Goal: Task Accomplishment & Management: Complete application form

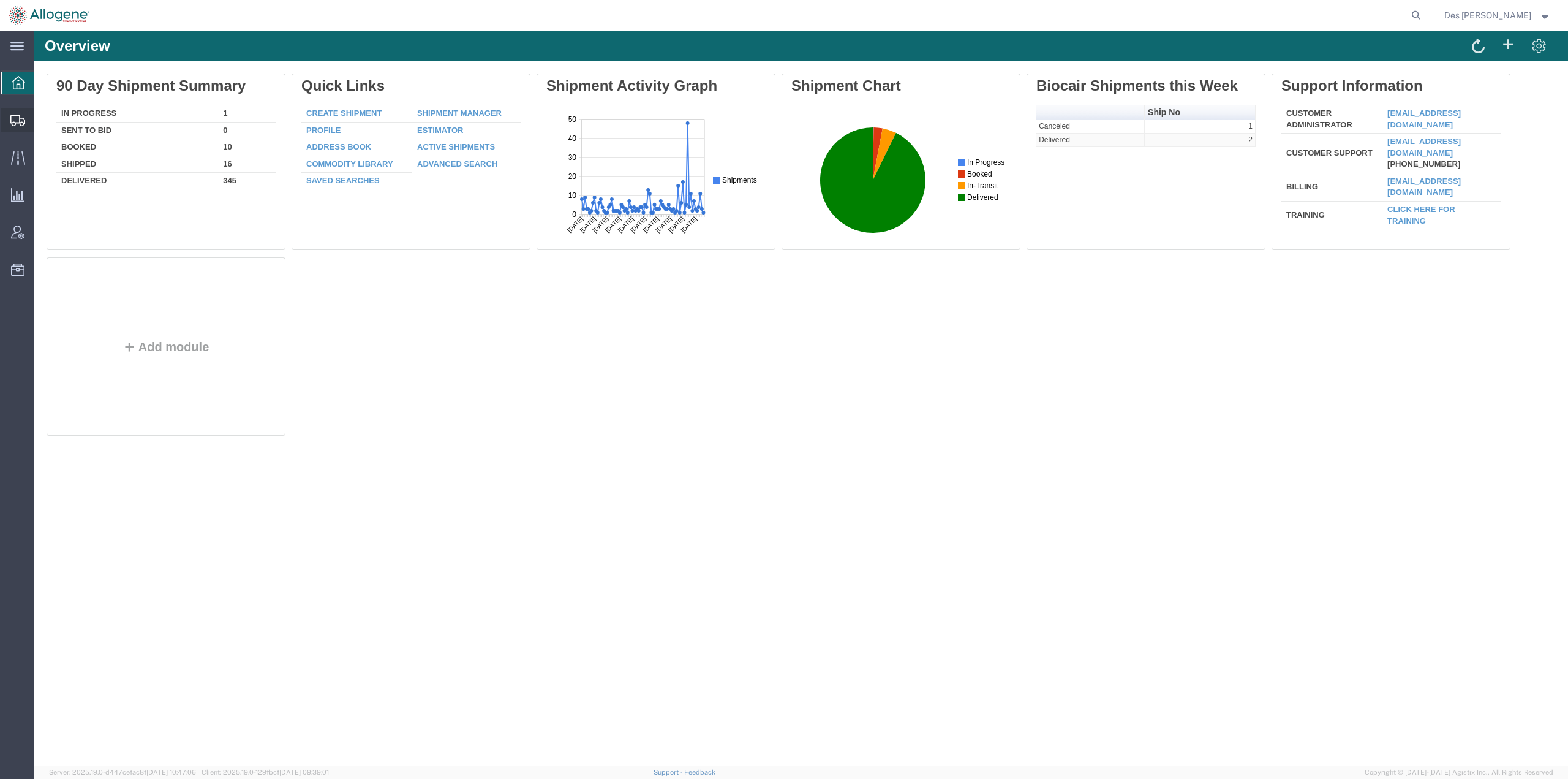
drag, startPoint x: 52, startPoint y: 119, endPoint x: 10, endPoint y: 108, distance: 43.4
click at [43, 119] on span "Shipments" at bounding box center [38, 119] width 9 height 25
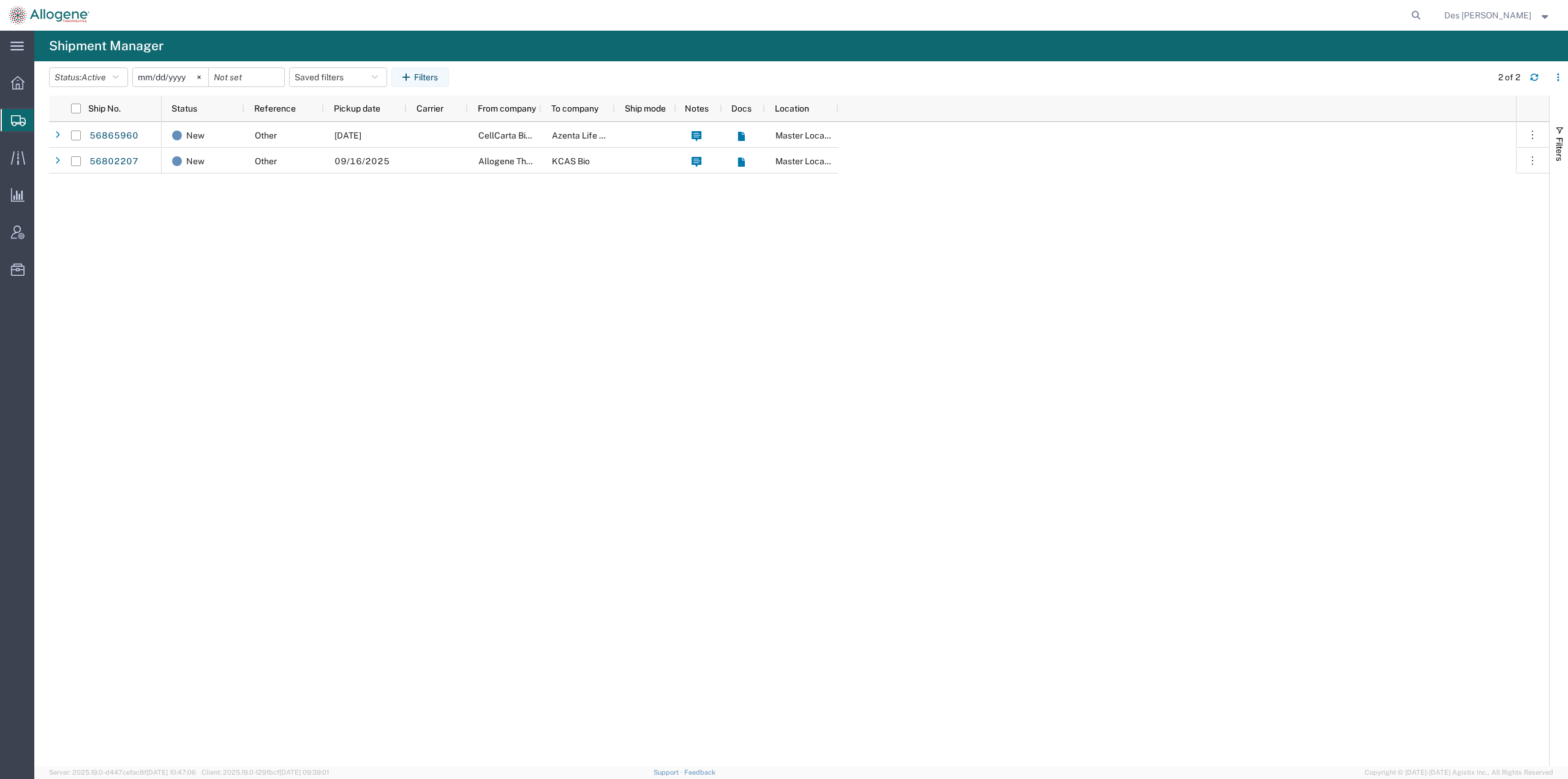
click at [262, 212] on div "New Other [DATE] CellCarta Biosciences Azenta Life Sciences Master Location New…" at bounding box center [839, 444] width 1354 height 644
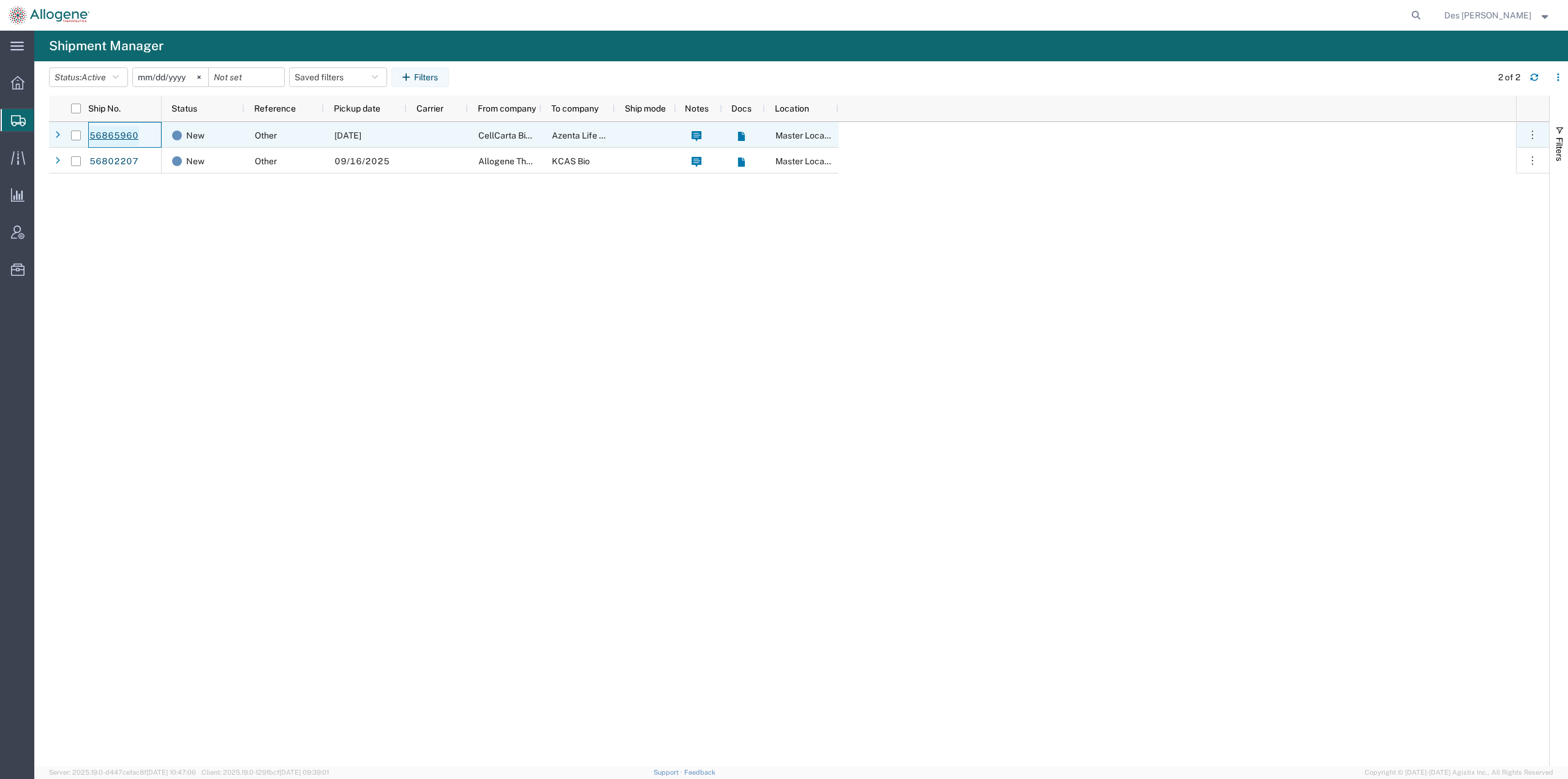
click at [123, 138] on link "56865960" at bounding box center [113, 136] width 50 height 20
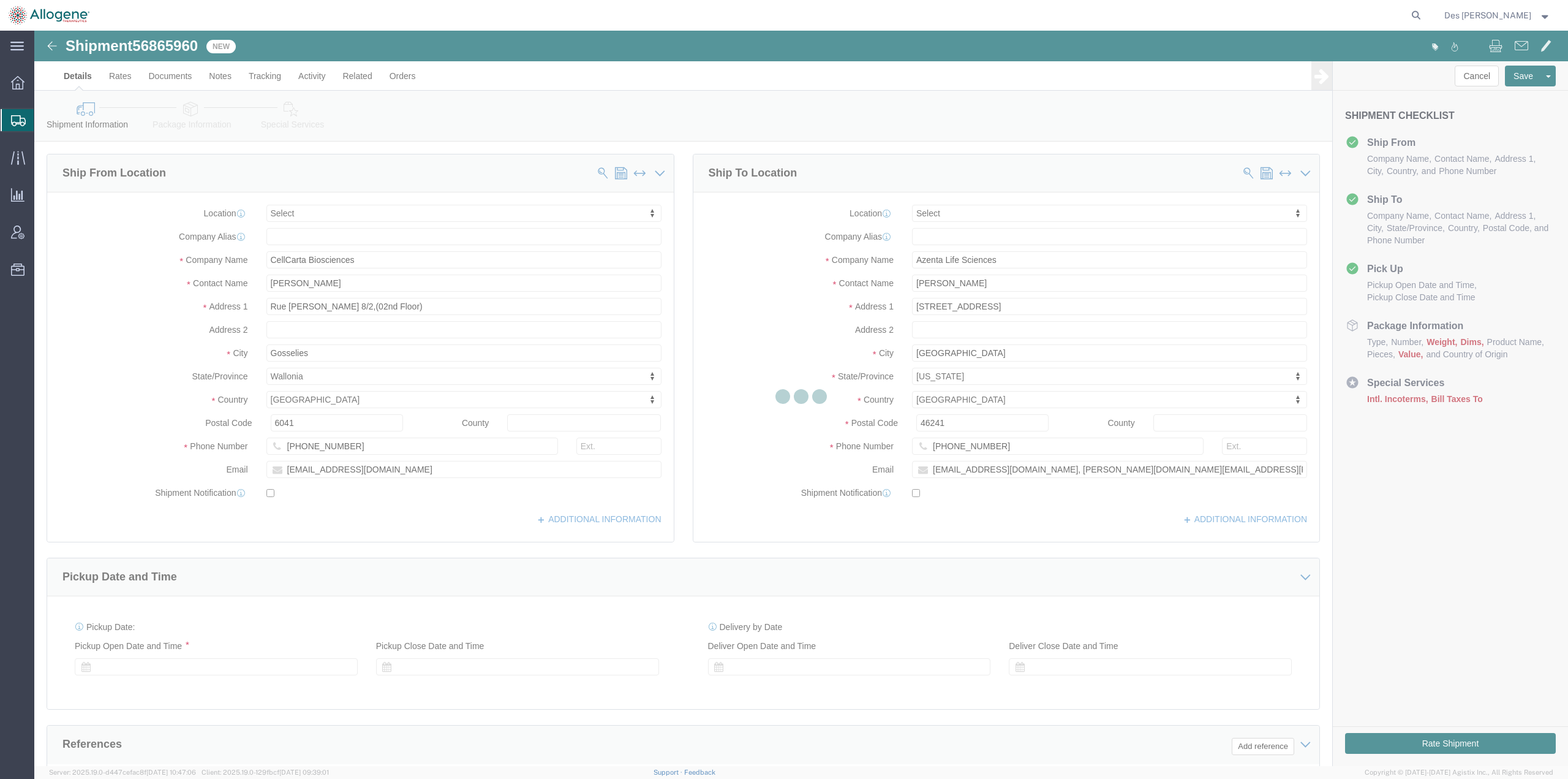
select select
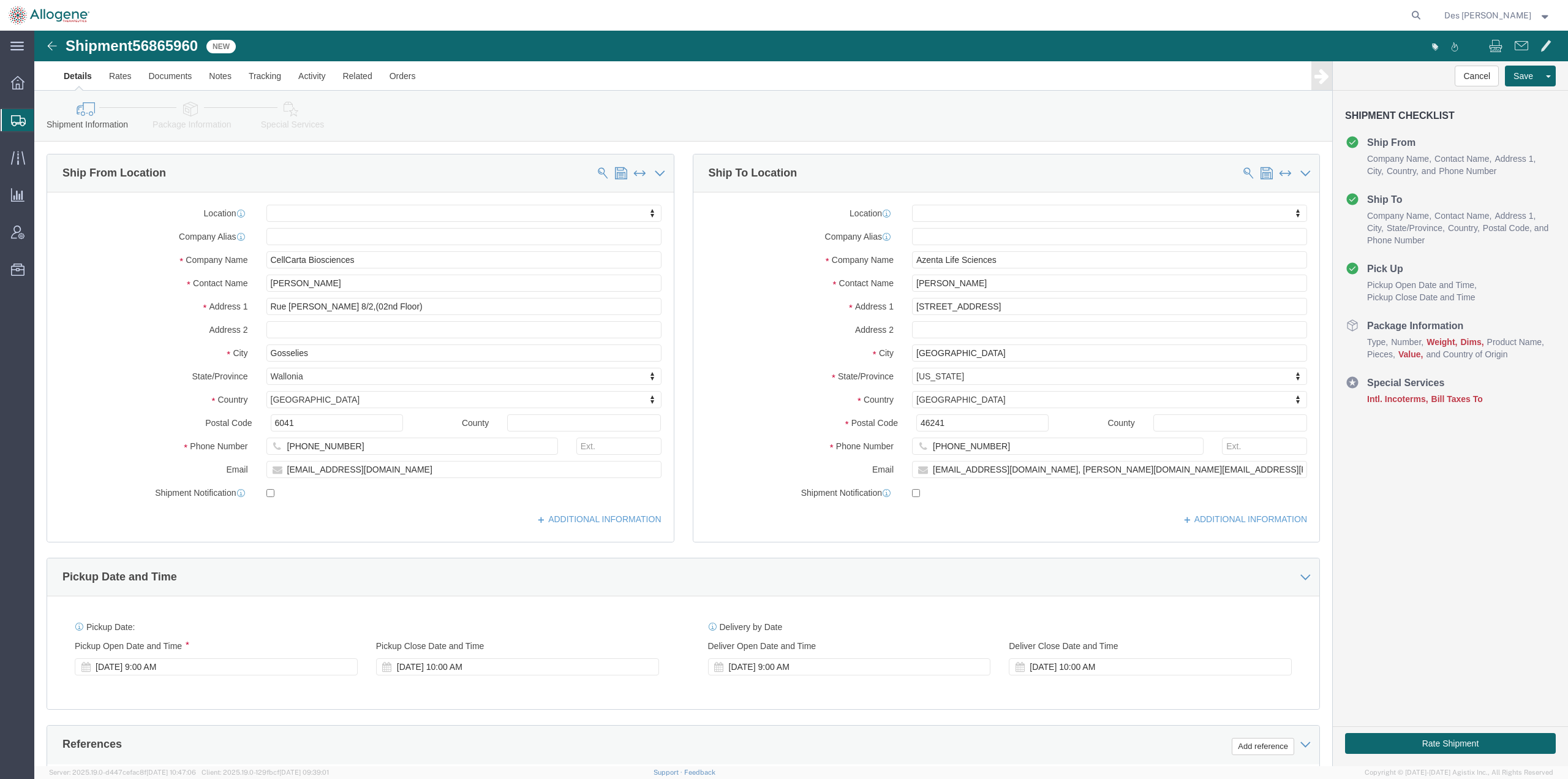
scroll to position [317, 0]
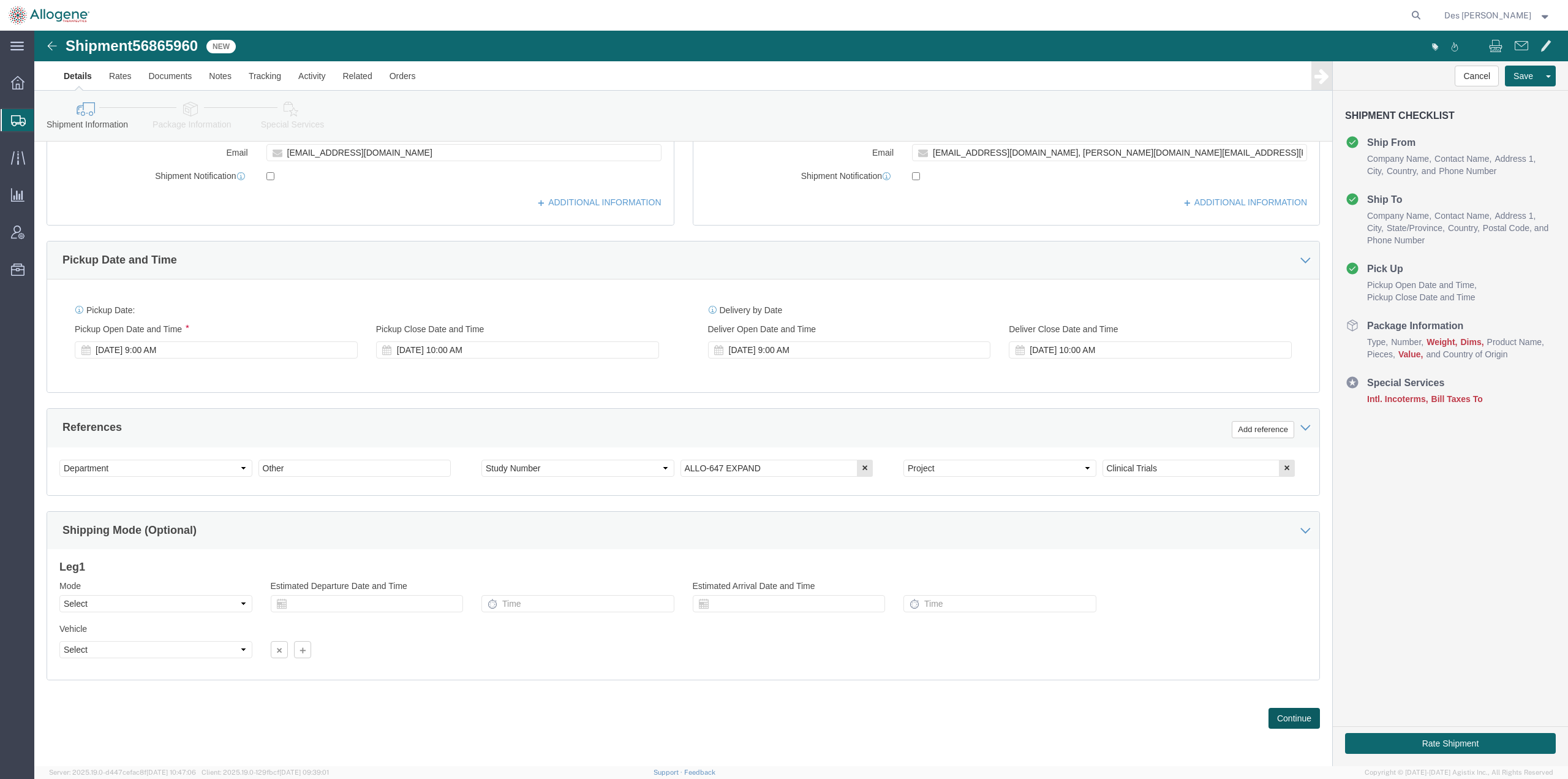
click button "Continue"
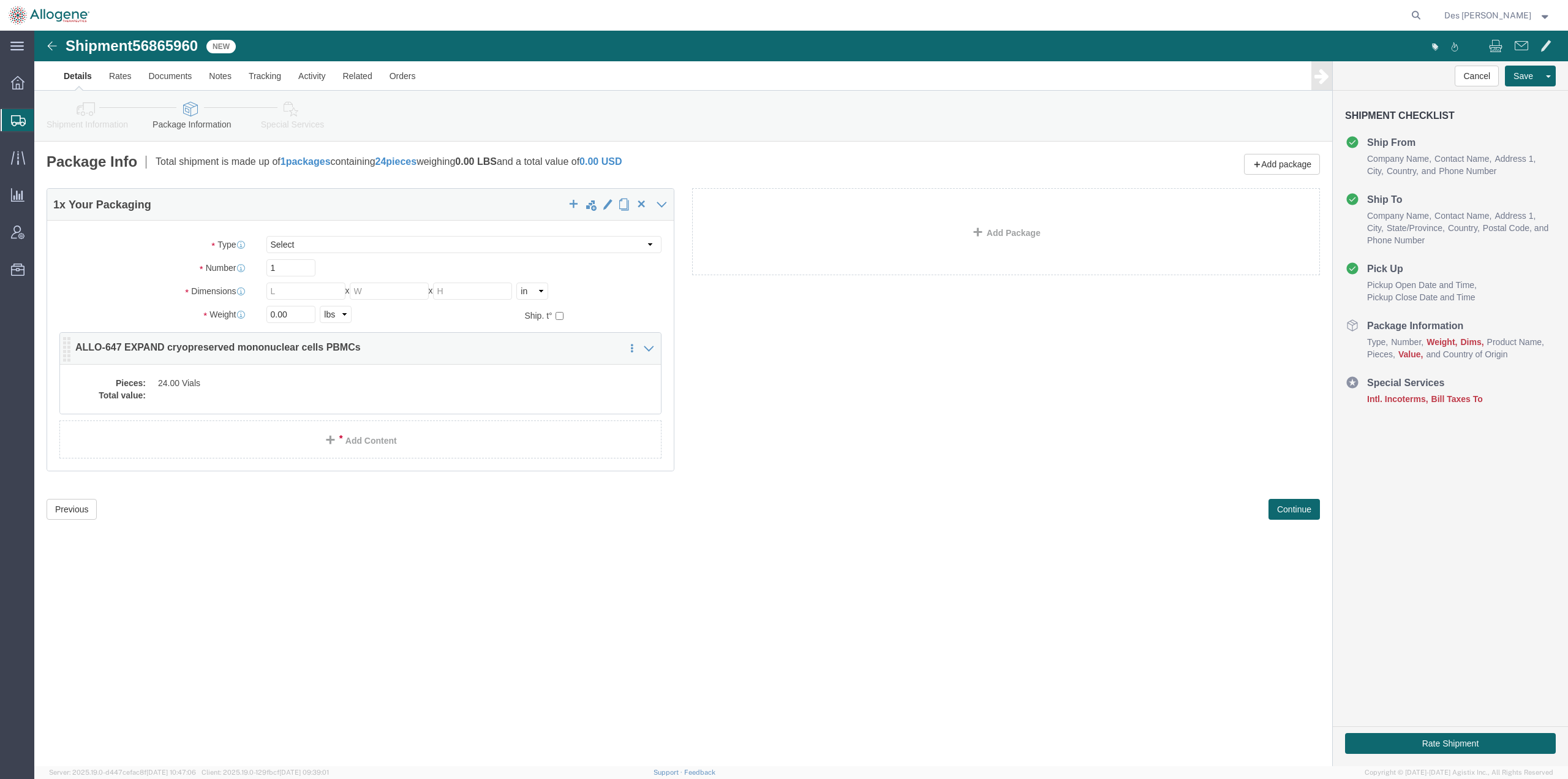
click div "Pieces: 24.00 Vials Total value:"
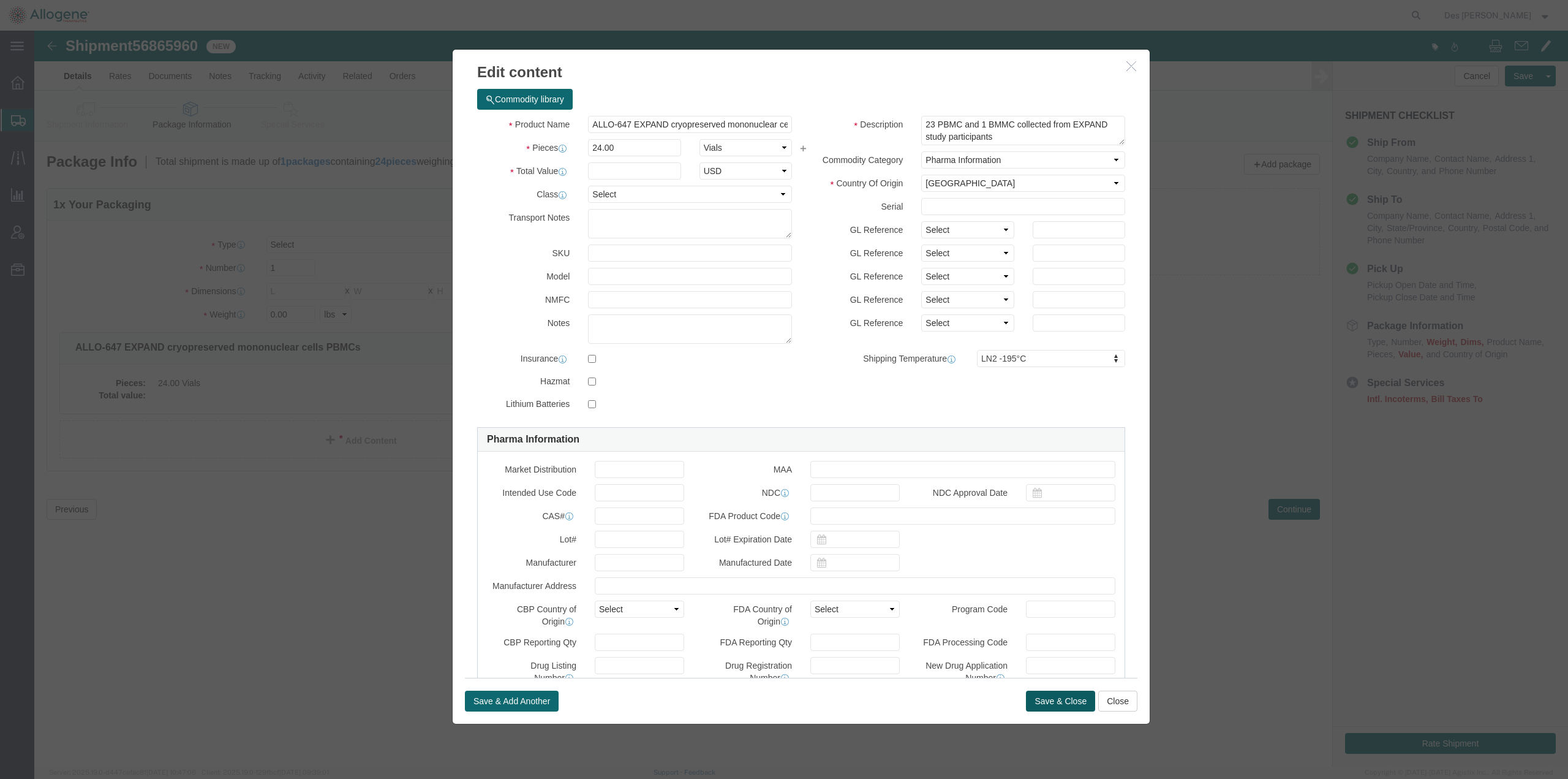
click button "Save & Close"
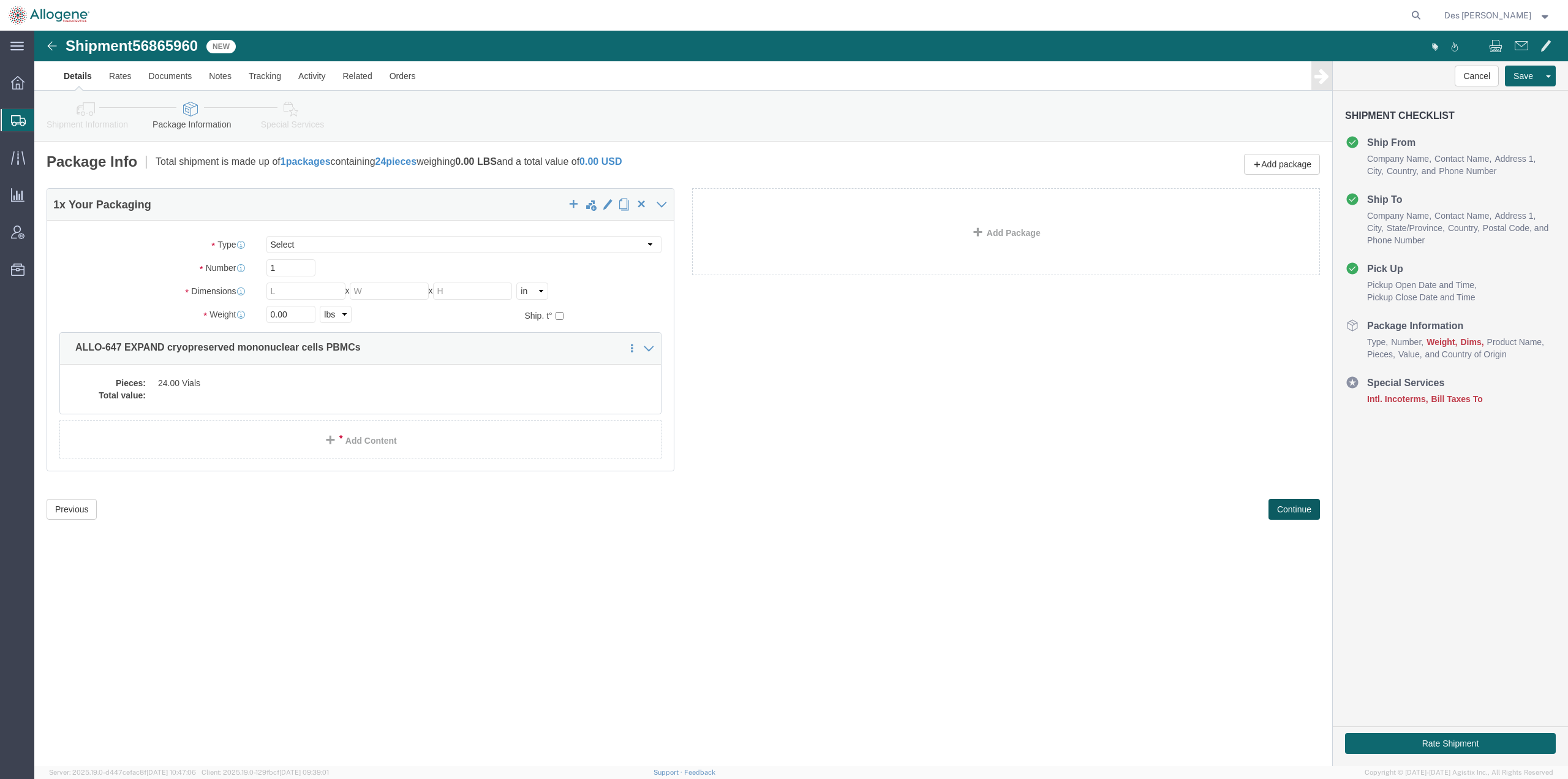
click button "Continue"
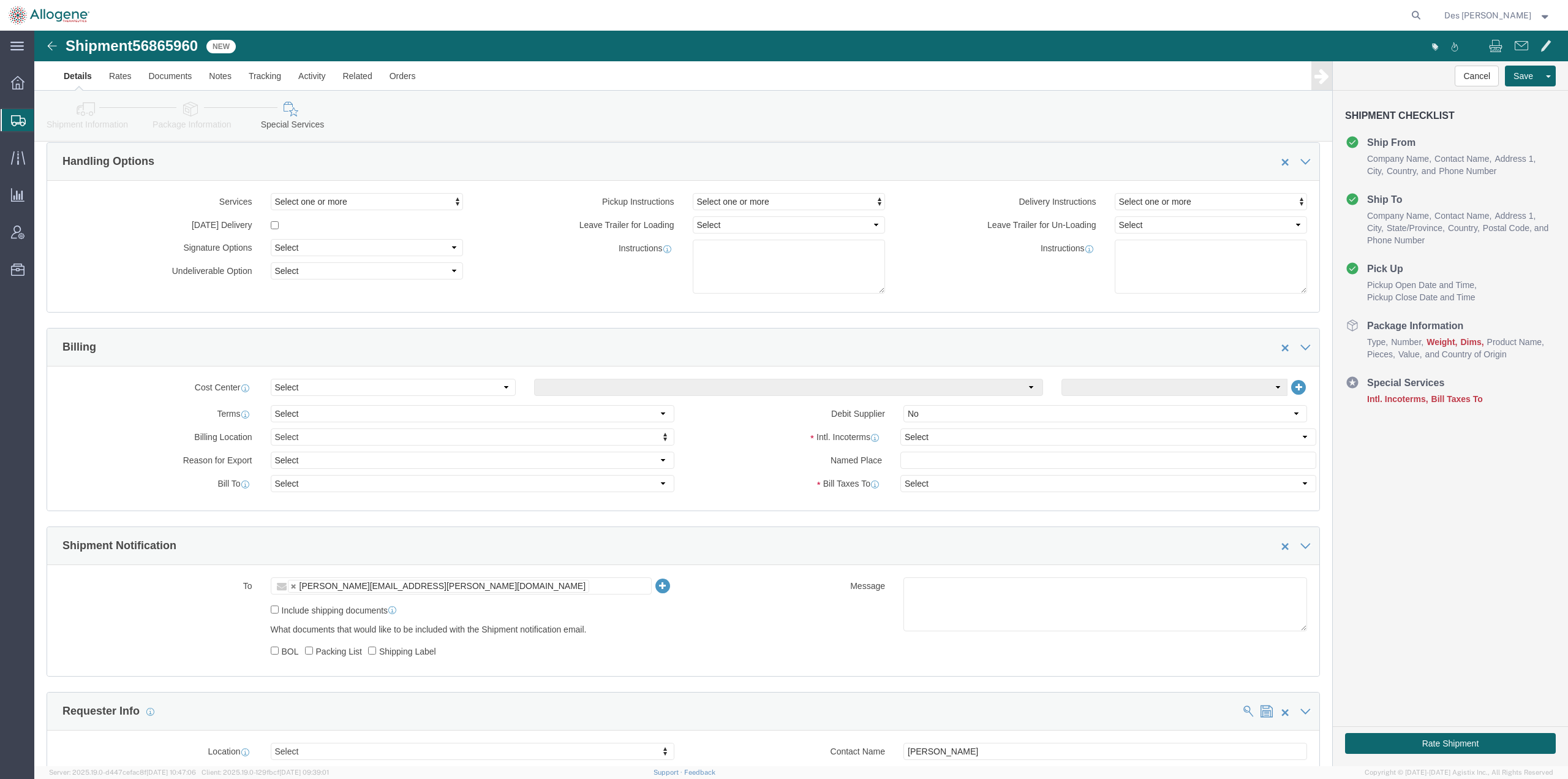
scroll to position [704, 0]
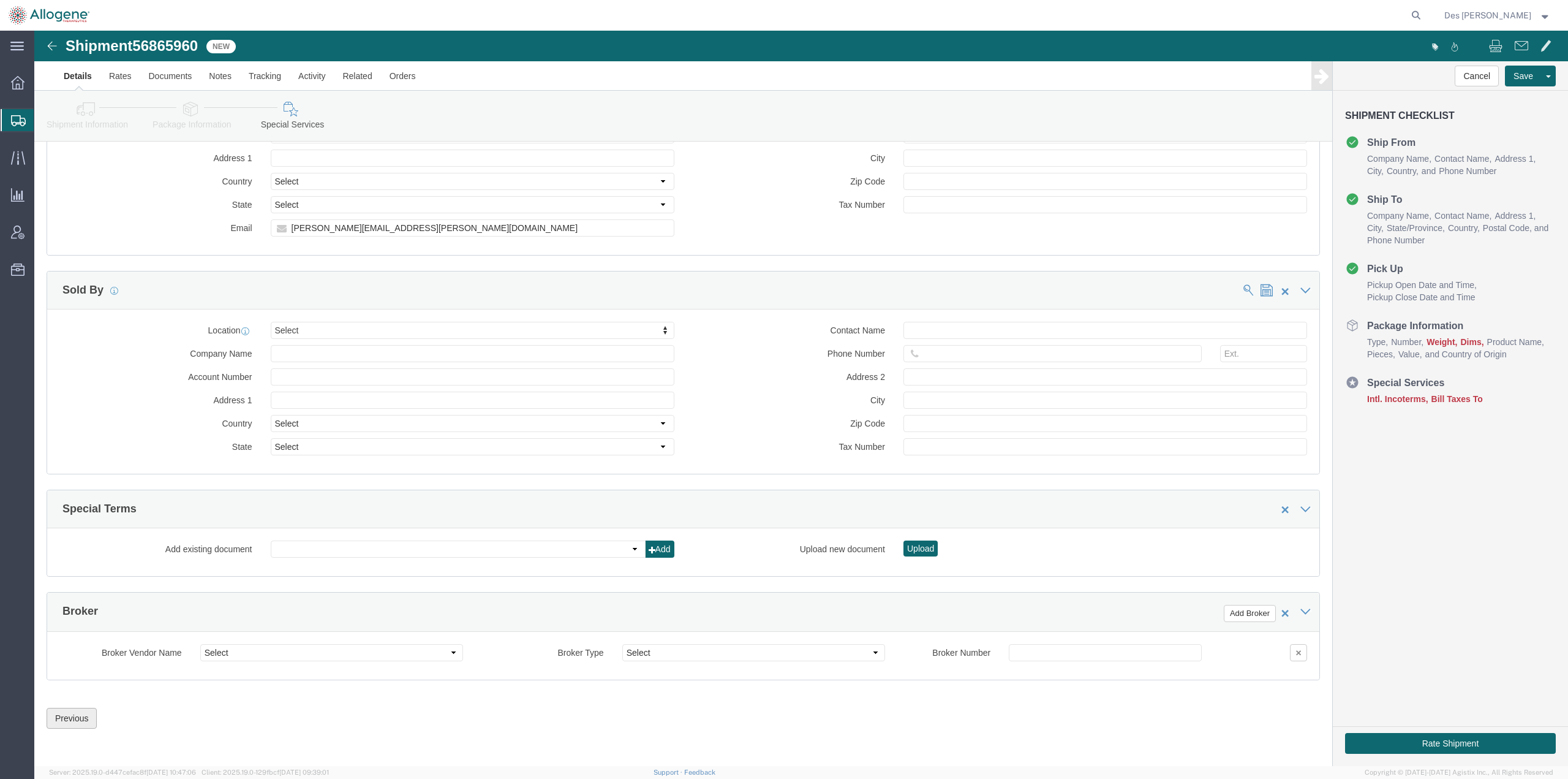
click button "Previous"
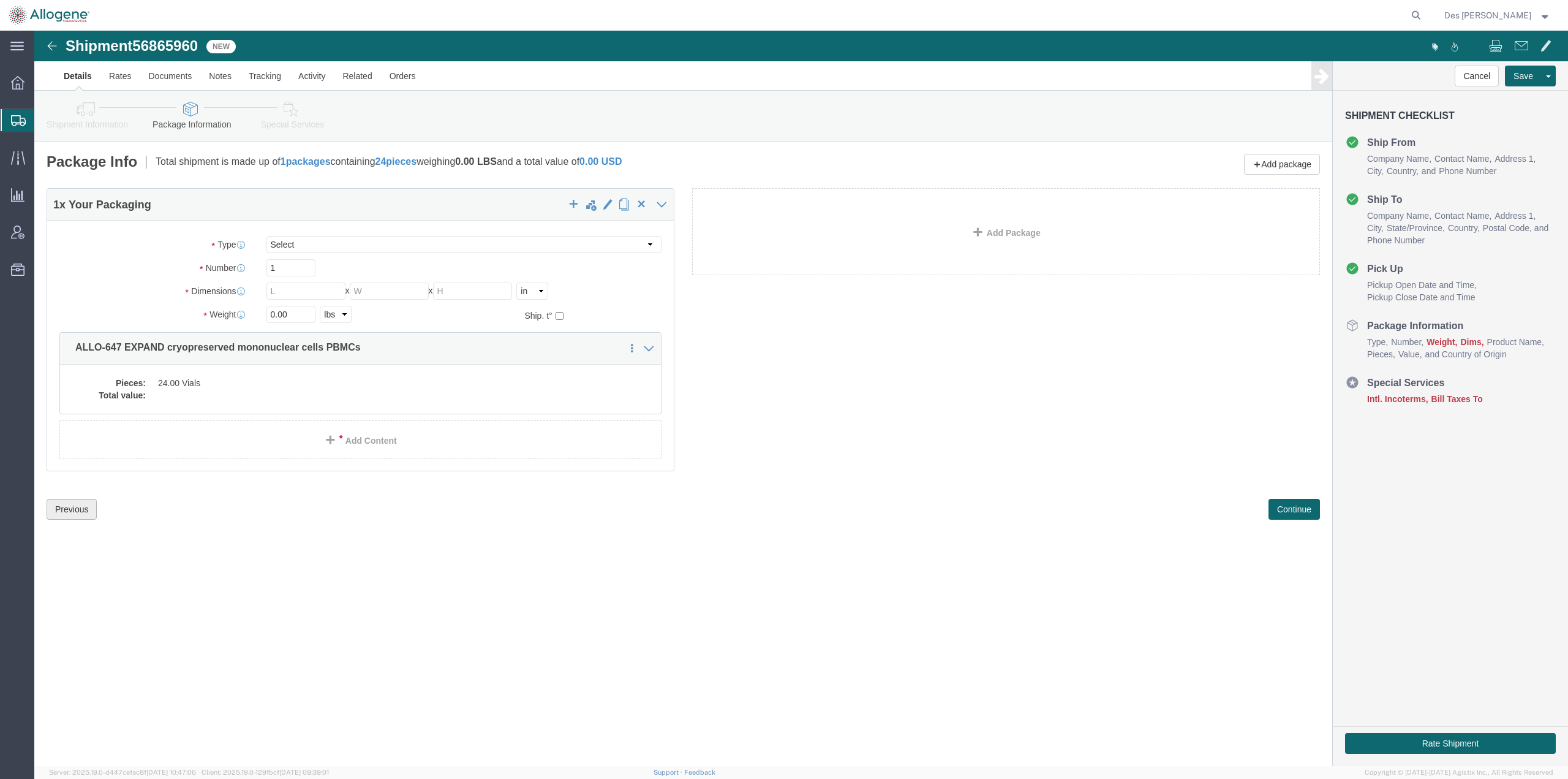
scroll to position [0, 0]
click button "Previous"
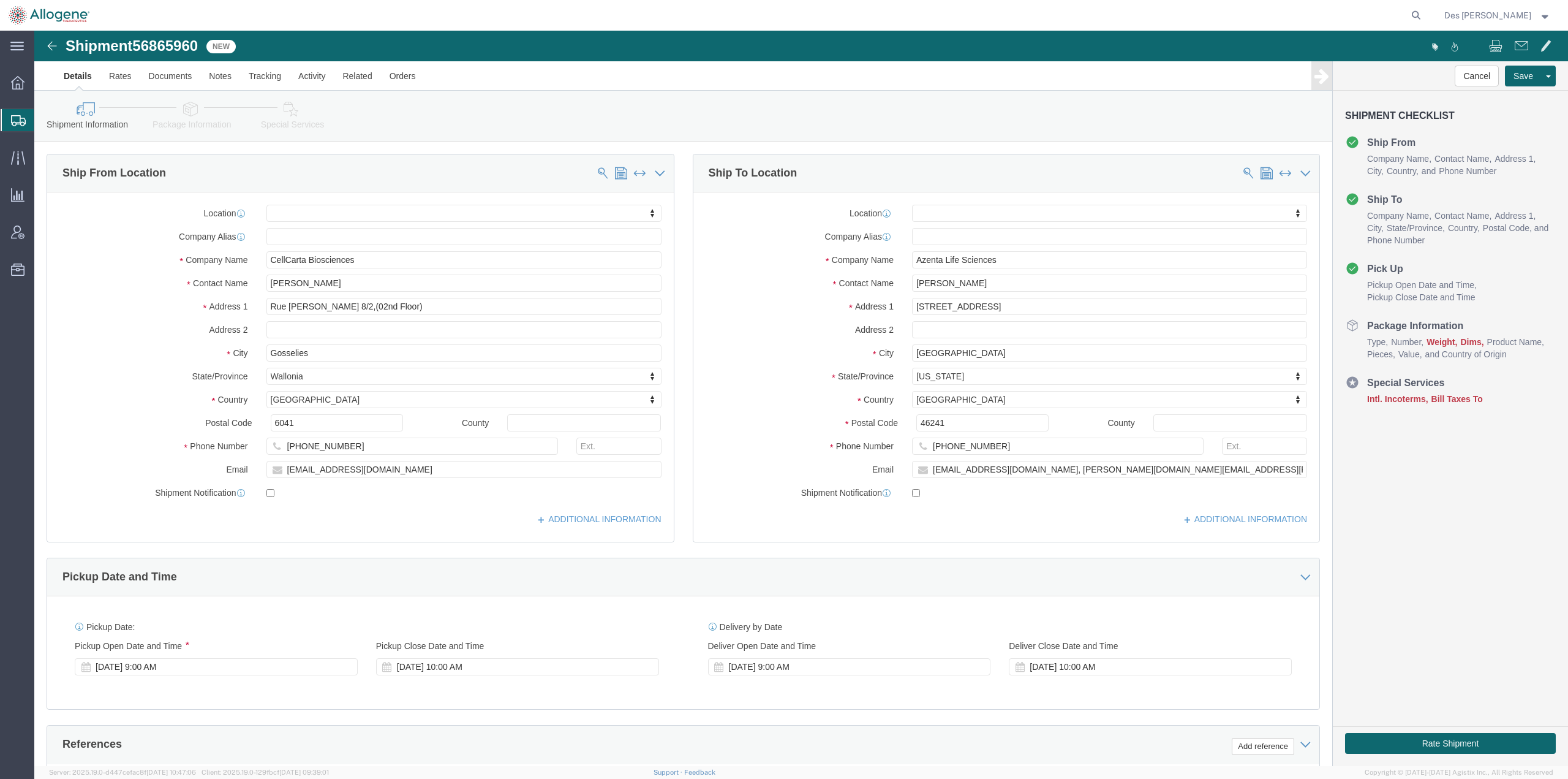
click div "Pickup Date: Pickup Start Date Pickup Start Time Pickup Open Date and Time [DAT…"
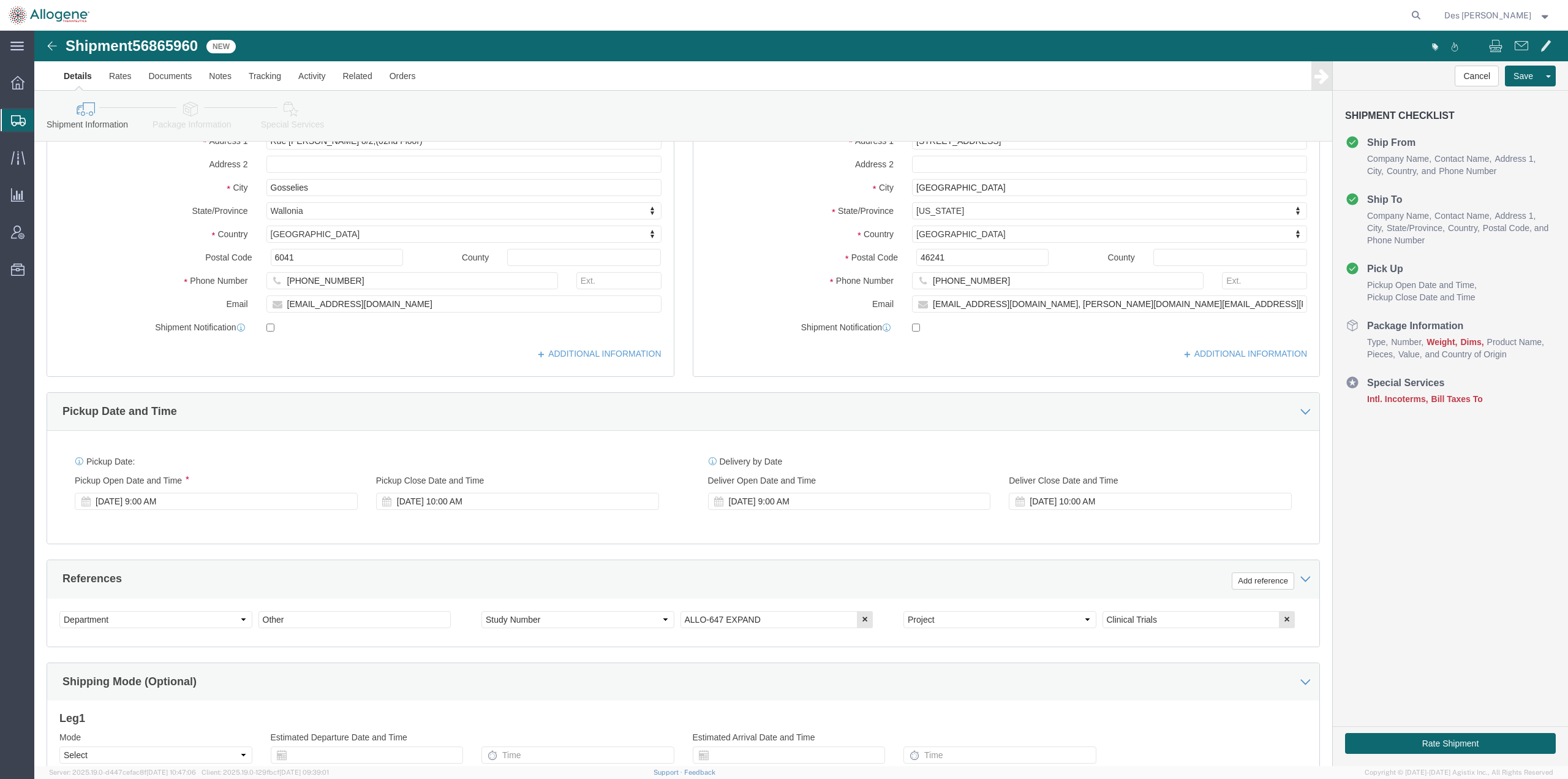
scroll to position [179, 0]
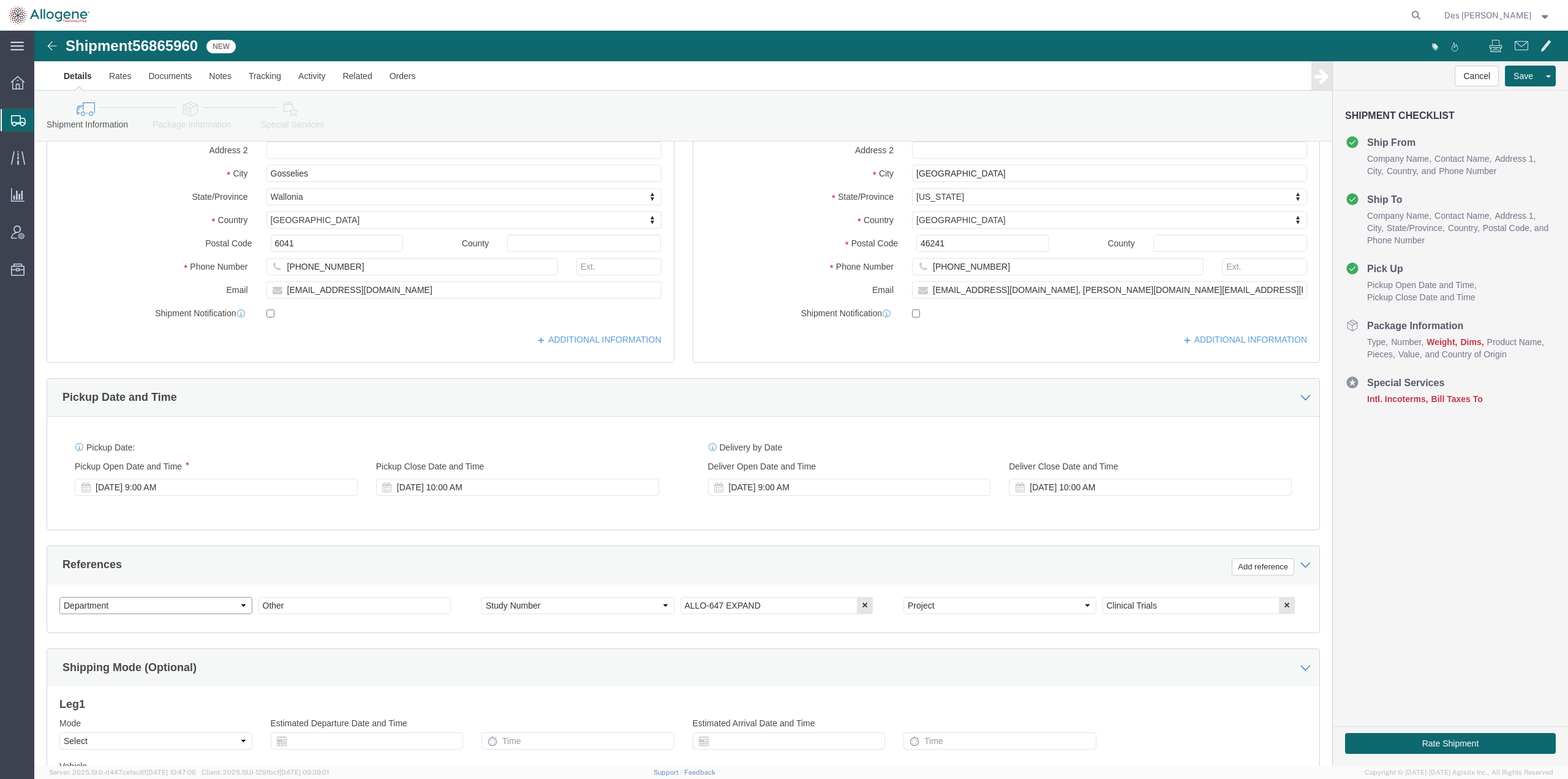
click select "Select Account Type Activity ID Airline Appointment Number ASN Batch Request # …"
select select "STUDY"
click select "Select Account Type Activity ID Airline Appointment Number ASN Batch Request # …"
click input "Other"
drag, startPoint x: 733, startPoint y: 573, endPoint x: 626, endPoint y: 573, distance: 107.0
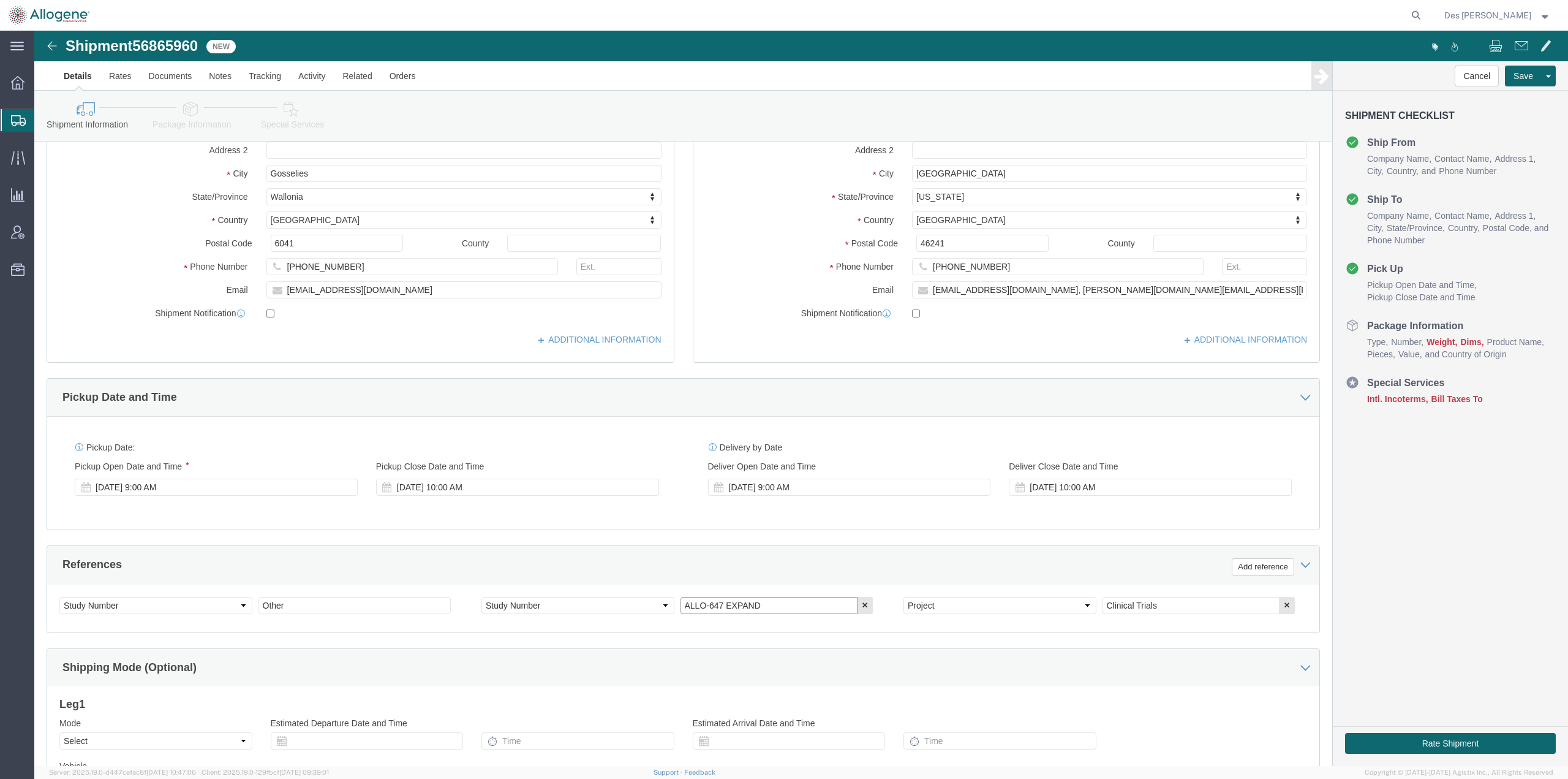
click div "Select Account Type Activity ID Airline Appointment Number ASN Batch Request # …"
drag, startPoint x: 256, startPoint y: 574, endPoint x: 220, endPoint y: 573, distance: 36.0
click div "Select Account Type Activity ID Airline Appointment Number ASN Batch Request # …"
paste input "ALLO-647 EXPAND"
type input "ALLO-647 EXPAND"
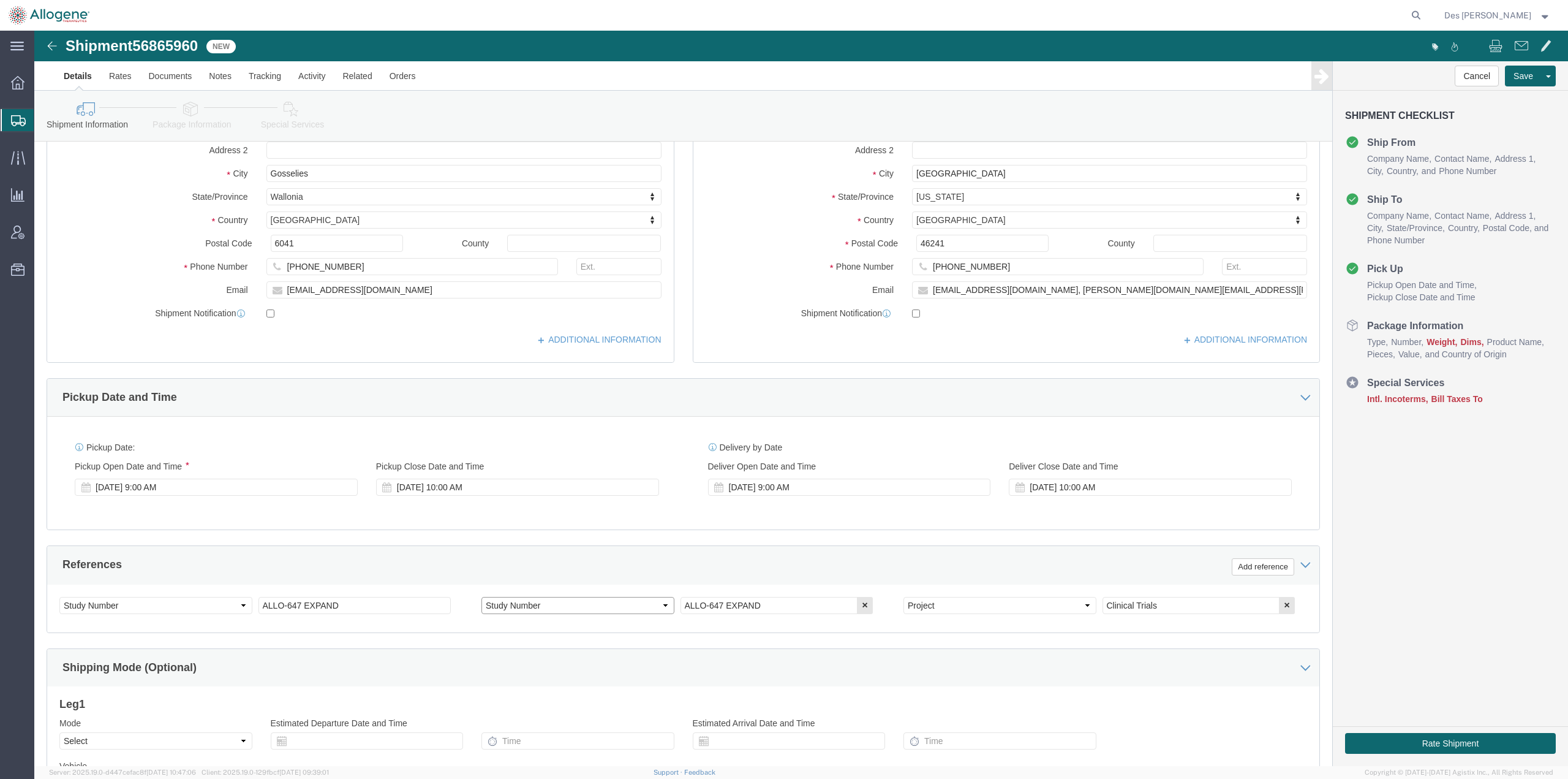
click select "Select Account Type Activity ID Airline Appointment Number ASN Batch Request # …"
select select "PURCHORD"
click select "Select Account Type Activity ID Airline Appointment Number ASN Batch Request # …"
drag, startPoint x: 735, startPoint y: 578, endPoint x: 599, endPoint y: 569, distance: 136.3
click div "Select Account Type Activity ID Airline Appointment Number ASN Batch Request # …"
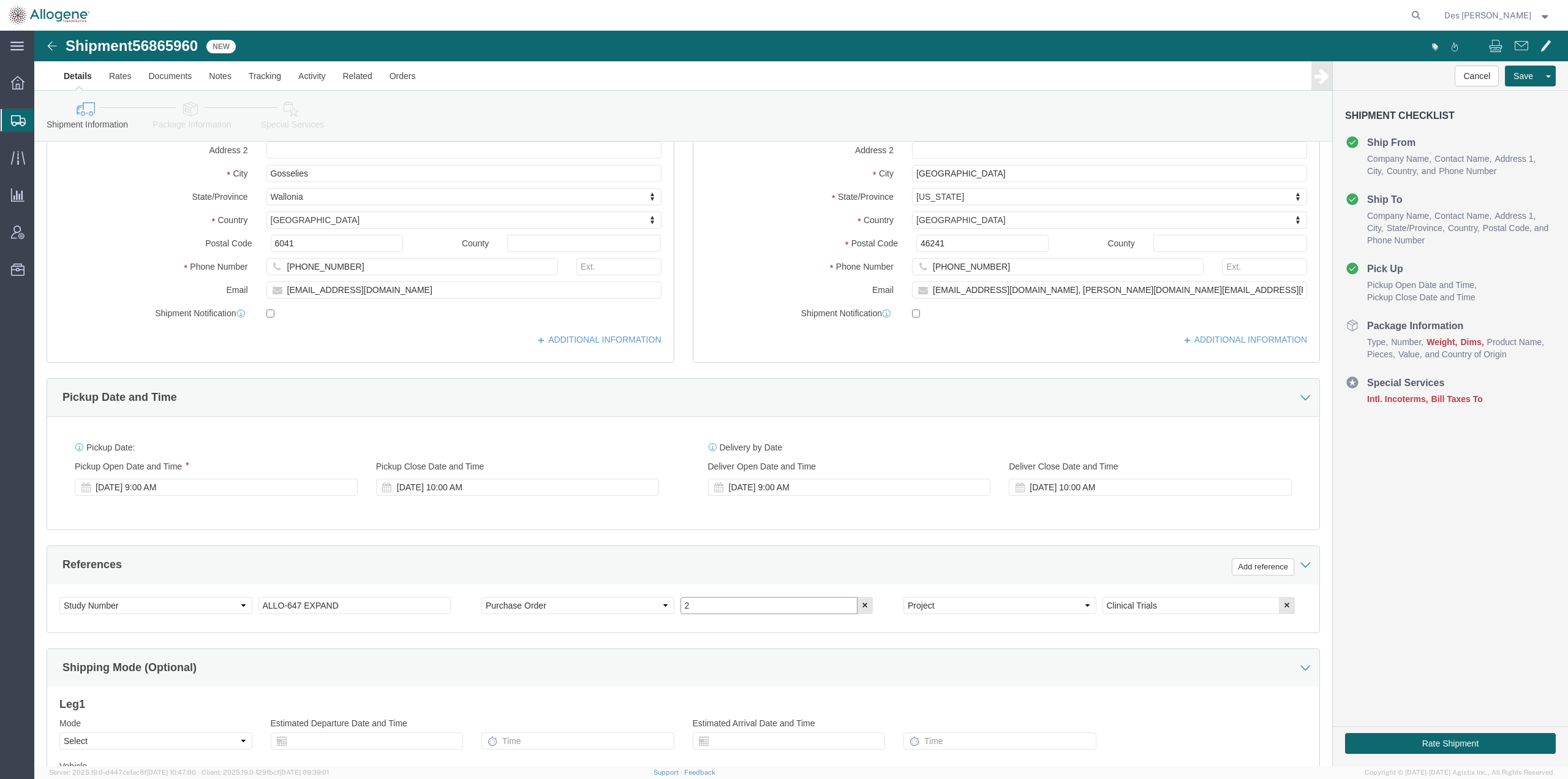
type input "2952"
click div "References Add reference"
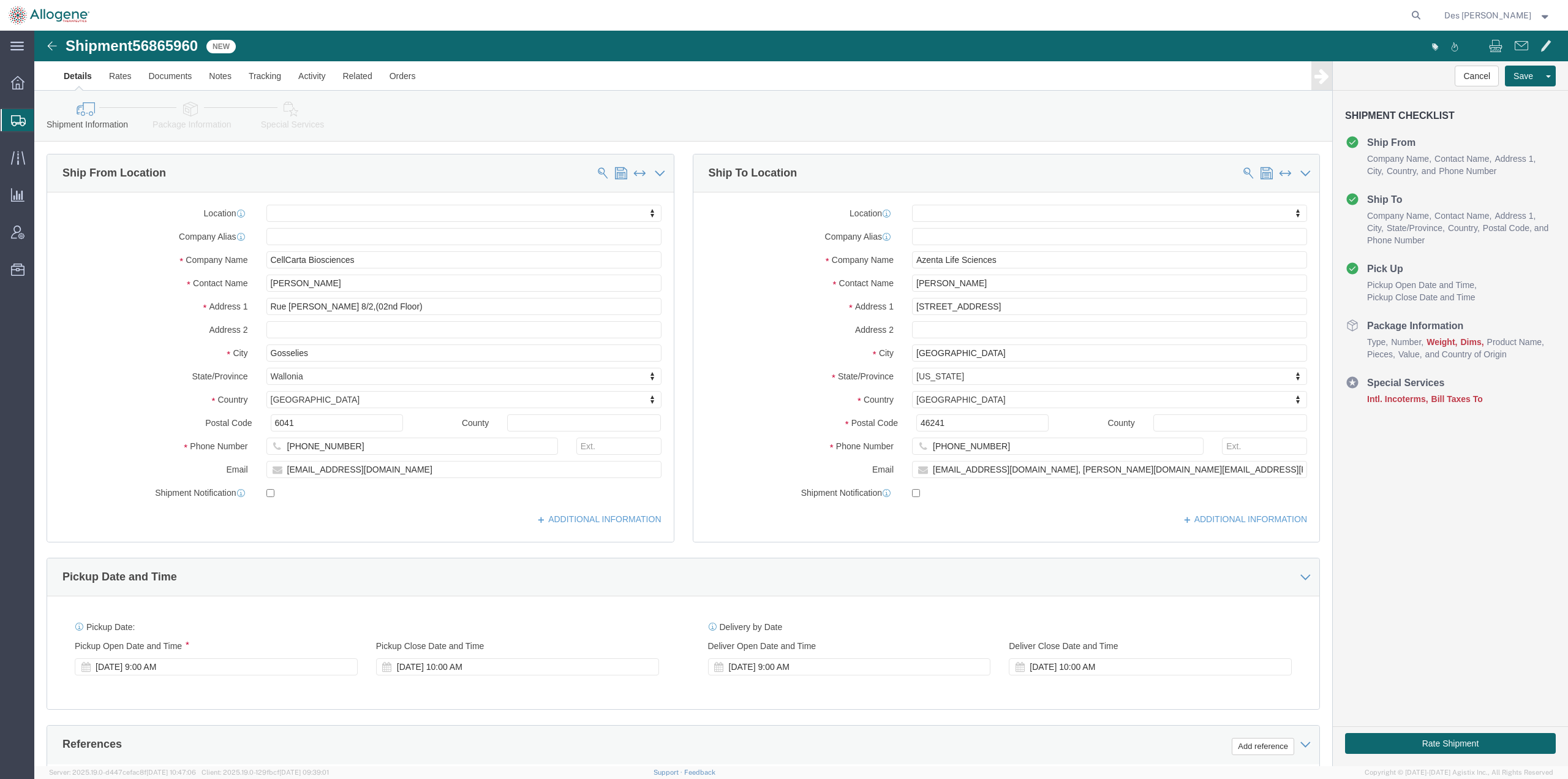
scroll to position [317, 0]
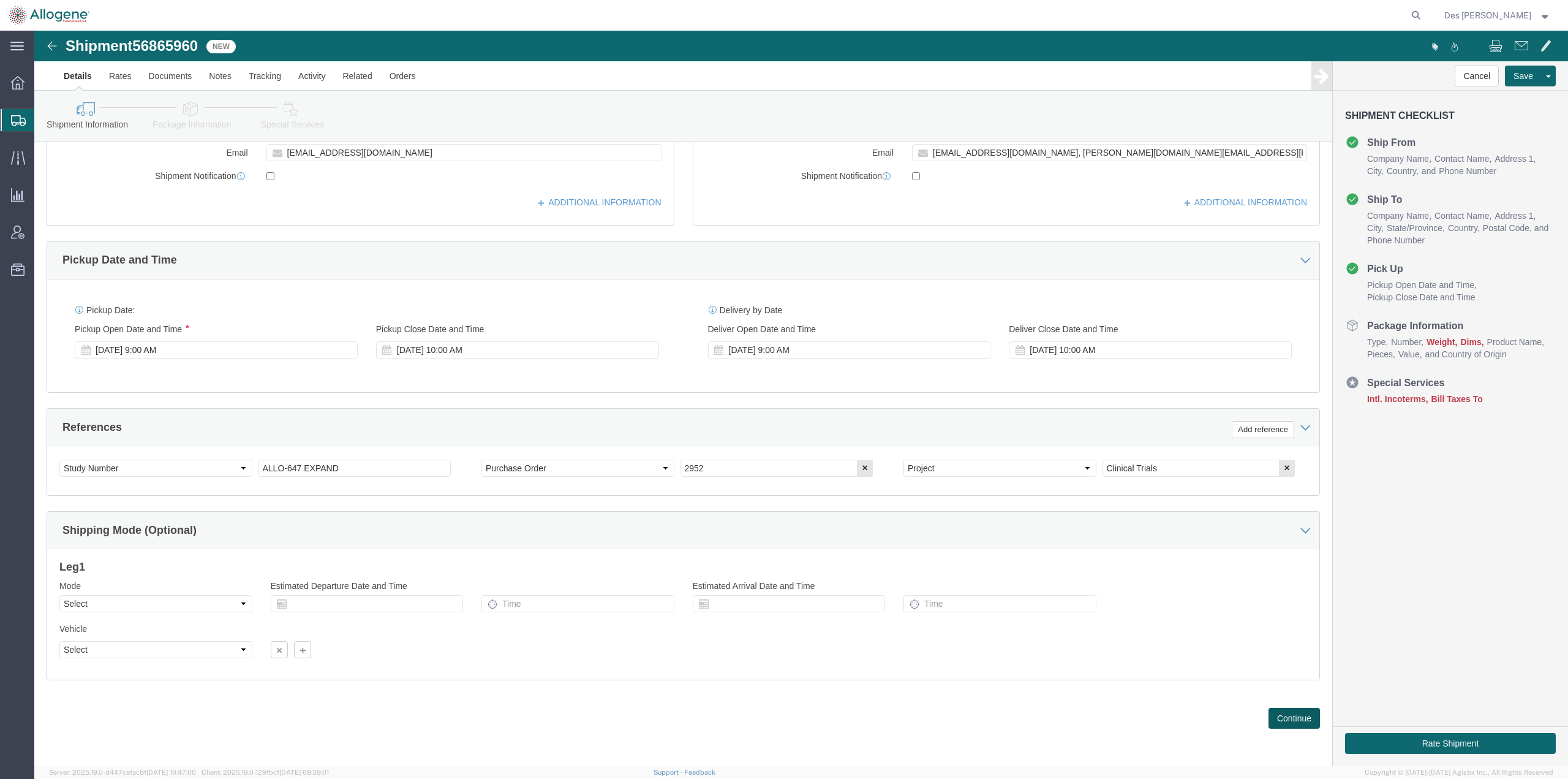
drag, startPoint x: 1240, startPoint y: 688, endPoint x: 940, endPoint y: 631, distance: 305.4
click button "Continue"
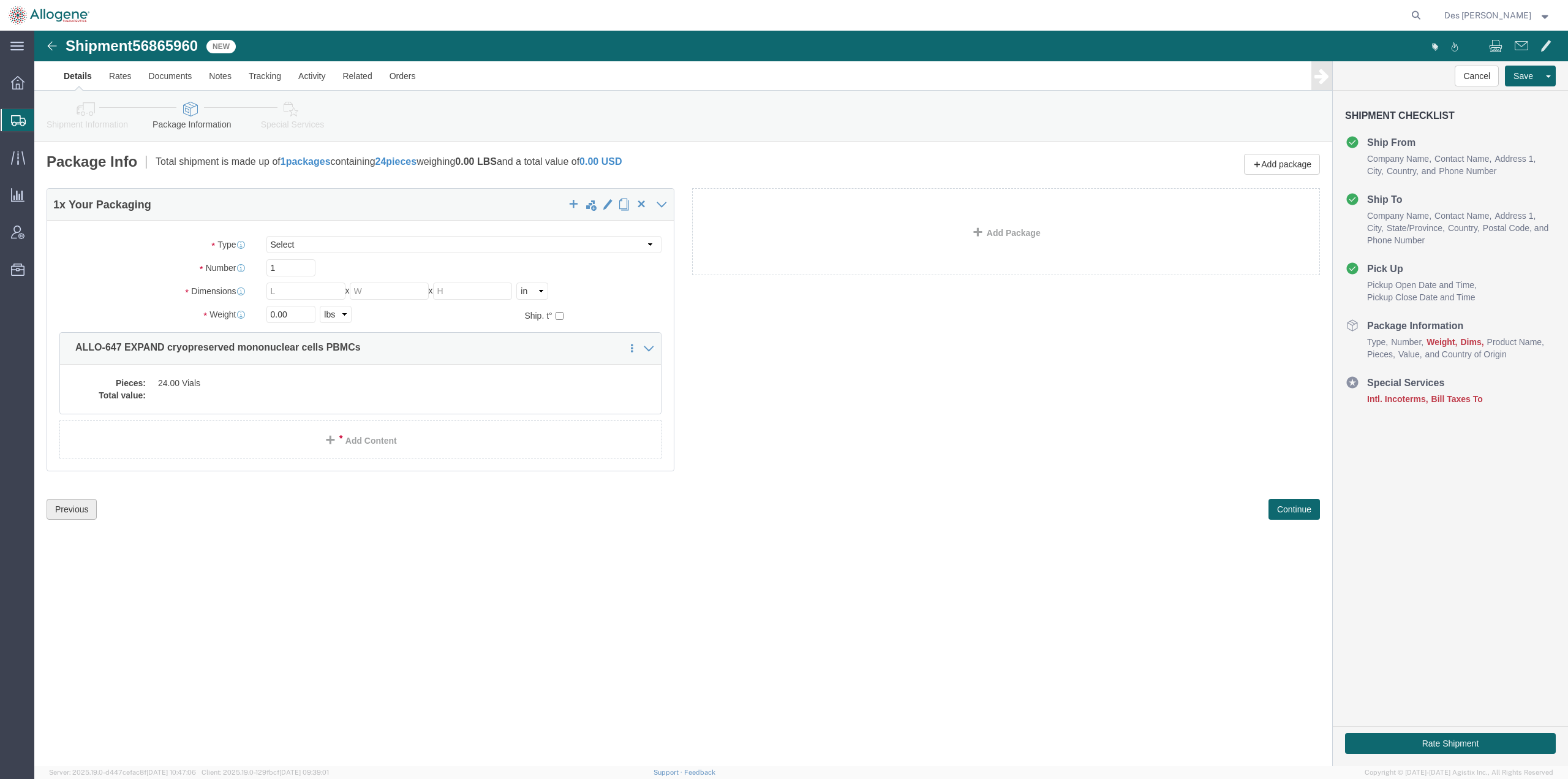
click button "Previous"
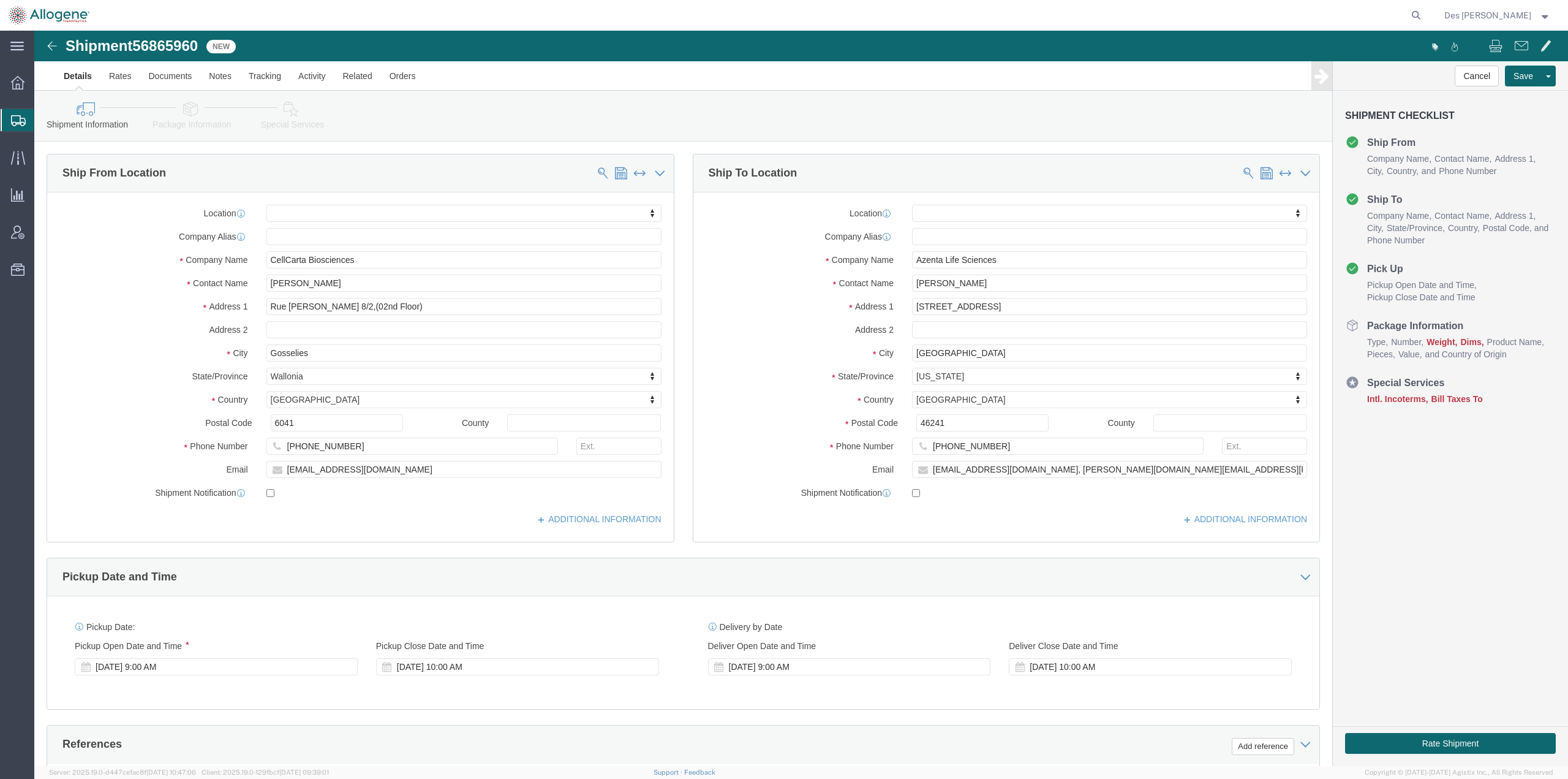
click at [0, 0] on span "Create Shipment" at bounding box center [0, 0] width 0 height 0
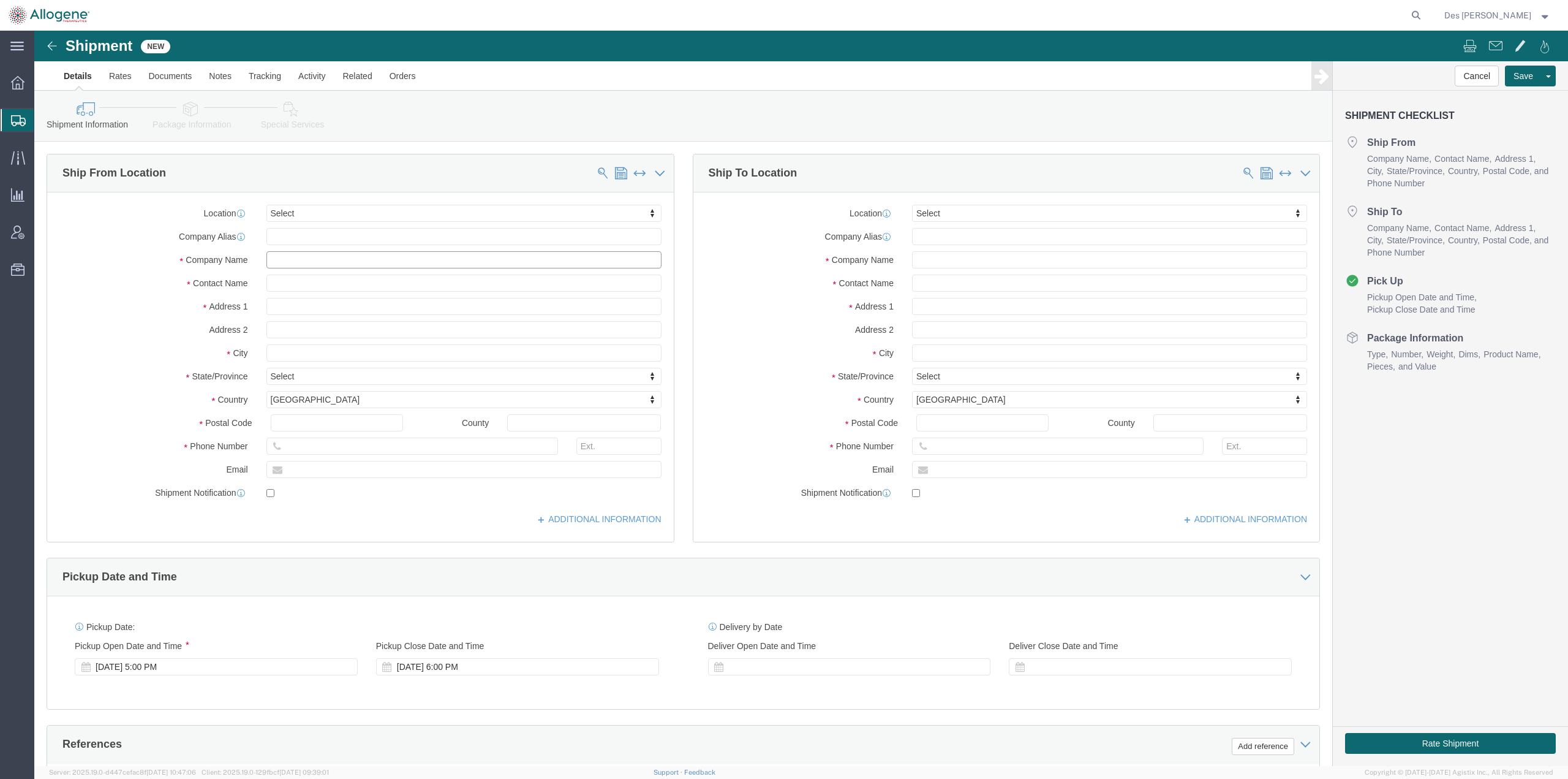
click input "text"
type input "[PERSON_NAME]"
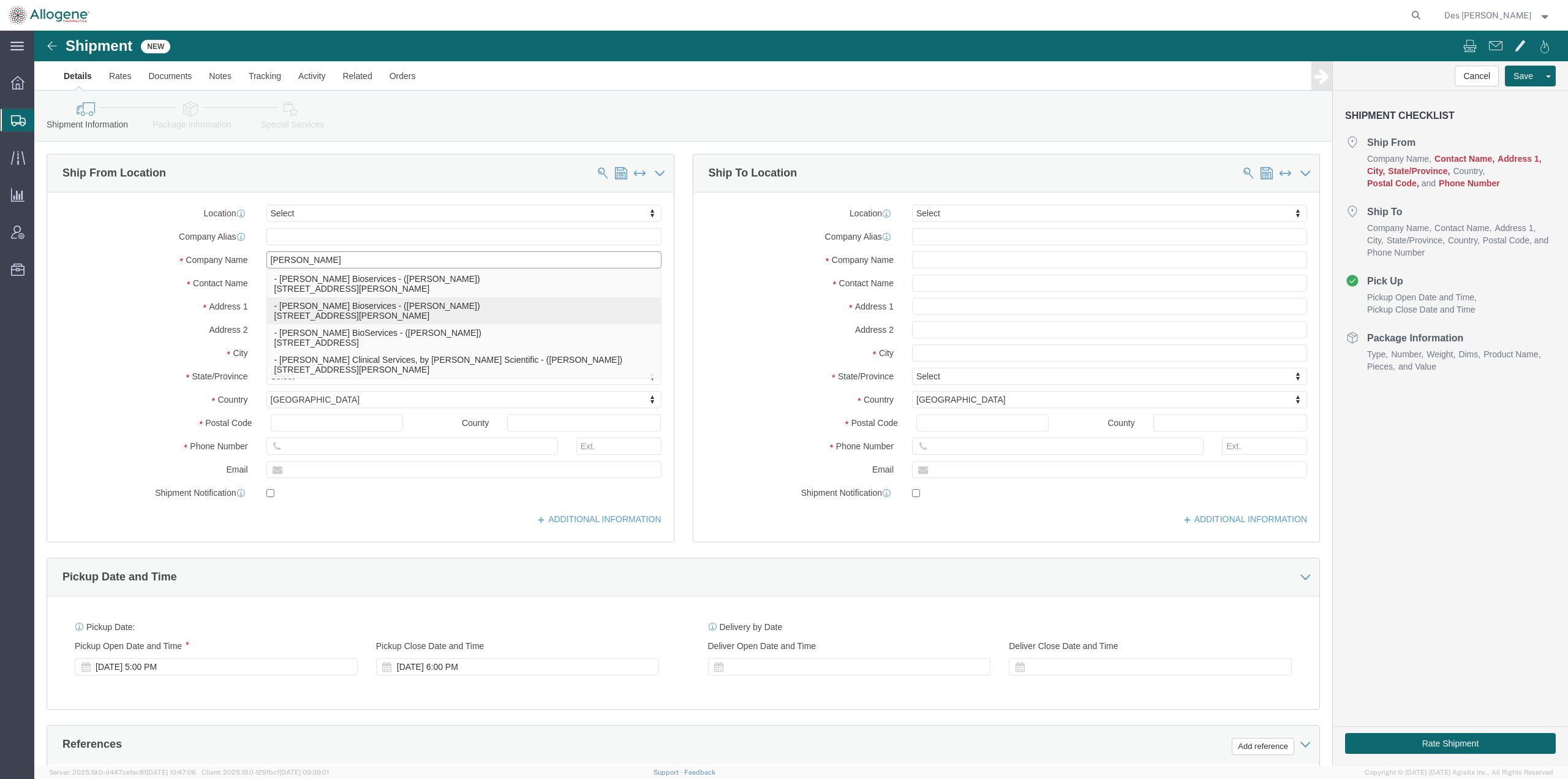
click p "- [PERSON_NAME] Bioservices - ([PERSON_NAME]) [STREET_ADDRESS][PERSON_NAME]"
type input "[STREET_ADDRESS][PERSON_NAME]"
type input "20850"
type input "[PHONE_NUMBER]"
type input "[PERSON_NAME][EMAIL_ADDRESS][PERSON_NAME][DOMAIN_NAME]"
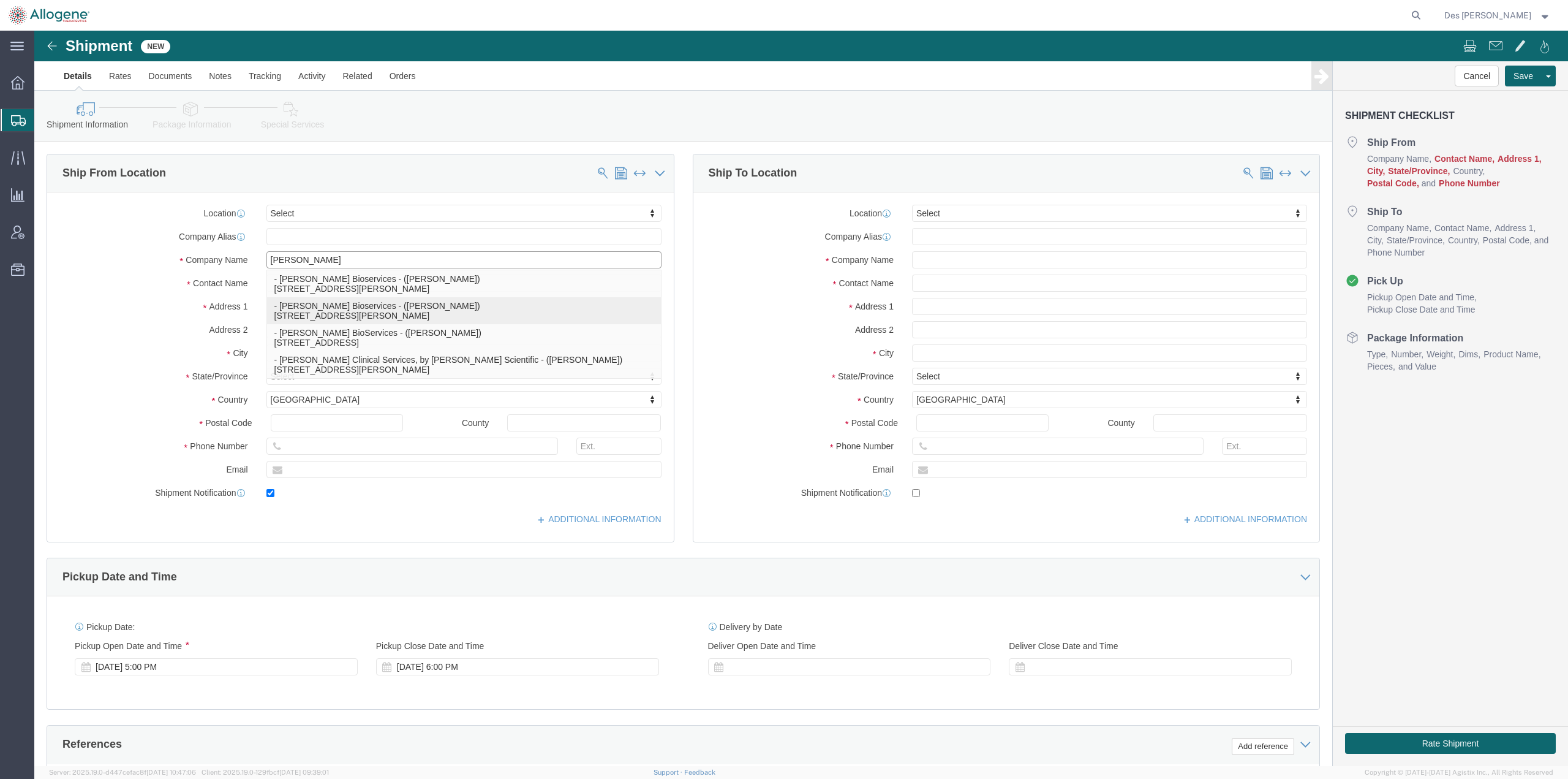
checkbox input "true"
type input "[PERSON_NAME] Bioservices"
type input "[PERSON_NAME]"
type input "[GEOGRAPHIC_DATA]"
select select "MD"
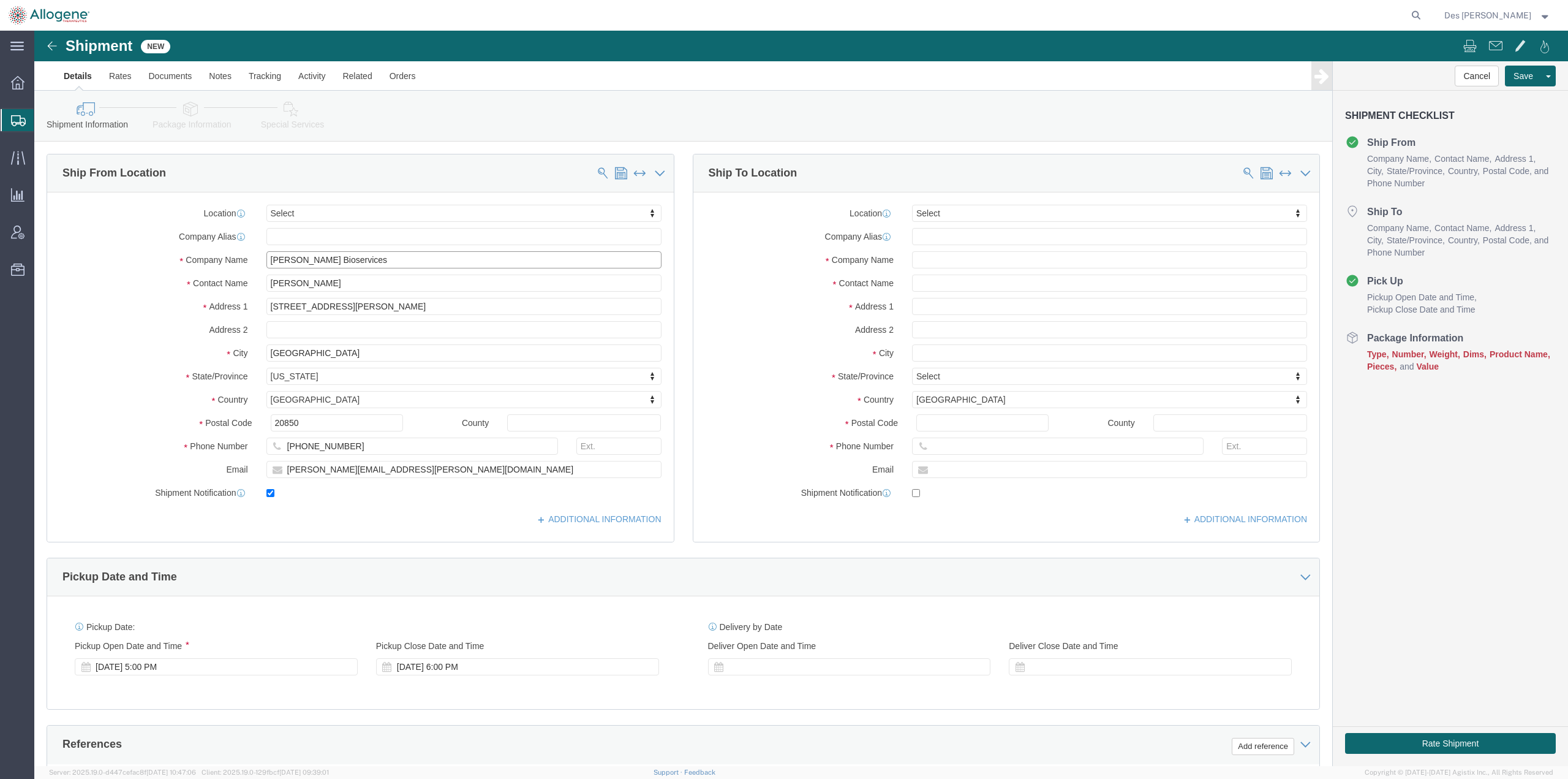
type input "[PERSON_NAME] Bioservices"
click input "text"
type input "[PERSON_NAME]"
click input "text"
type input "[PERSON_NAME]"
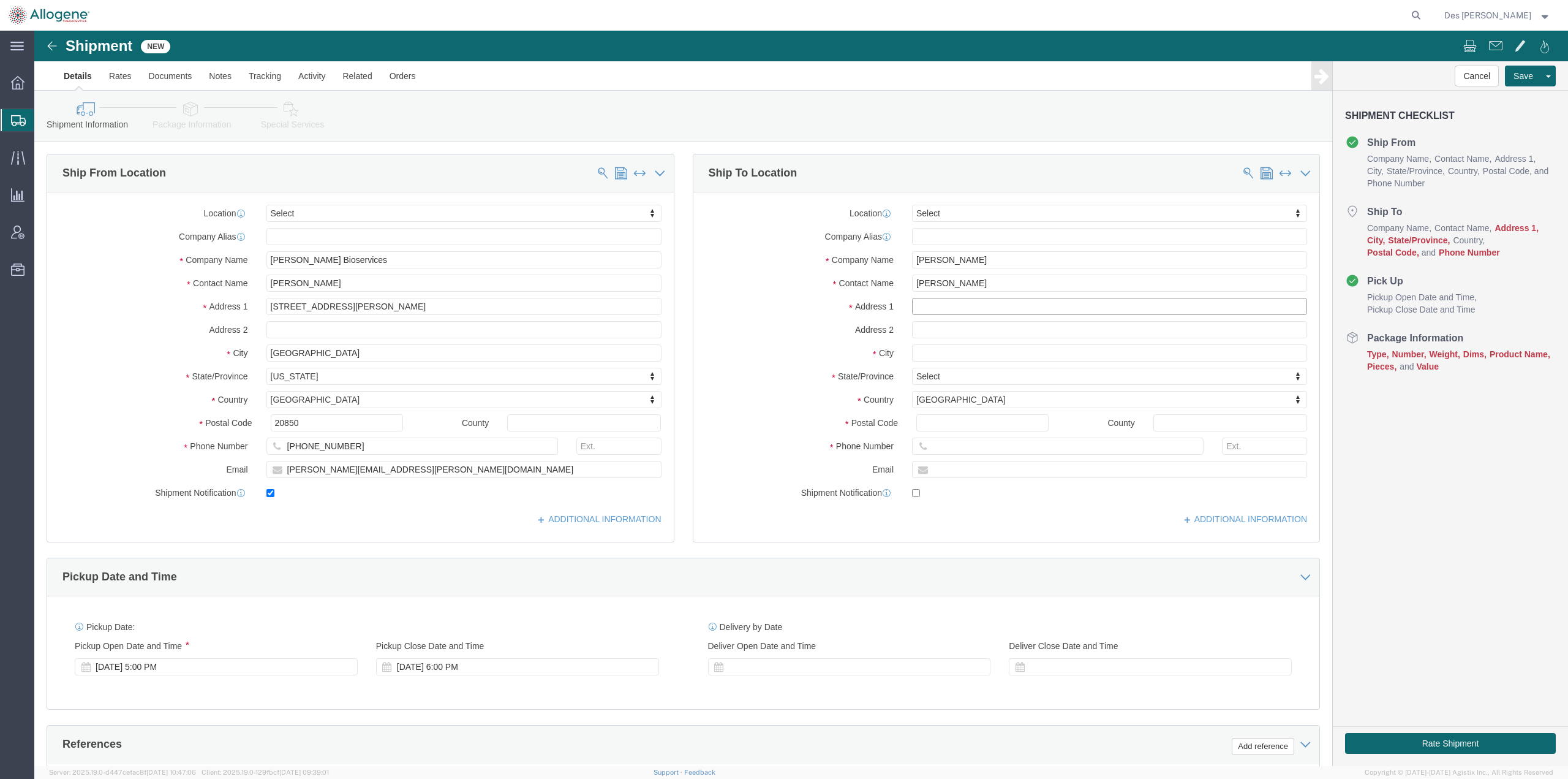
click input "text"
type input "[STREET_ADDRESS]"
click input "text"
type input "[GEOGRAPHIC_DATA]"
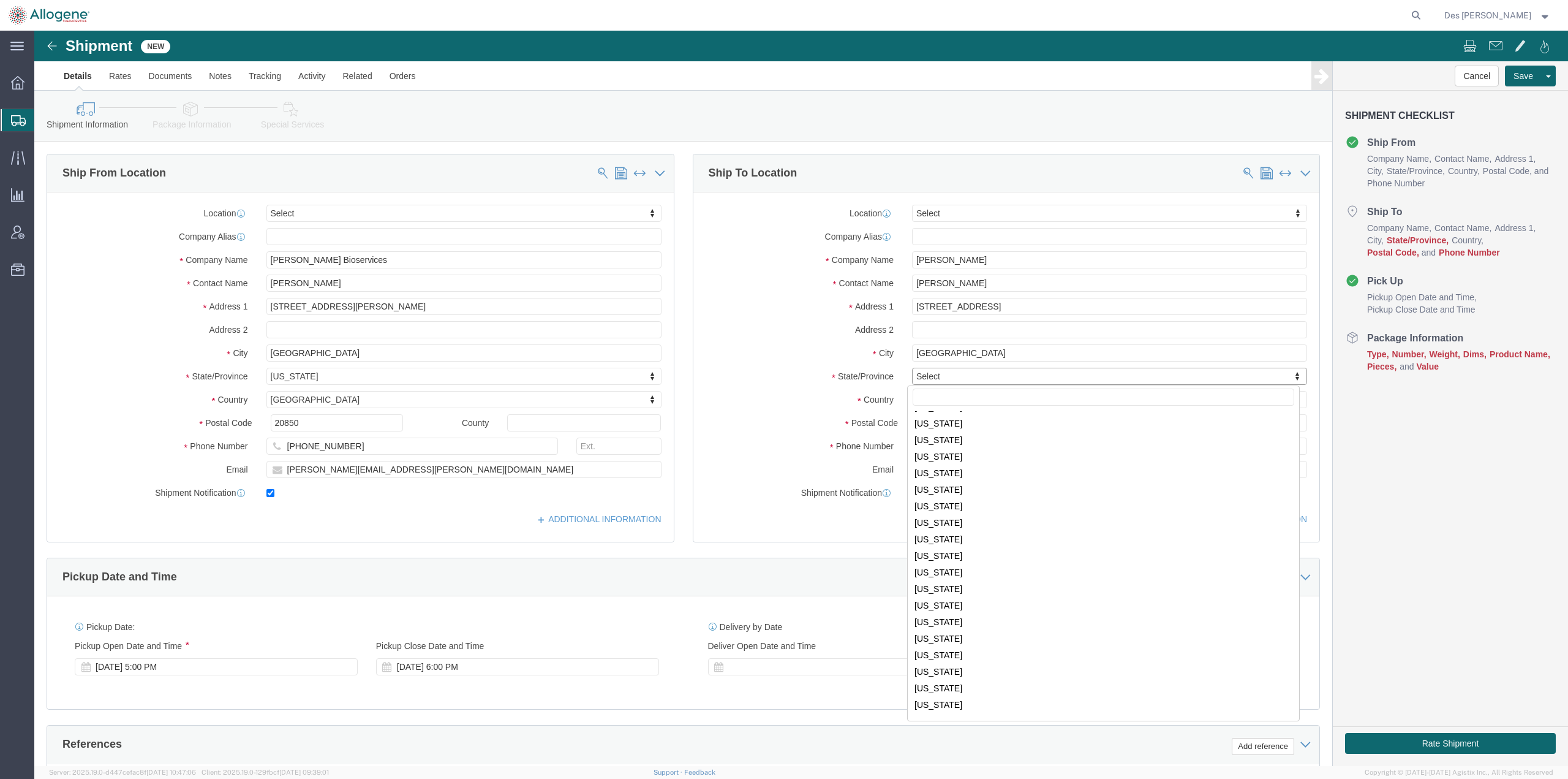
scroll to position [610, 0]
select select "SD"
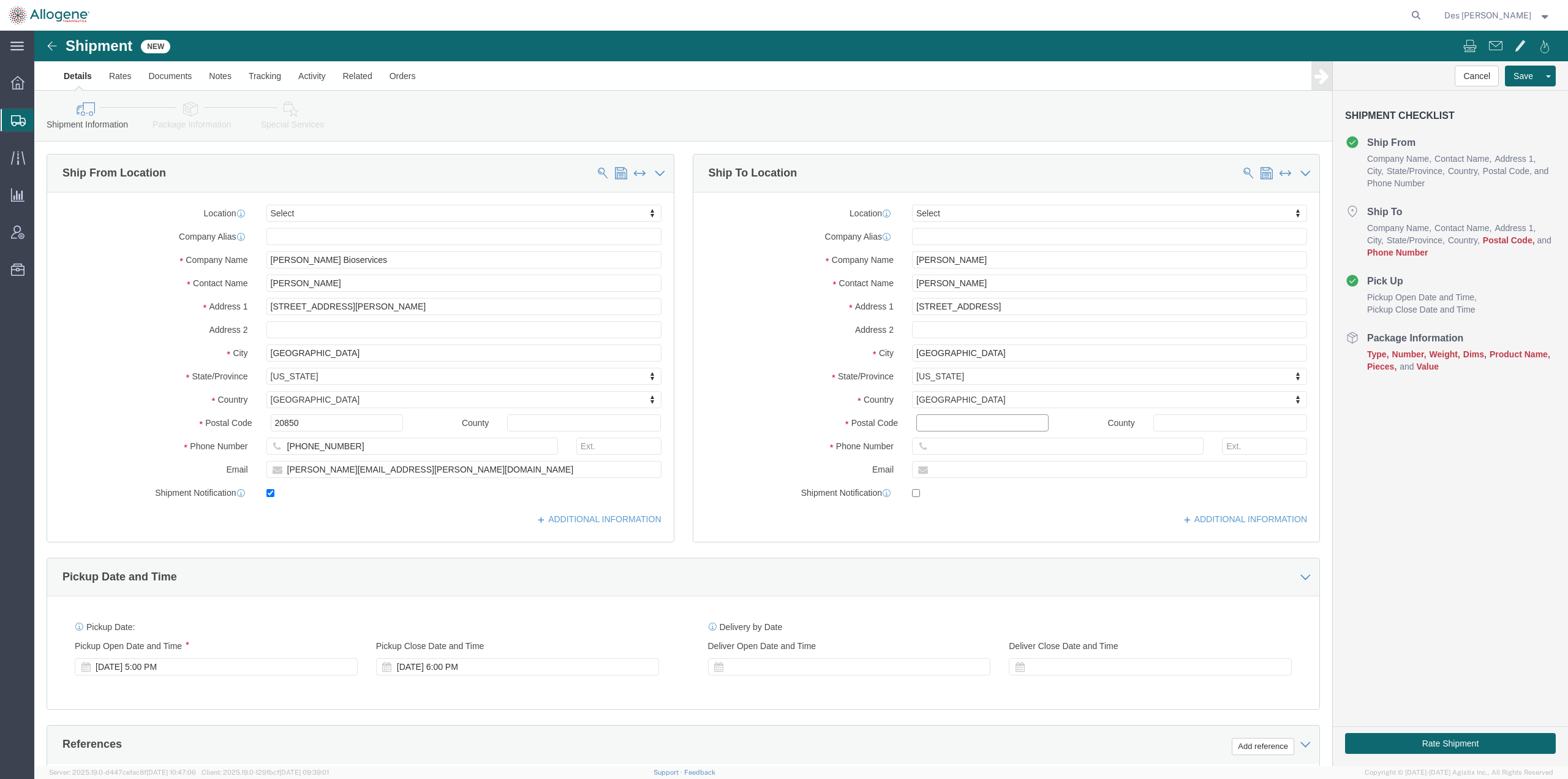
click input "Postal Code"
type input "57105"
click input "text"
type input "[PHONE_NUMBER]"
click input "text"
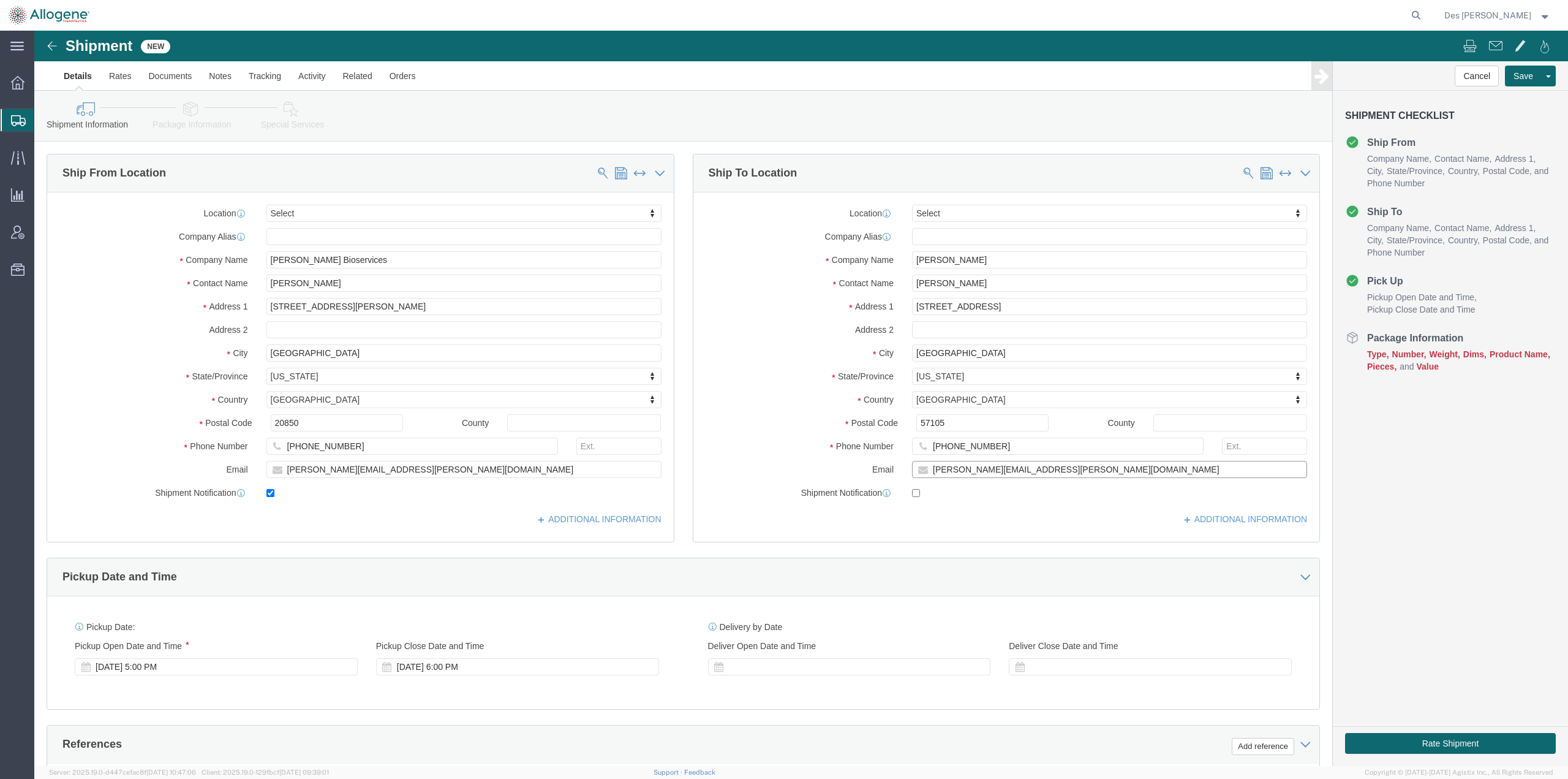
type input "[PERSON_NAME][EMAIL_ADDRESS][PERSON_NAME][DOMAIN_NAME]"
click div "ADDITIONAL INFORMATION"
click input "checkbox"
checkbox input "false"
click div "[DATE] 5:00 PM"
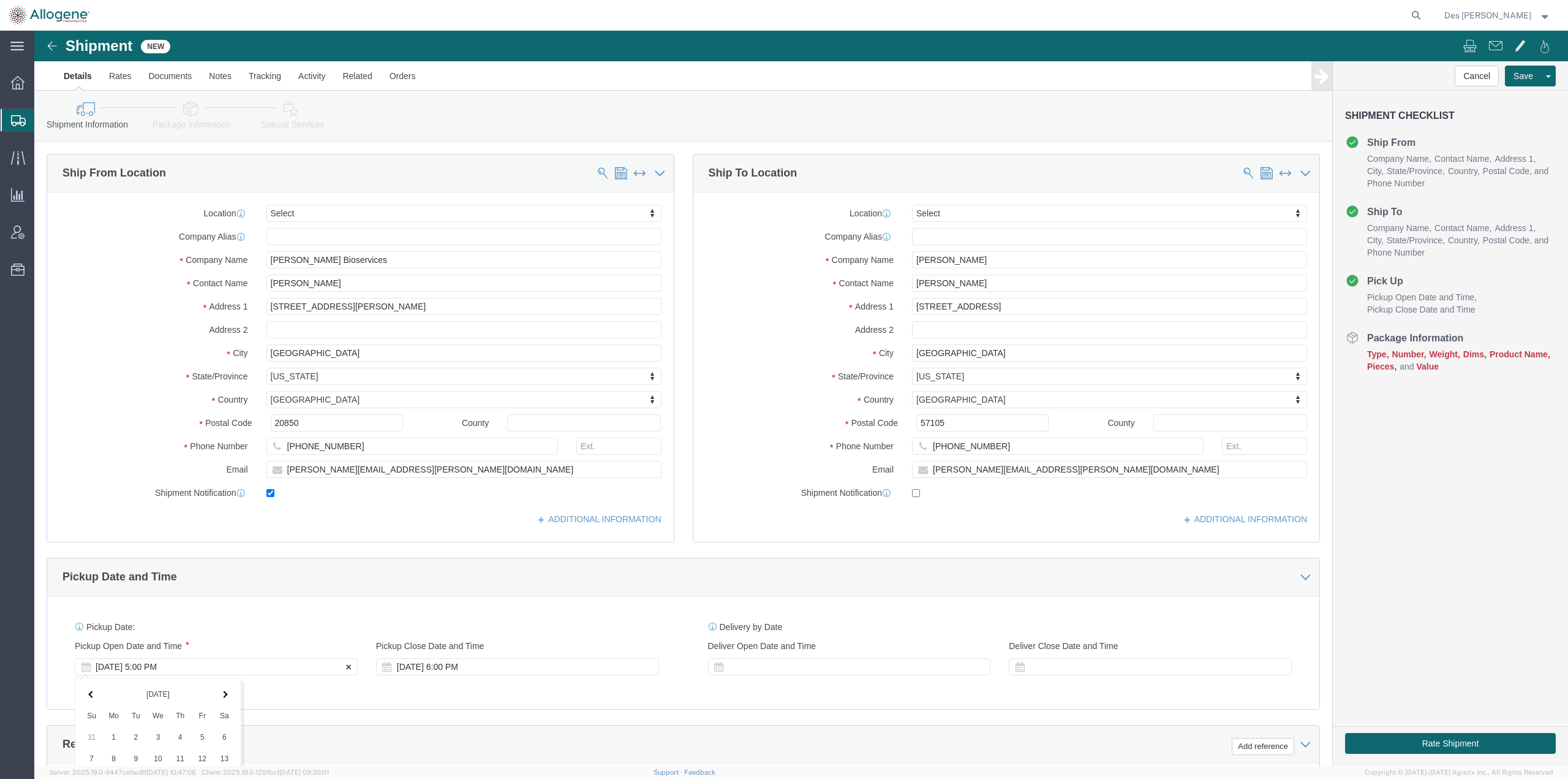
scroll to position [317, 0]
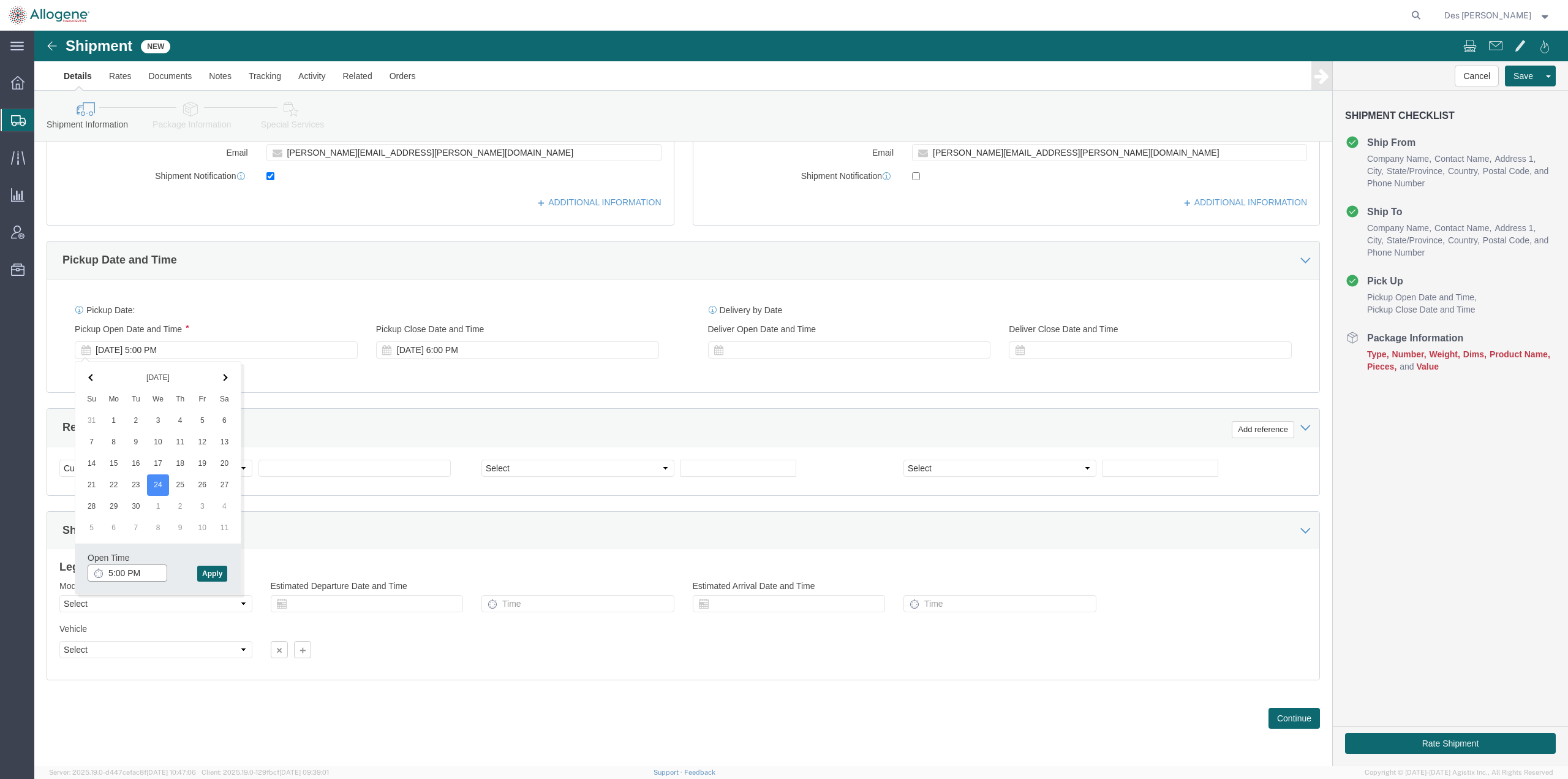
click input "5:00 PM"
type input "1:00 PM"
click button "Apply"
click div
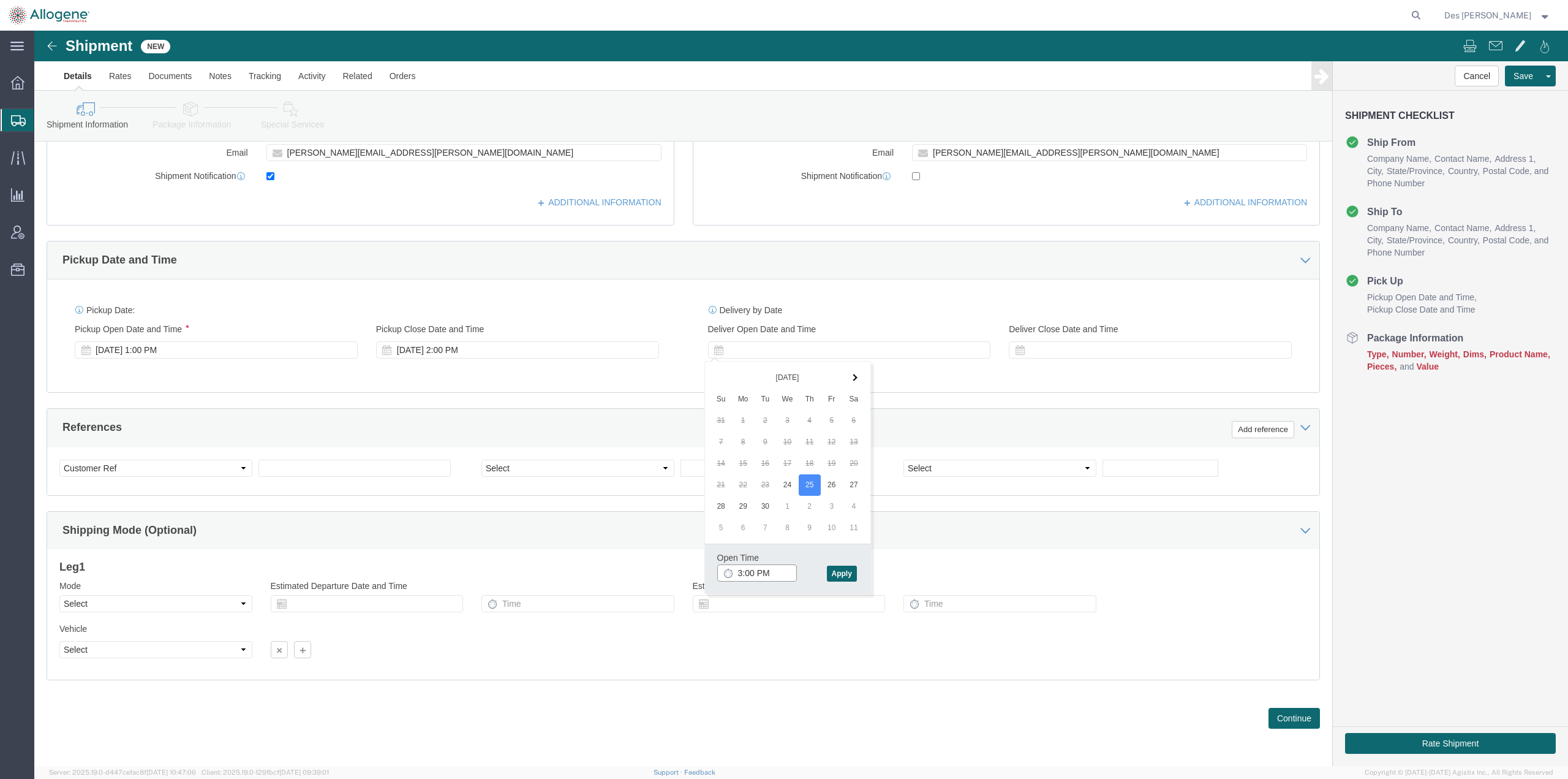
click input "3:00 PM"
type input "10:00 AM"
click button "Apply"
click div
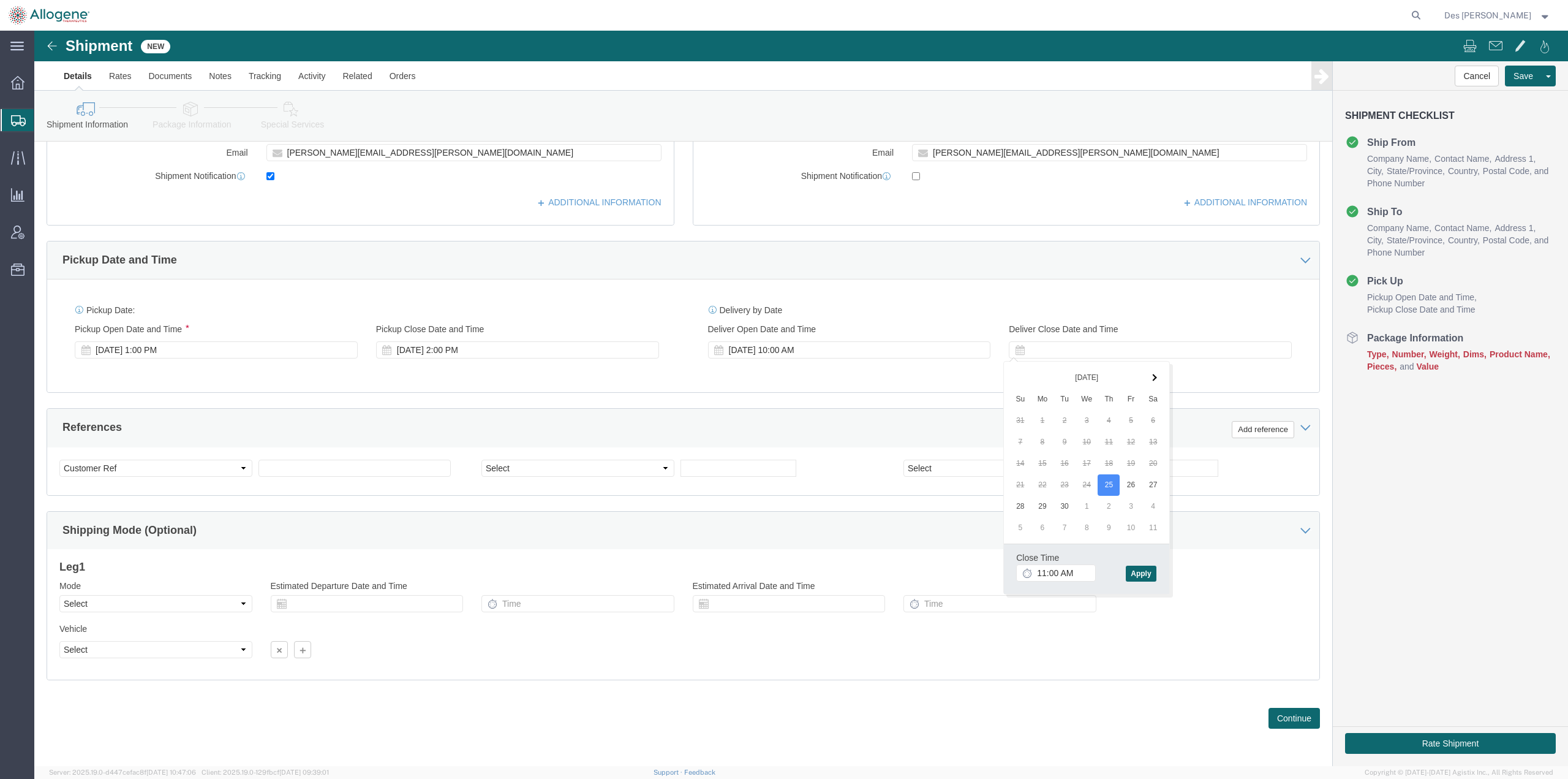
click div "Close Time 11:00 AM [DATE] 11:00 AM - [DATE] 11:00 AM Cancel Apply"
click button "Apply"
click input "text"
type input "A"
type input "ALPHA3 Mock Shipment"
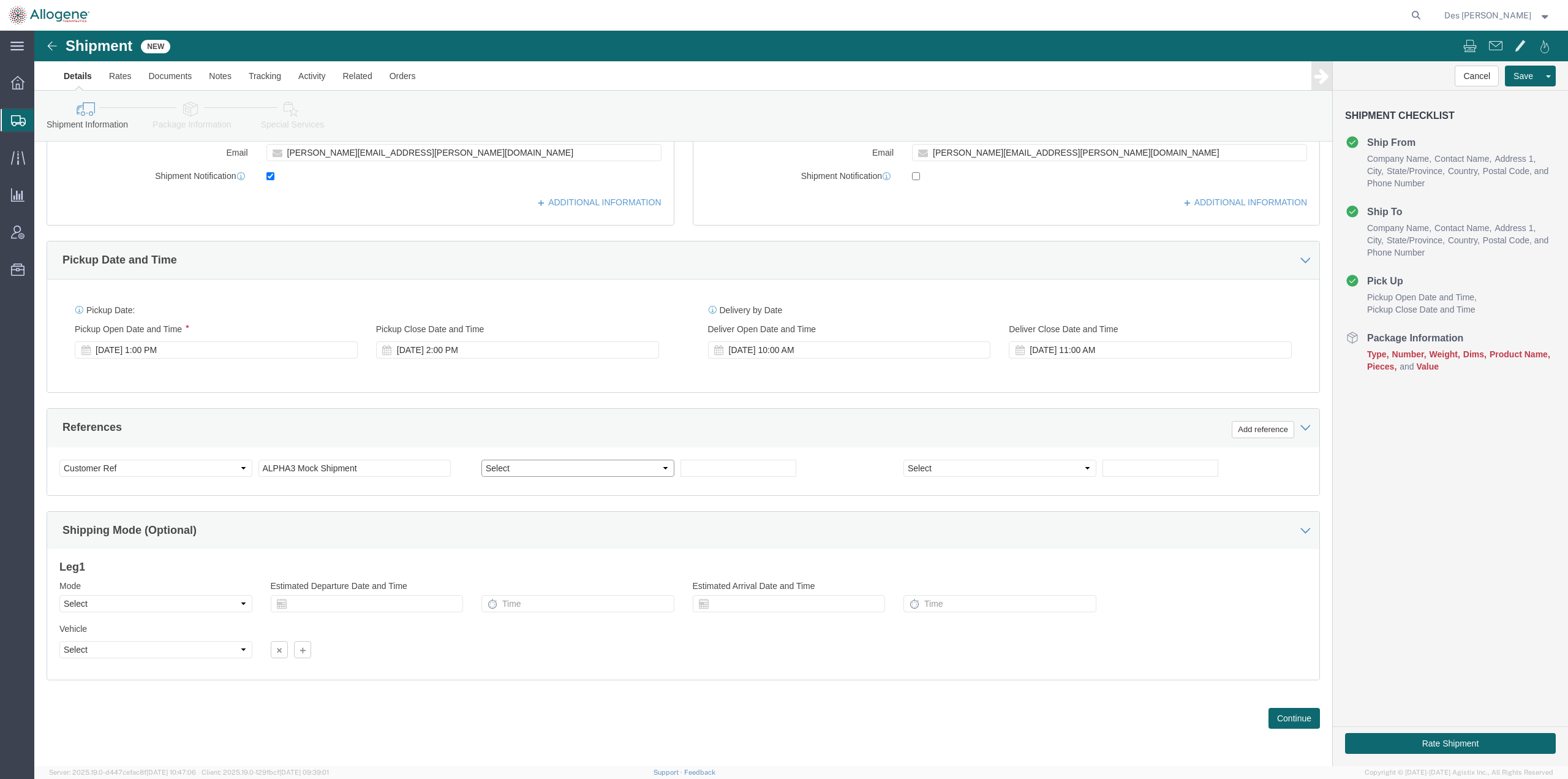
click select "Select Account Type Activity ID Airline Appointment Number ASN Batch Request # …"
select select "PURCHORD"
click select "Select Account Type Activity ID Airline Appointment Number ASN Batch Request # …"
click input "text"
type input "1188"
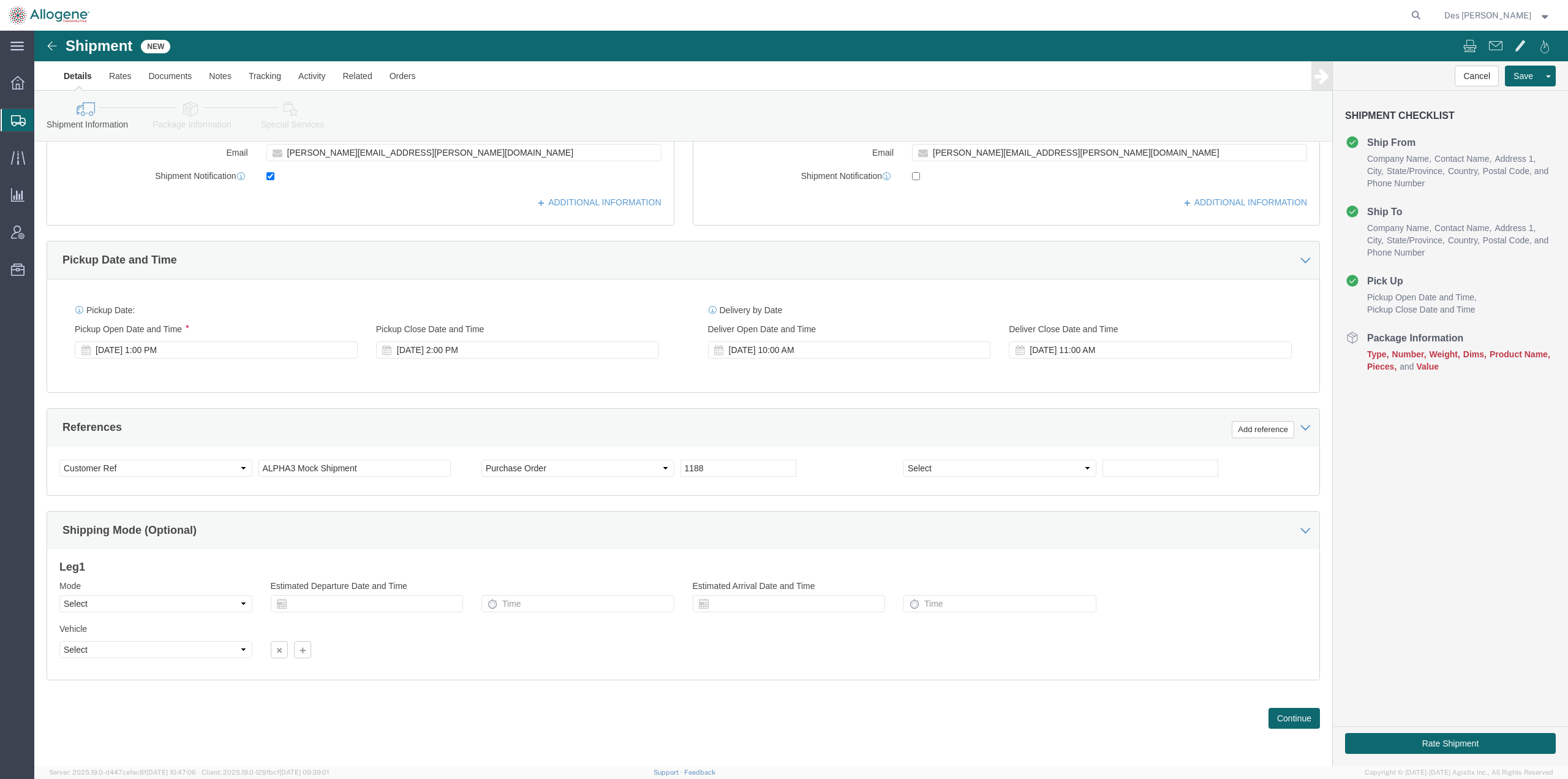
click div "References Add reference"
click div "Select Account Type Activity ID Airline Appointment Number ASN Batch Request # …"
click button "Continue"
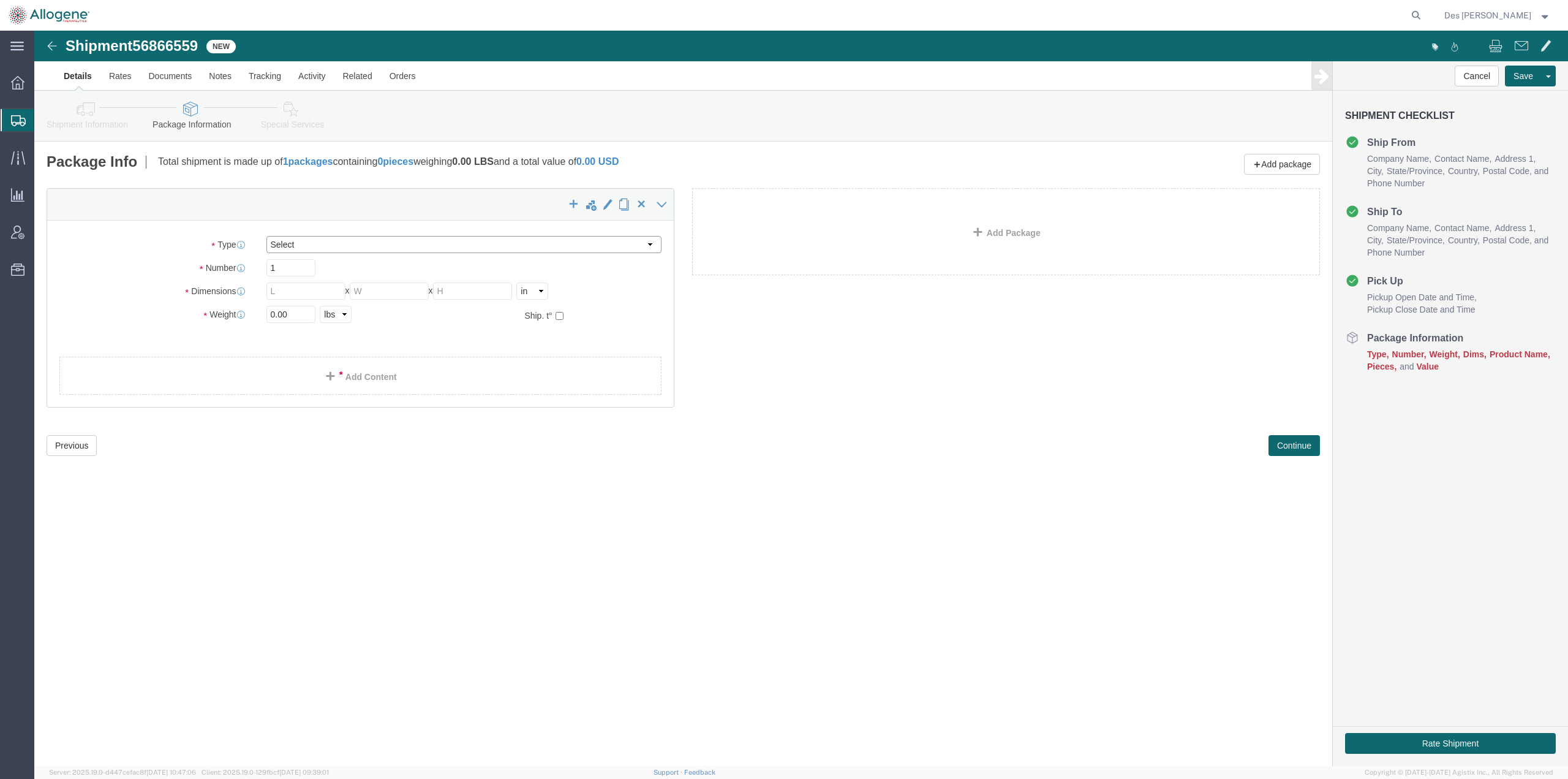
click select "Select [DATE] Ambient [DATE] Dry Ice BC30 BC30 Ambient BC42 BC42 Frozen BC61 (C…"
select select "CP06"
click select "Select [DATE] Ambient [DATE] Dry Ice BC30 BC30 Ambient BC42 BC42 Frozen BC61 (C…"
type input "12.20"
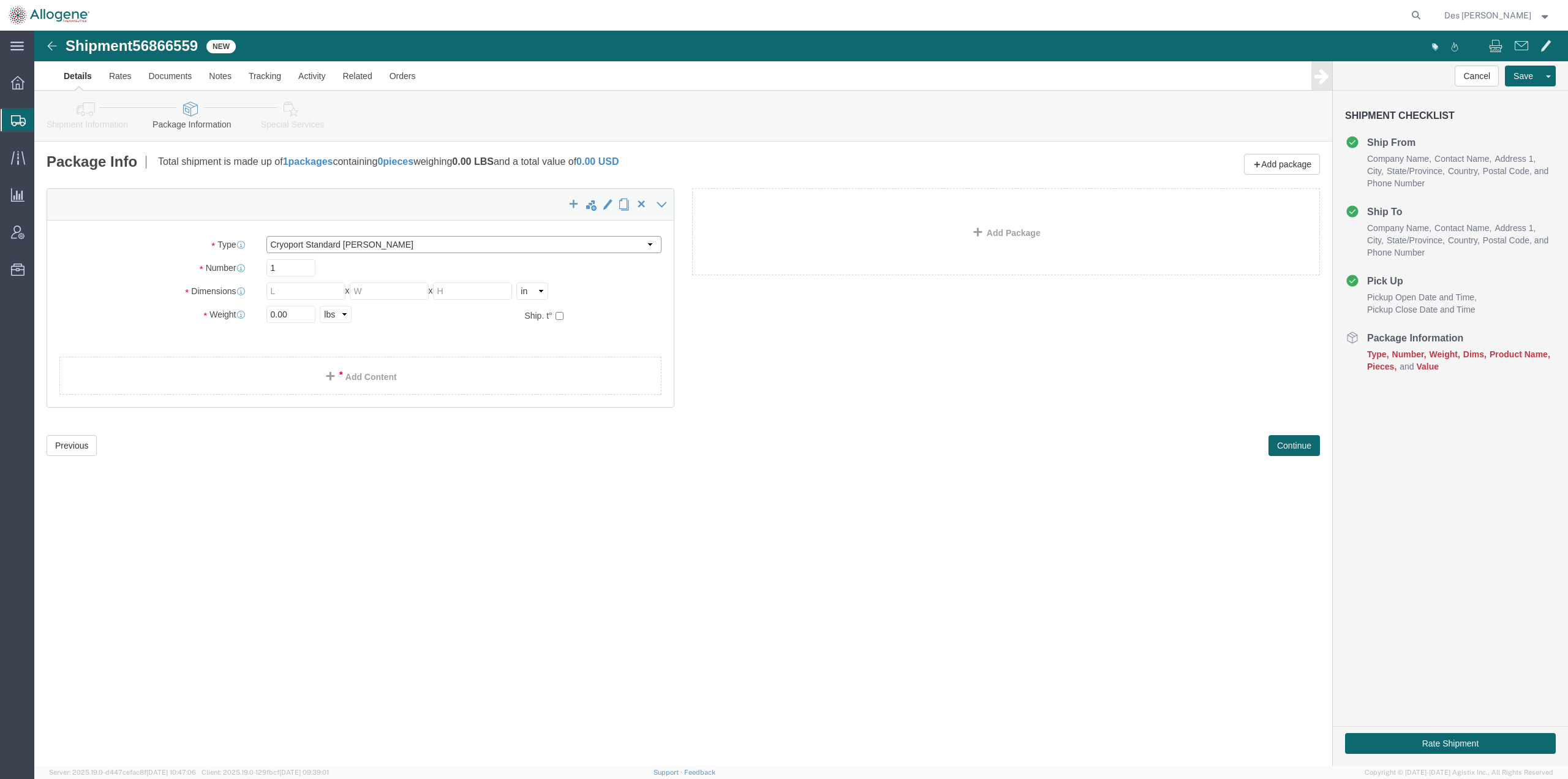
type input "24.00"
type input "19.8"
type input "[MEDICAL_DATA]"
click link "Add Content"
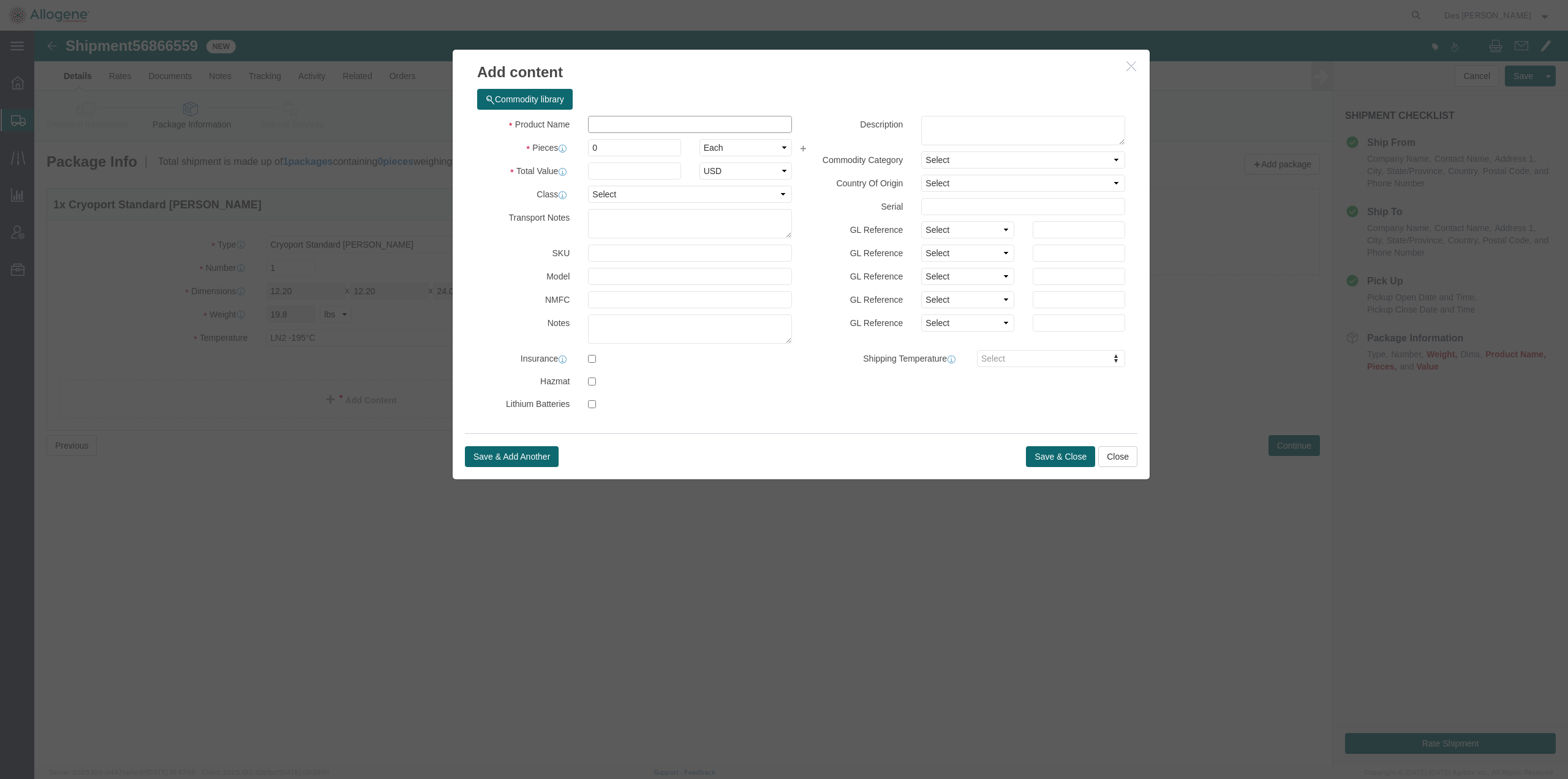
click input "text"
type input "ALLO-501A Mock Kit"
click textarea
type textarea "ALLO-501A Mock Kit"
click input "0"
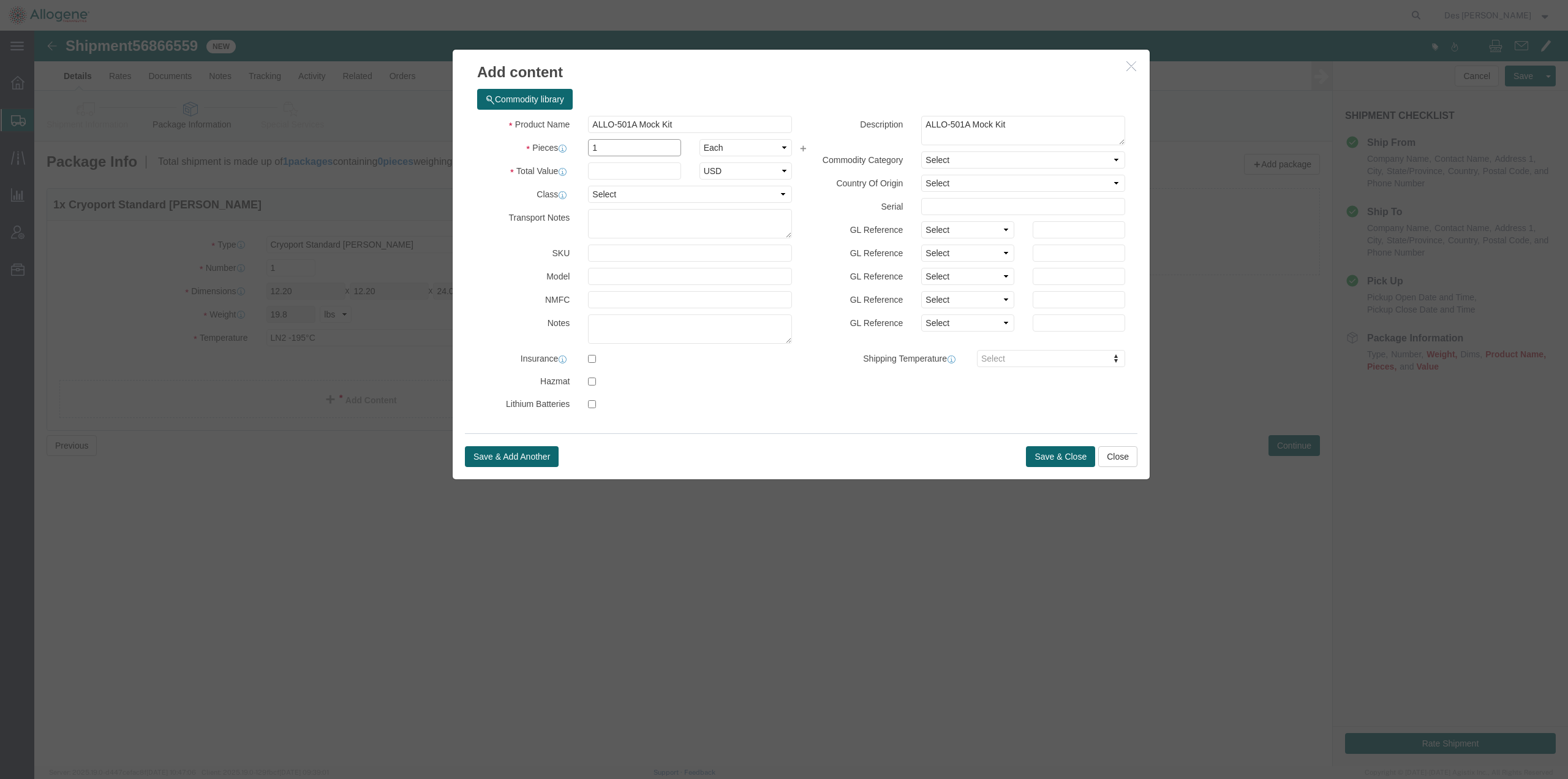
type input "1"
click select "Select Bag Barrels 100Board Feet Bottle Box Blister Pack Carats Can Capsule Car…"
select select "BOX"
click select "Select Bag Barrels 100Board Feet Bottle Box Blister Pack Carats Can Capsule Car…"
click input "text"
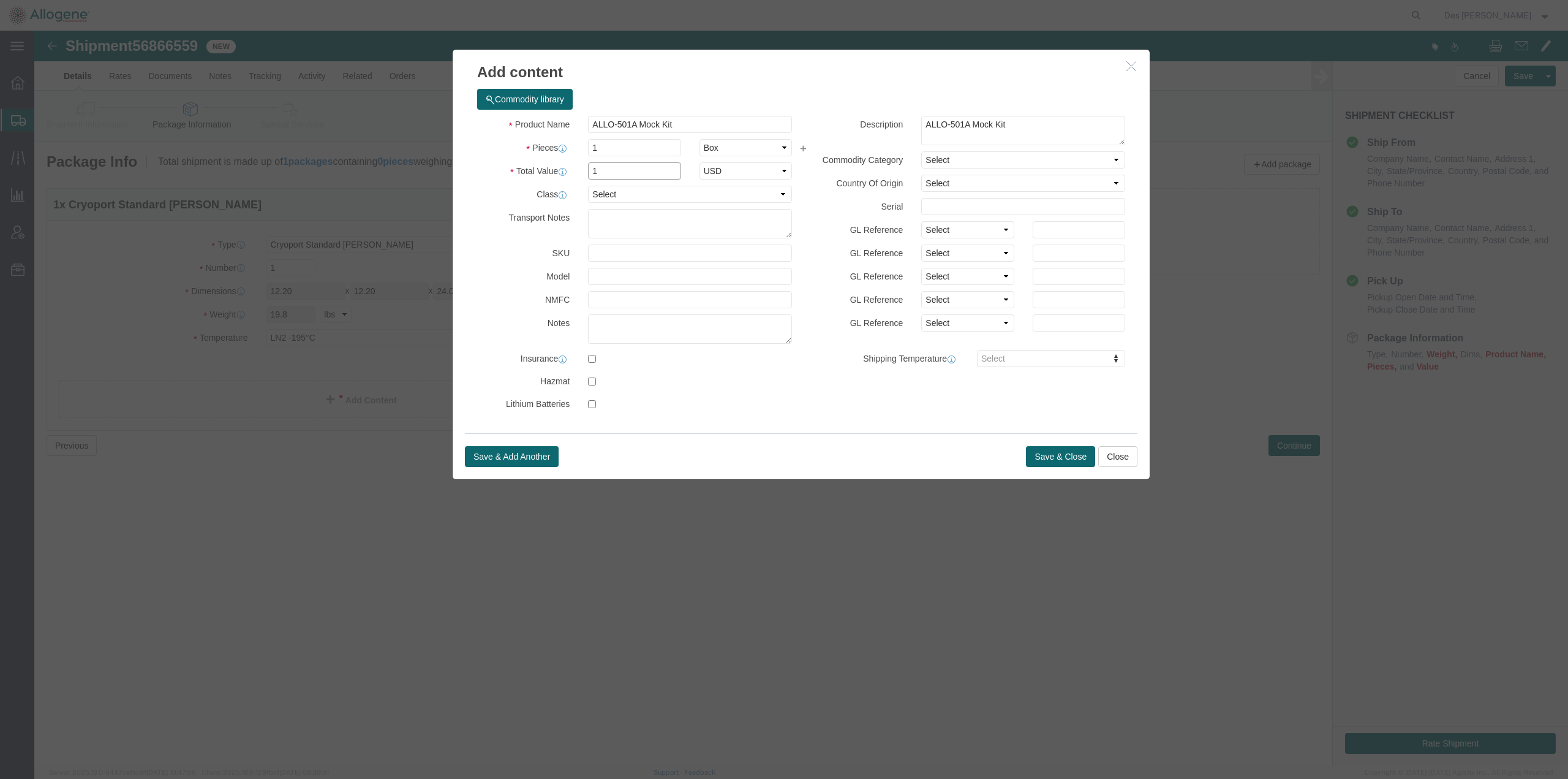
type input "1"
click div "Product Name ALLO-501A Mock Kit ALLO-50 Pieces 1 Select Bag Barrels 100Board Fe…"
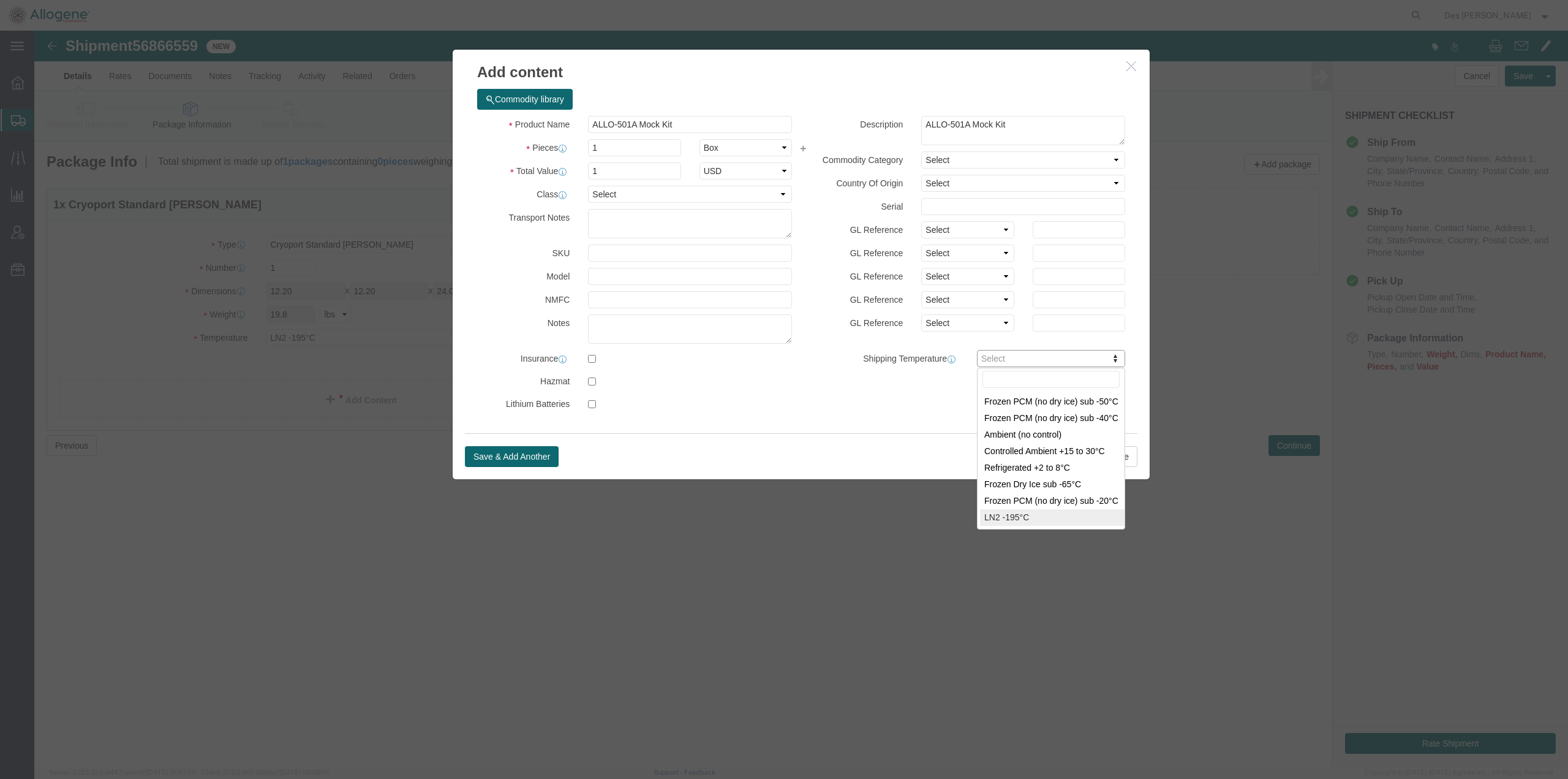
type input "[MEDICAL_DATA]"
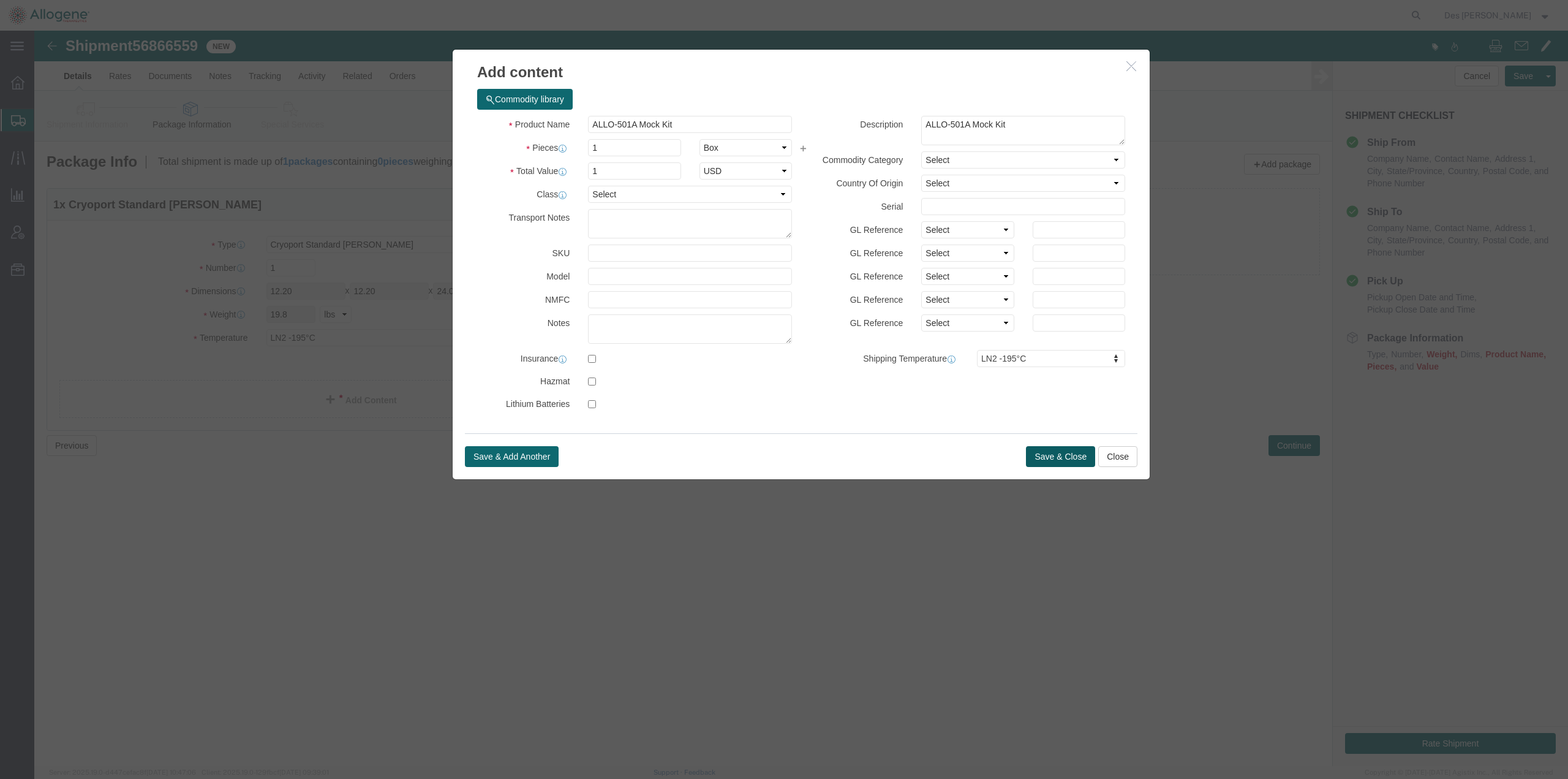
click button "Save & Close"
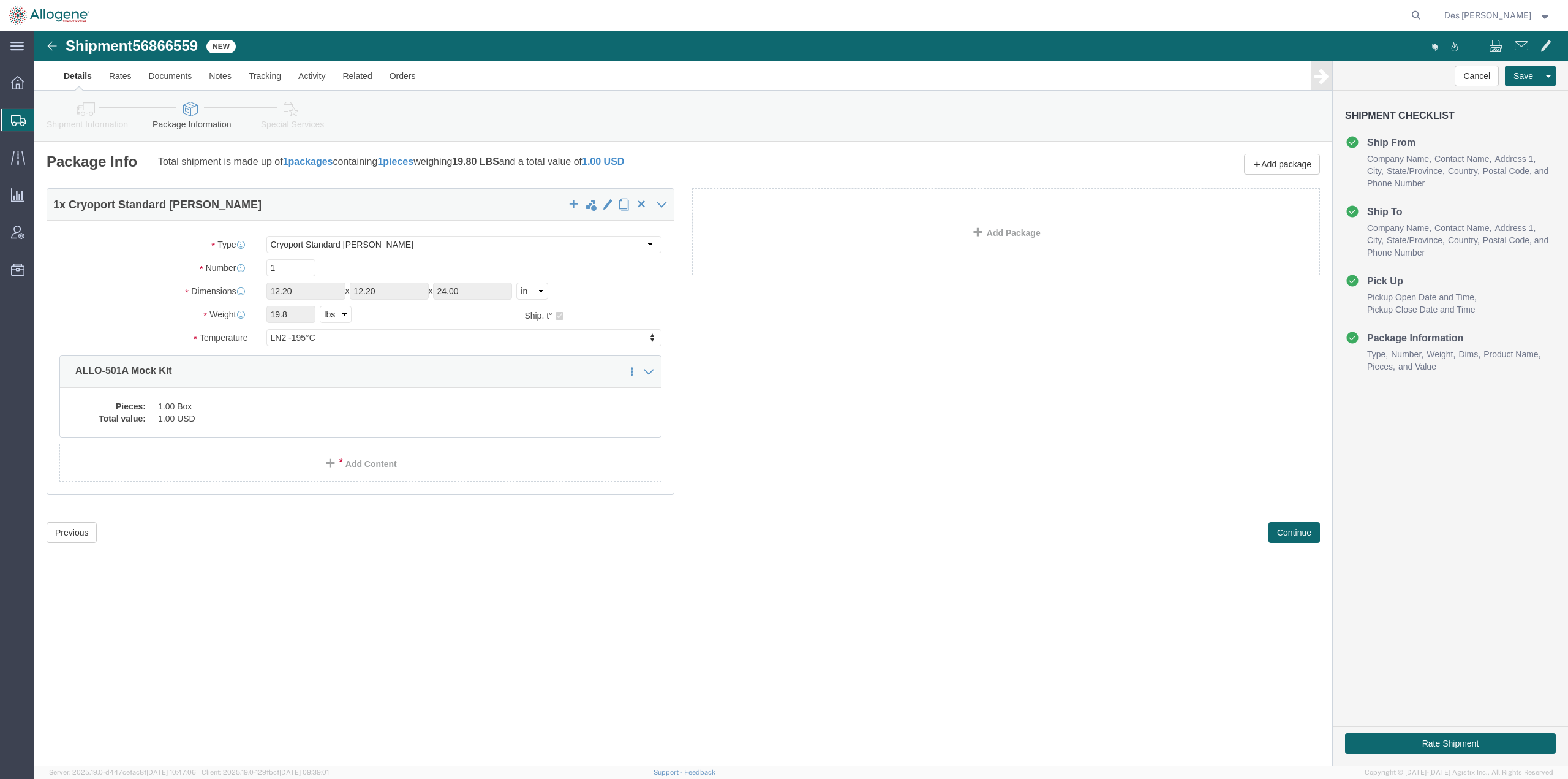
click div "Shipment 56866559 New Details Rates Documents Notes Tracking Activity Related O…"
click button "Continue"
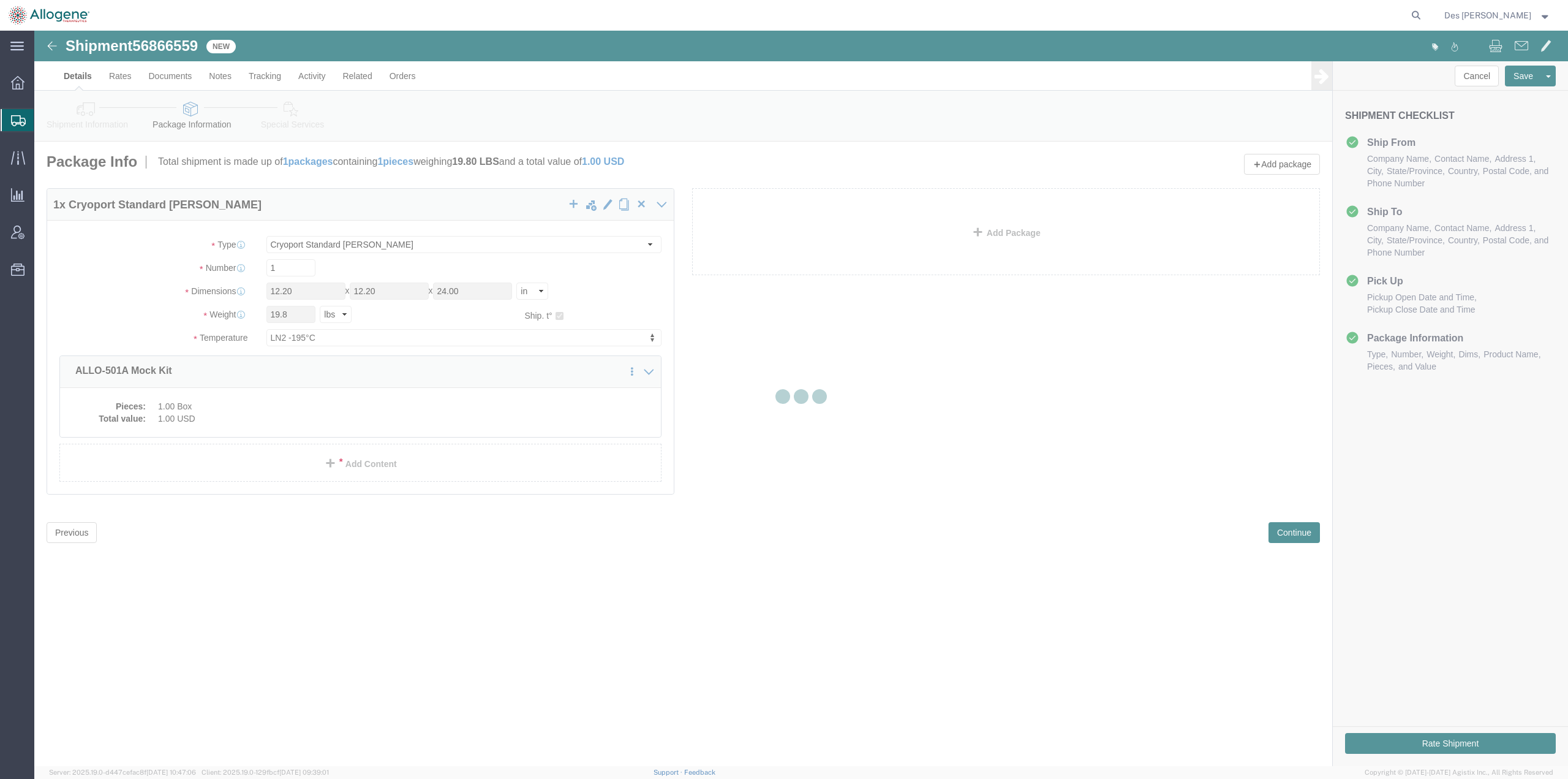
select select
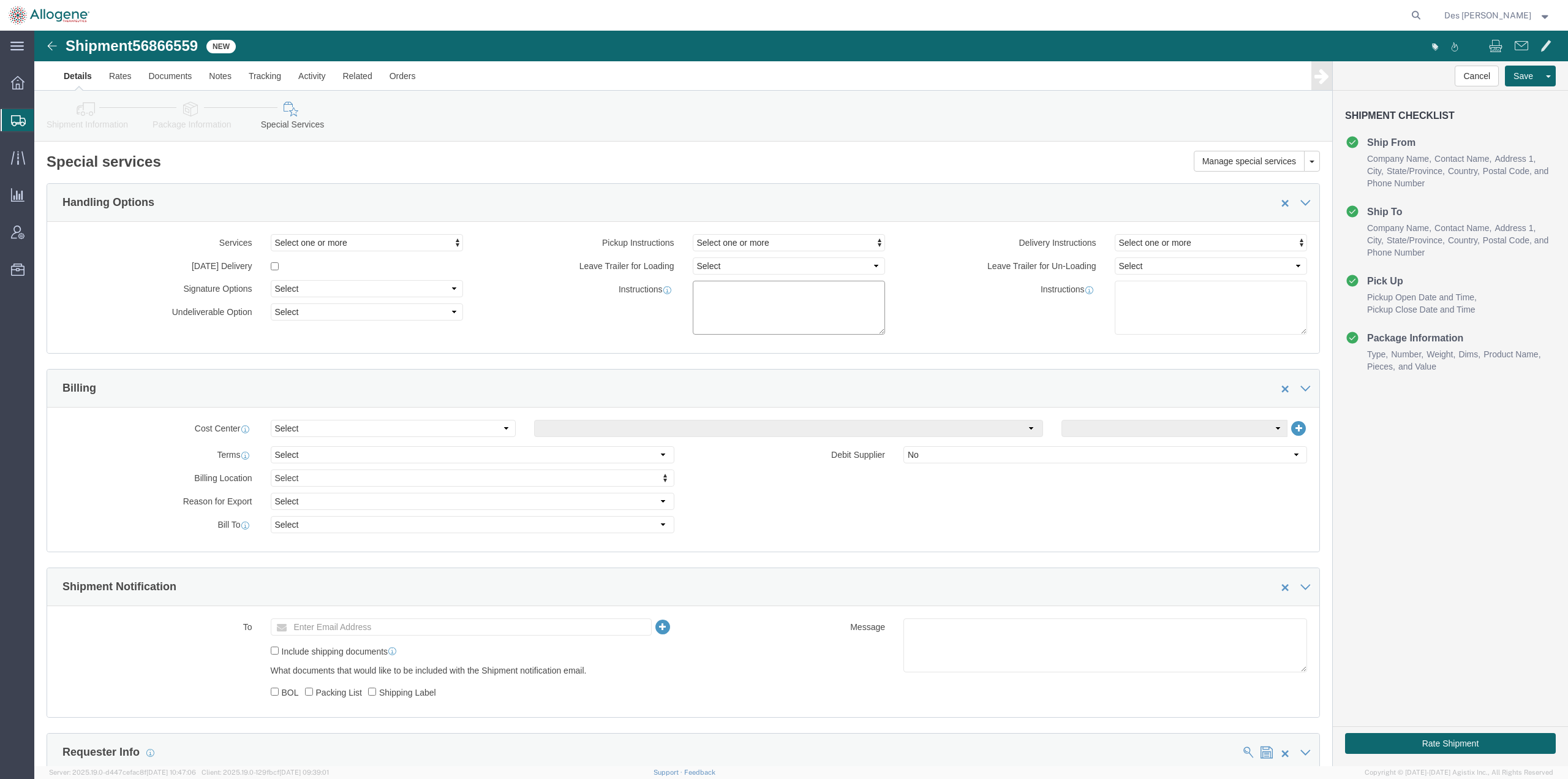
click textarea
click textarea "Please provide 1 x Cryoport standard"
click textarea "Please provide 1 x Cryoport CXST1 standard [PERSON_NAME] to [PERSON_NAME] [DATE…"
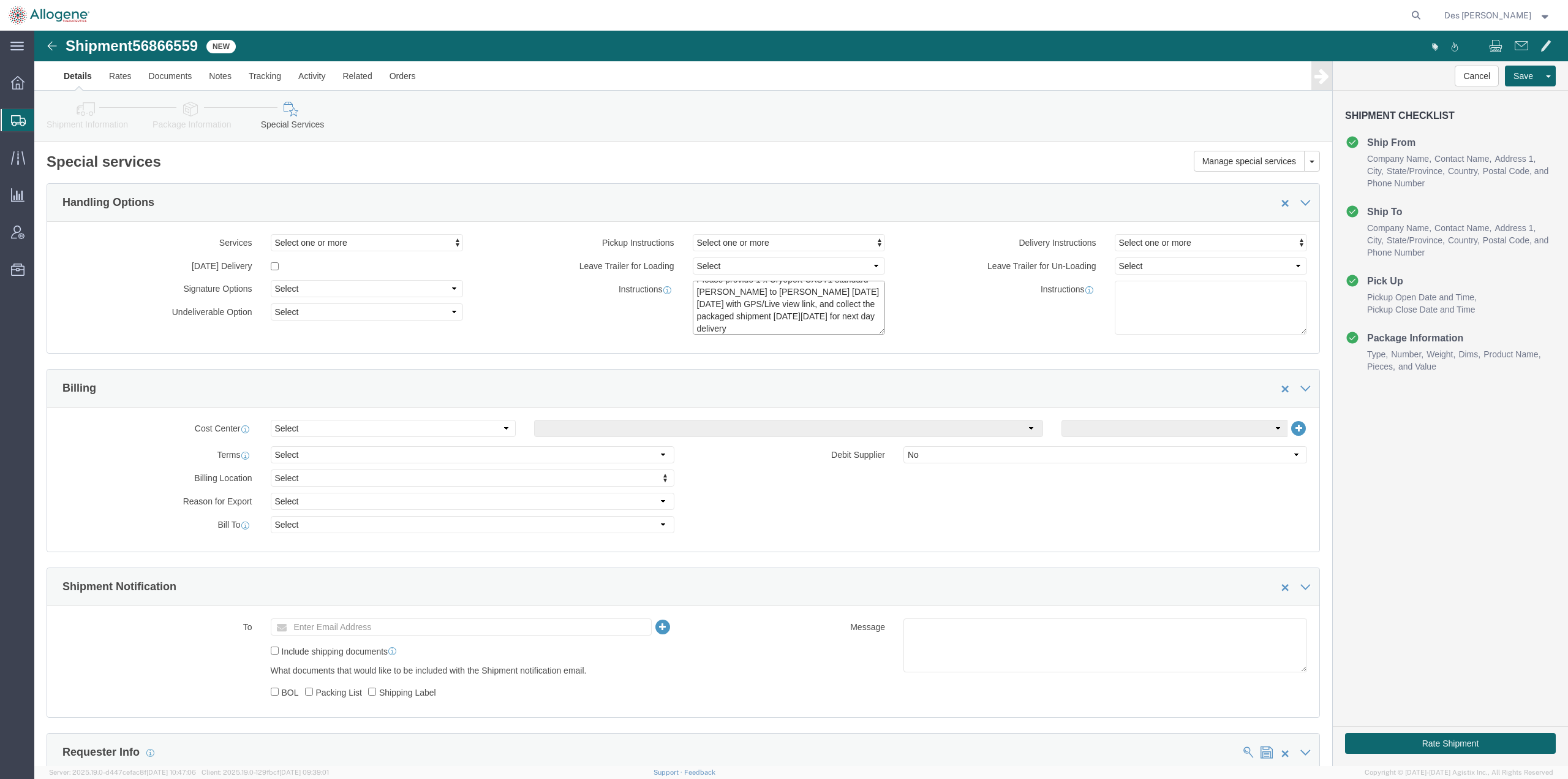
type textarea "Please provide 1 x Cryoport CXST1 standard [PERSON_NAME] to [PERSON_NAME] [DATE…"
click div "Instructions"
click input "text"
type input "[DOMAIN_NAME][EMAIL_ADDRESS][DOMAIN_NAME]"
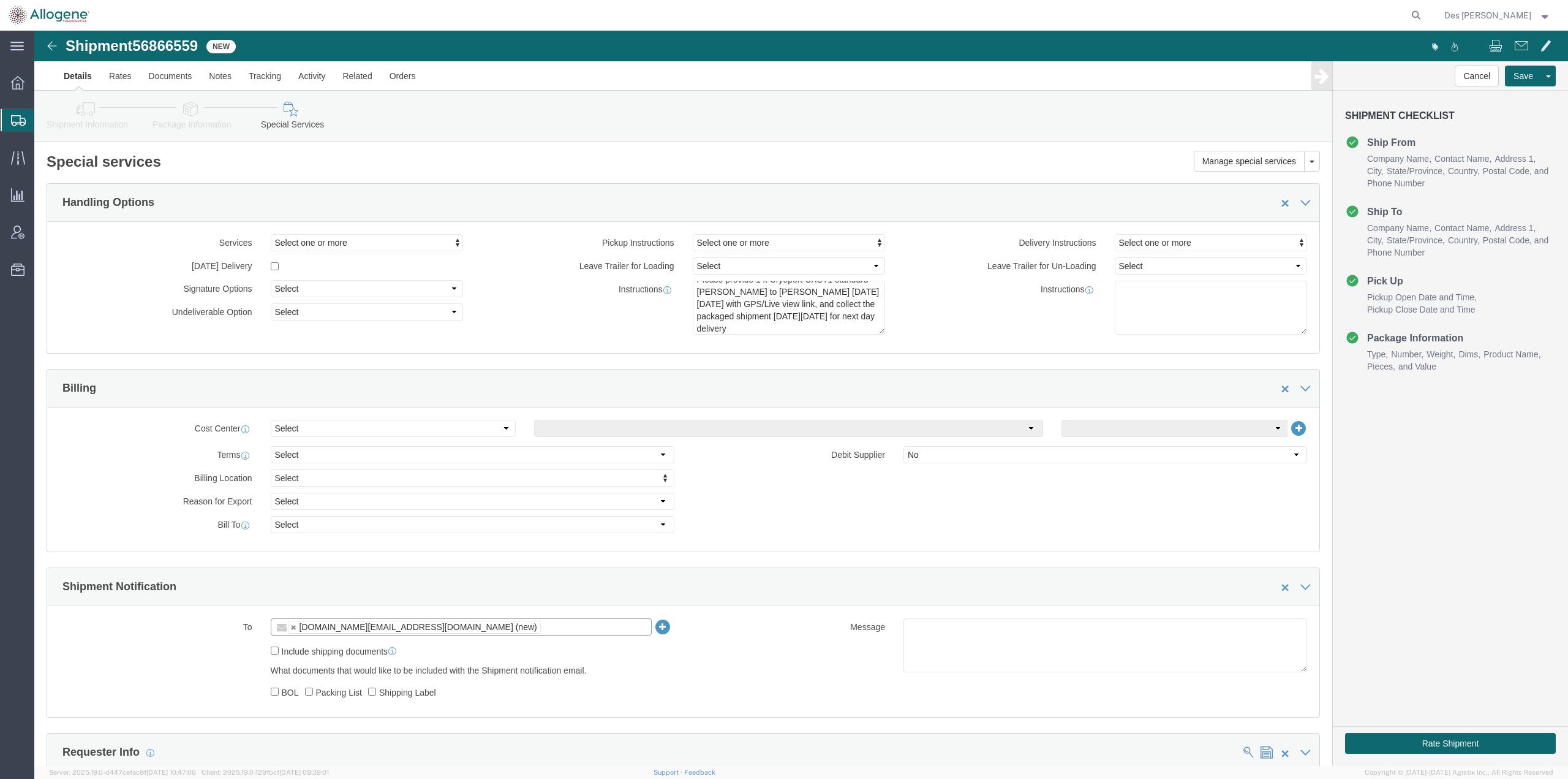
click div "Message"
click ul "[DOMAIN_NAME][EMAIL_ADDRESS][DOMAIN_NAME] (new)"
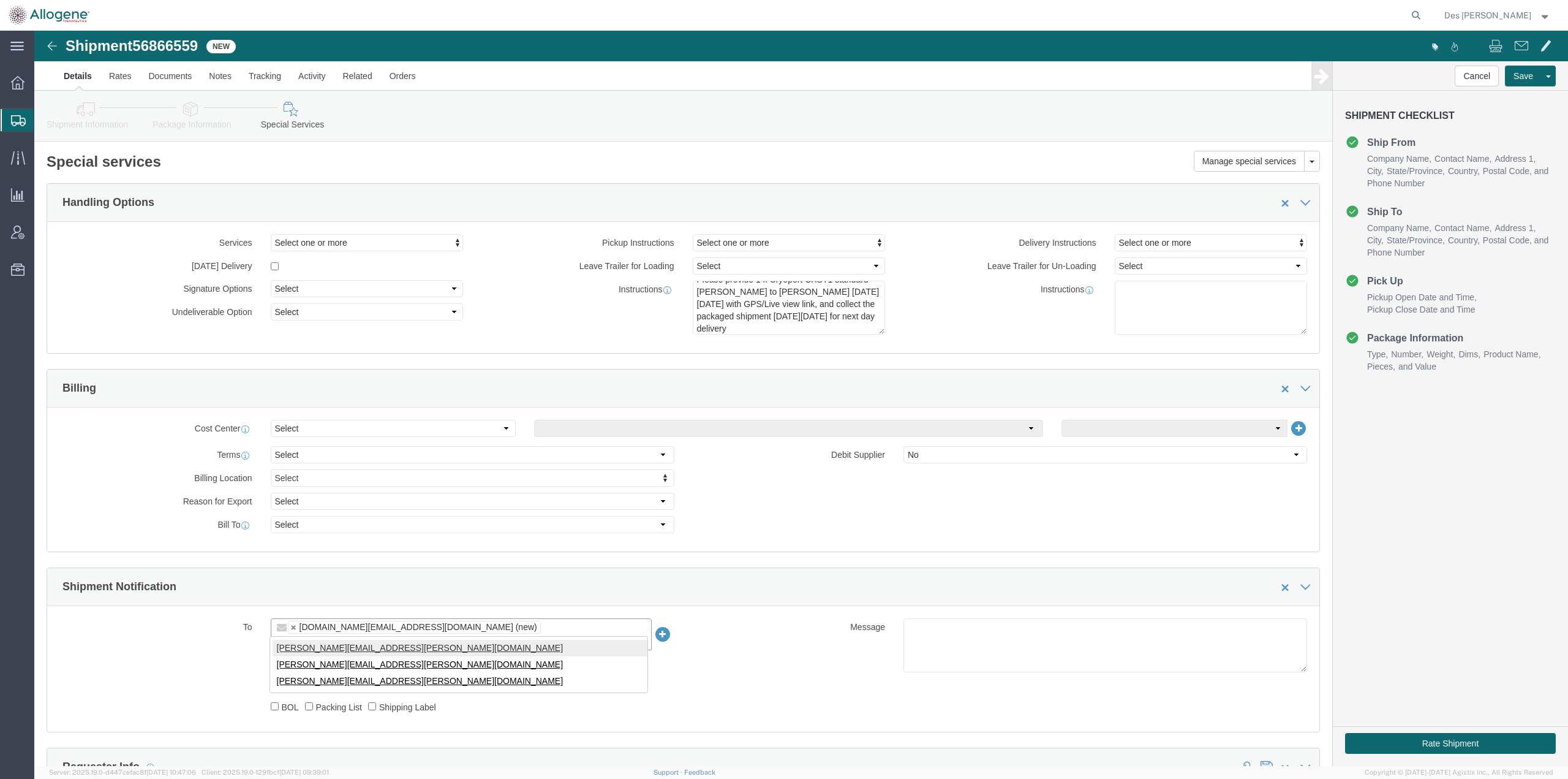
type input "[PERSON_NAME][EMAIL_ADDRESS][PERSON_NAME][DOMAIN_NAME]"
type input "[DOMAIN_NAME][EMAIL_ADDRESS][DOMAIN_NAME],[PERSON_NAME][DOMAIN_NAME][EMAIL_ADDR…"
click input "text"
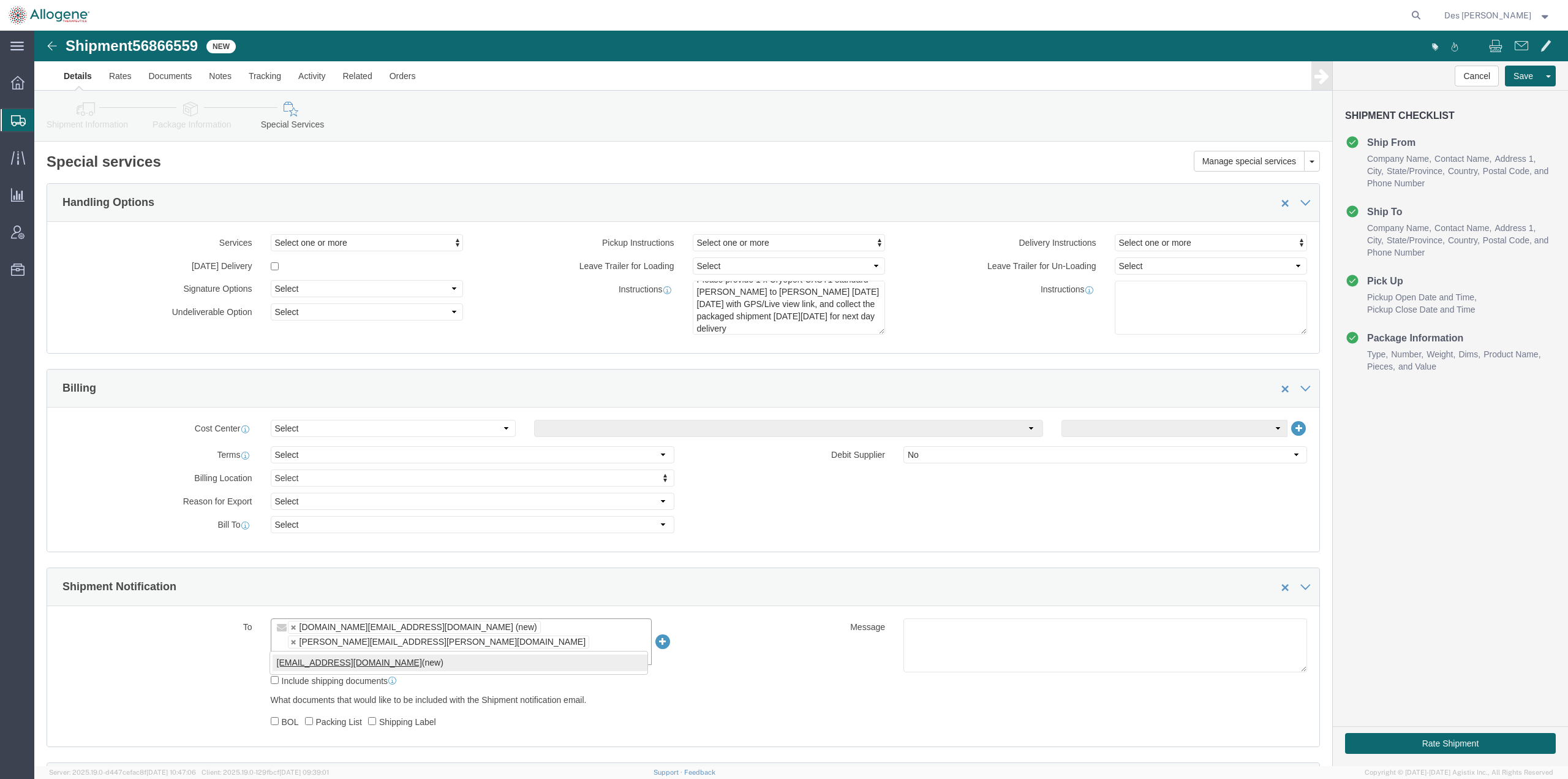
type input "[EMAIL_ADDRESS][DOMAIN_NAME]"
type input "[DOMAIN_NAME][EMAIL_ADDRESS][DOMAIN_NAME],[PERSON_NAME][DOMAIN_NAME][EMAIL_ADDR…"
type input "[EMAIL_ADDRESS][PERSON_NAME][DOMAIN_NAME]"
type input "[DOMAIN_NAME][EMAIL_ADDRESS][DOMAIN_NAME],[PERSON_NAME][DOMAIN_NAME][EMAIL_ADDR…"
click input "text"
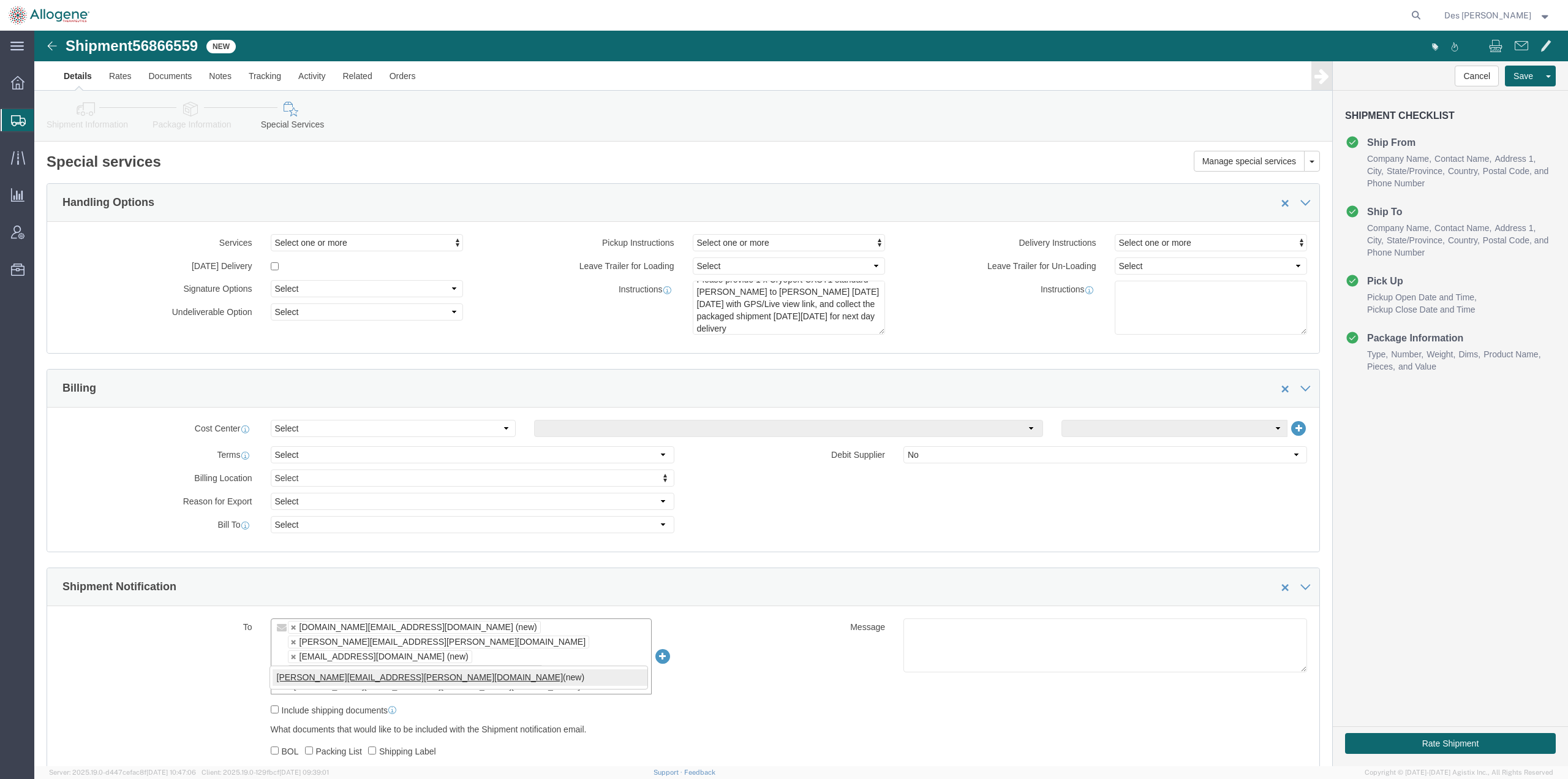
type input "[PERSON_NAME][EMAIL_ADDRESS][PERSON_NAME][DOMAIN_NAME]"
type input "[DOMAIN_NAME][EMAIL_ADDRESS][DOMAIN_NAME],[PERSON_NAME][DOMAIN_NAME][EMAIL_ADDR…"
click input "text"
type input "[EMAIL_ADDRESS][DOMAIN_NAME]"
type input "[DOMAIN_NAME][EMAIL_ADDRESS][DOMAIN_NAME],[PERSON_NAME][DOMAIN_NAME][EMAIL_ADDR…"
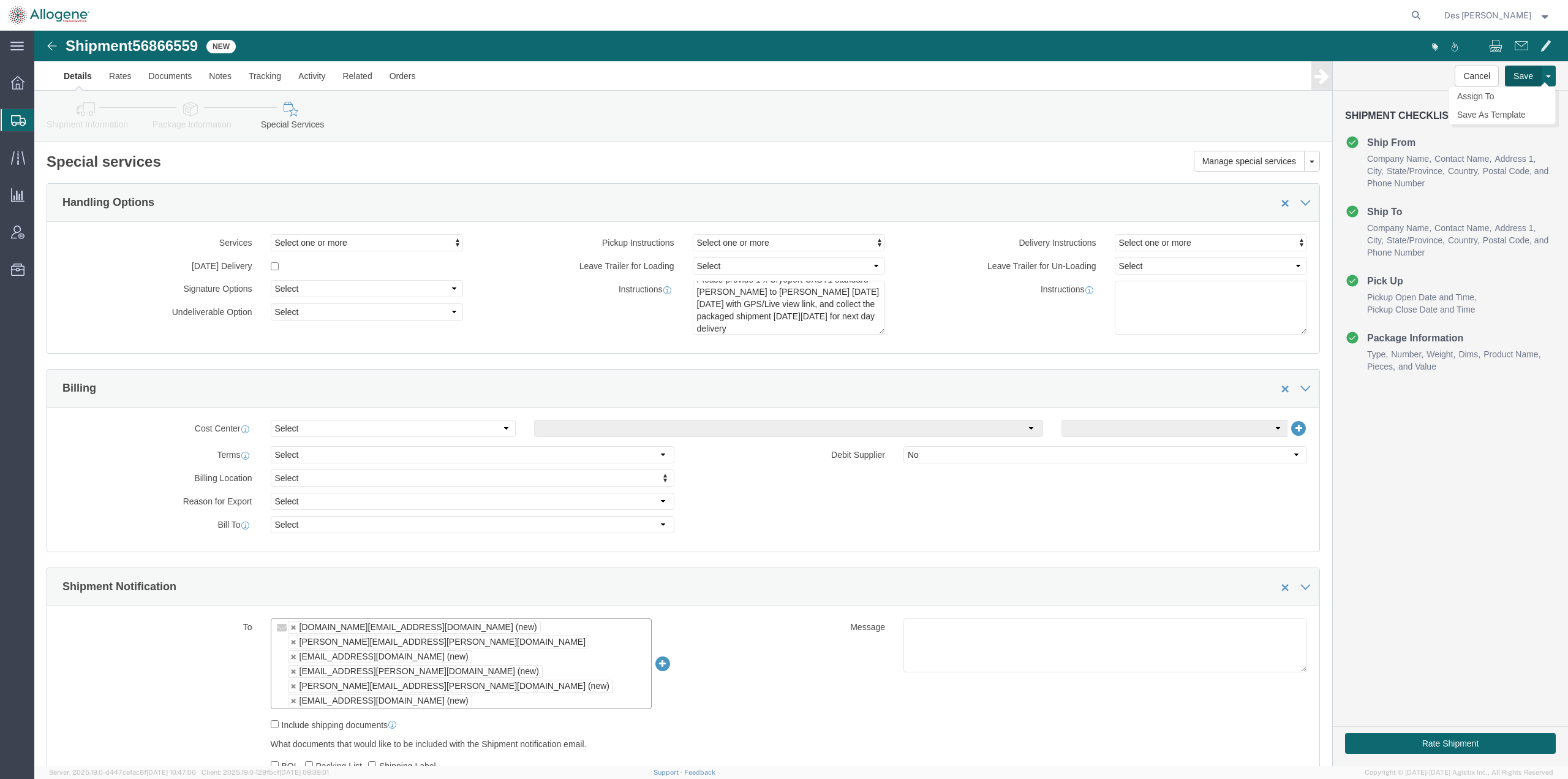
click button "Save"
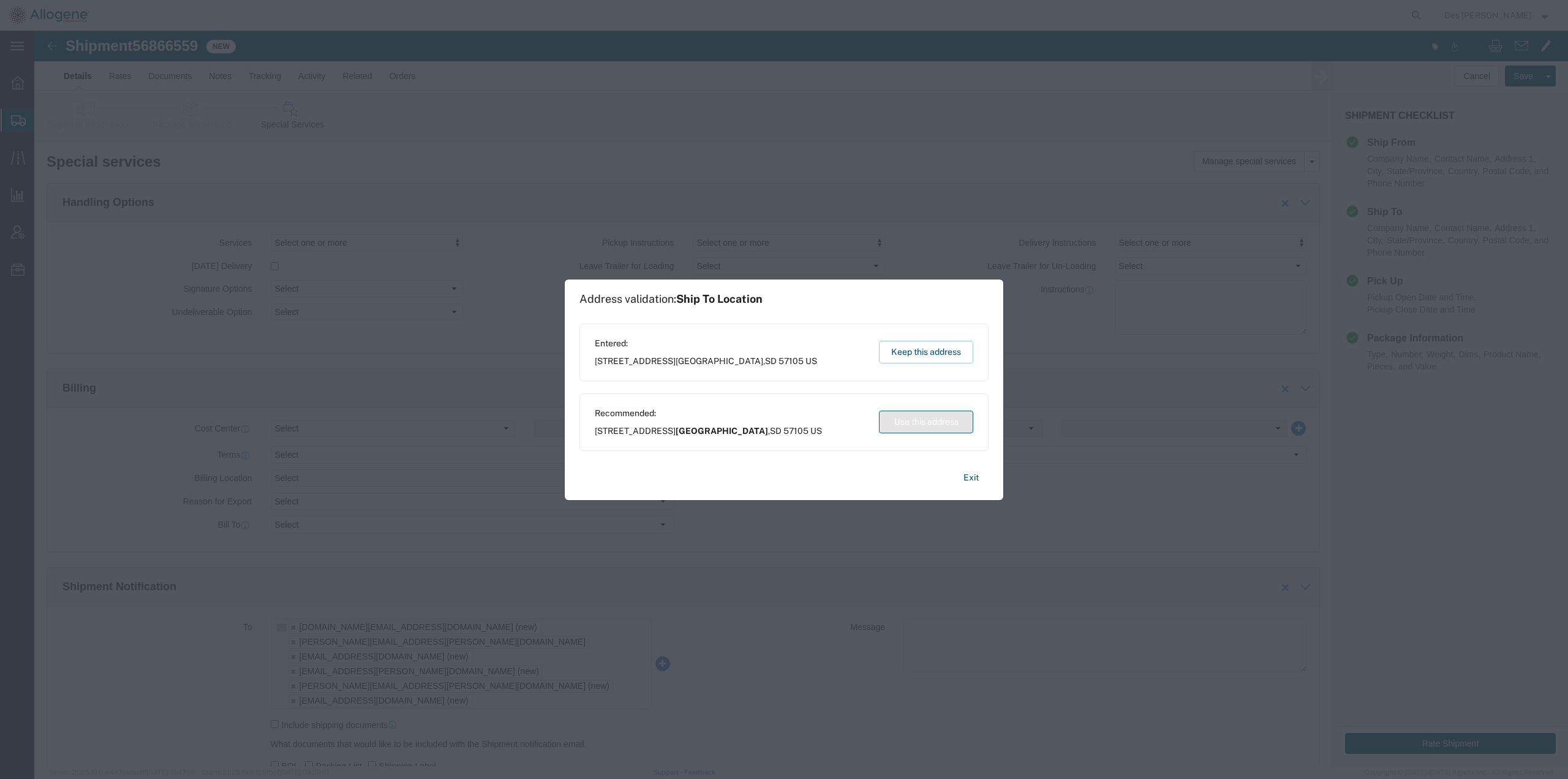
click at [920, 421] on button "Use this address" at bounding box center [926, 421] width 95 height 23
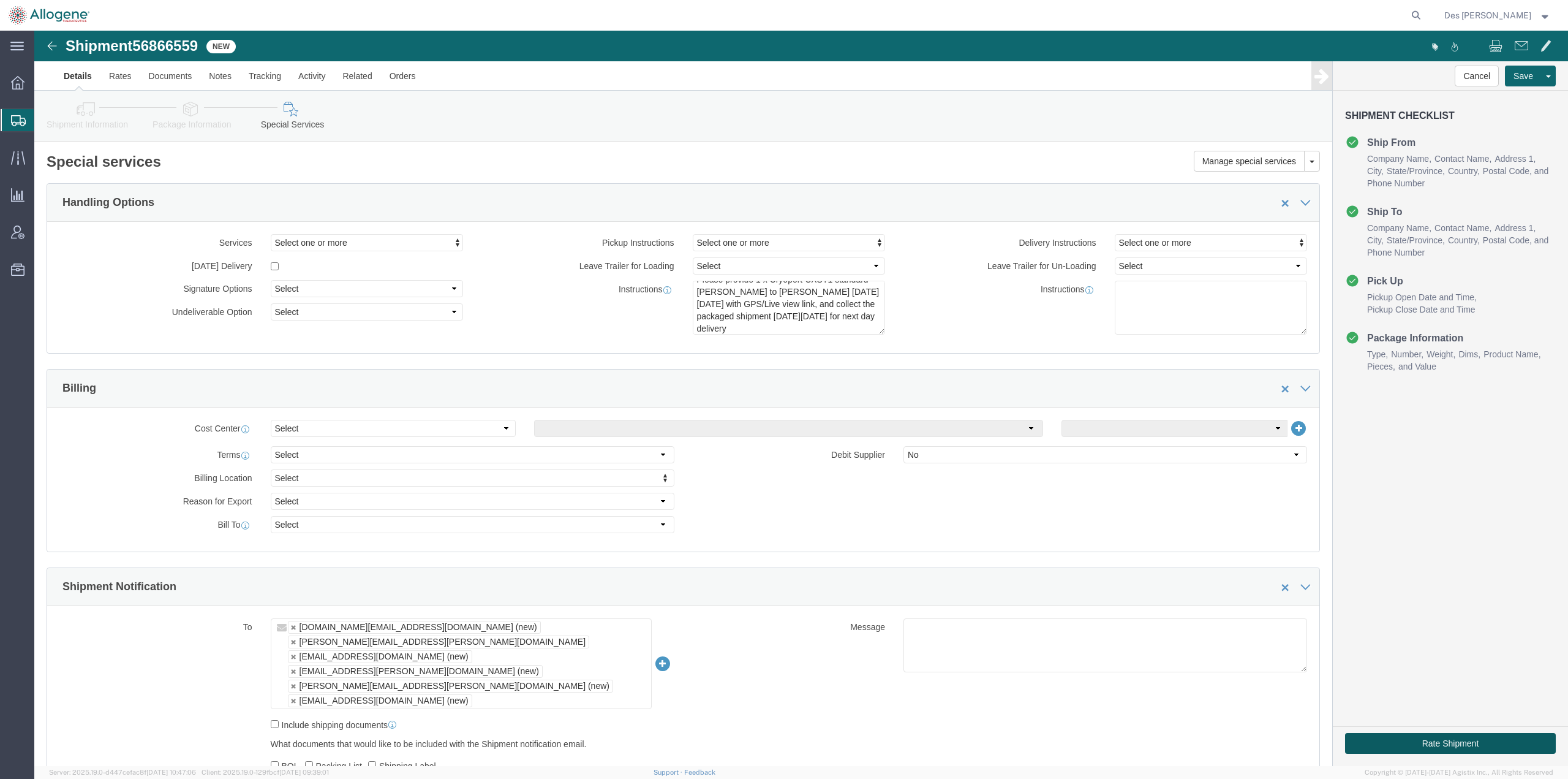
click button "Rate Shipment"
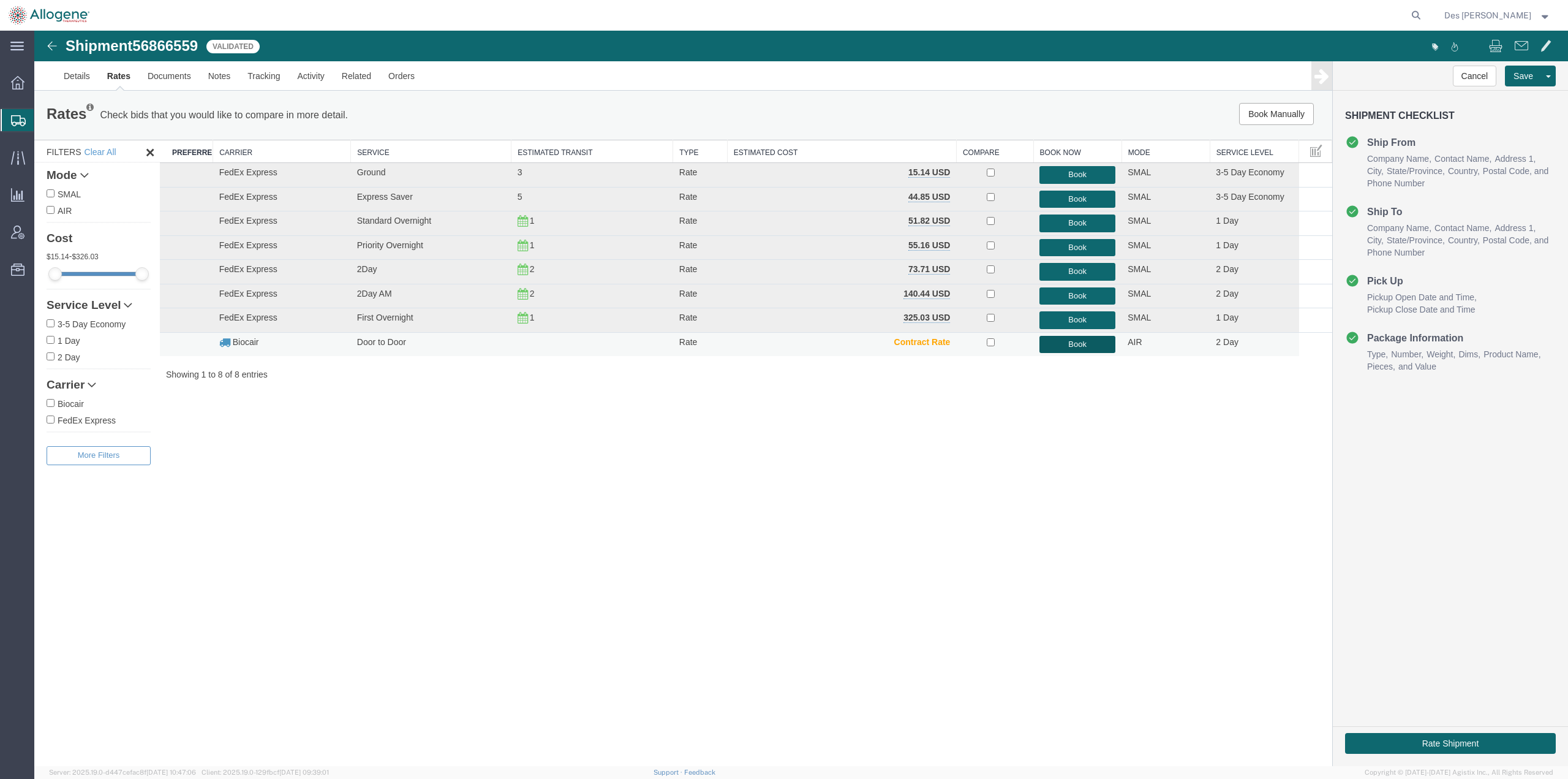
click at [1080, 342] on button "Book" at bounding box center [1077, 344] width 76 height 18
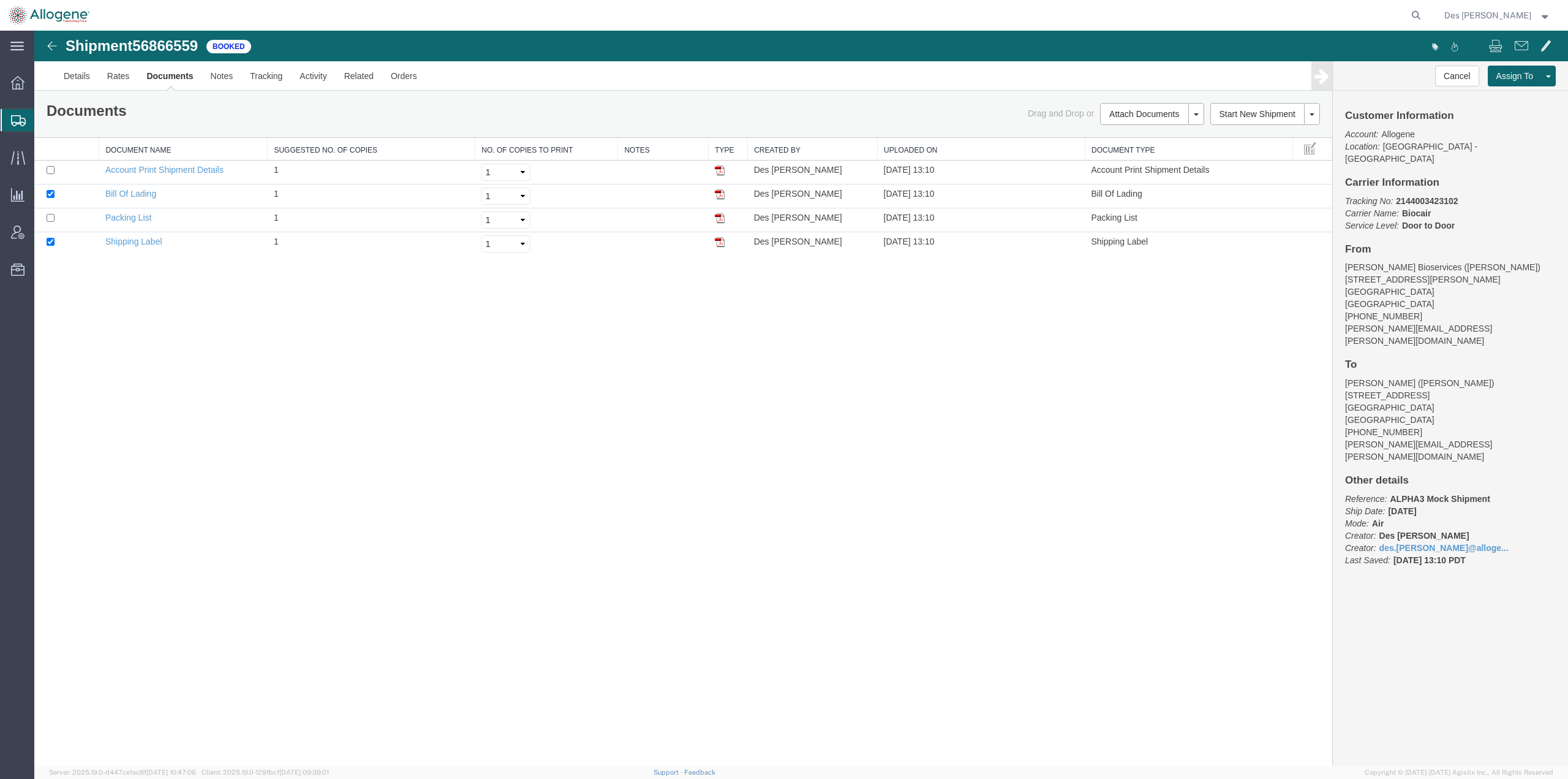
click at [348, 331] on div "Shipment 56866559 4 of 4 Booked Details Rates Documents Notes Tracking Activity…" at bounding box center [801, 398] width 1534 height 735
drag, startPoint x: 146, startPoint y: 190, endPoint x: 1086, endPoint y: 162, distance: 940.4
click at [146, 190] on link "Bill Of Lading" at bounding box center [131, 193] width 51 height 9
click at [581, 440] on div "Shipment 56866559 4 of 4 Booked Details Rates Documents Notes Tracking Activity…" at bounding box center [801, 398] width 1534 height 735
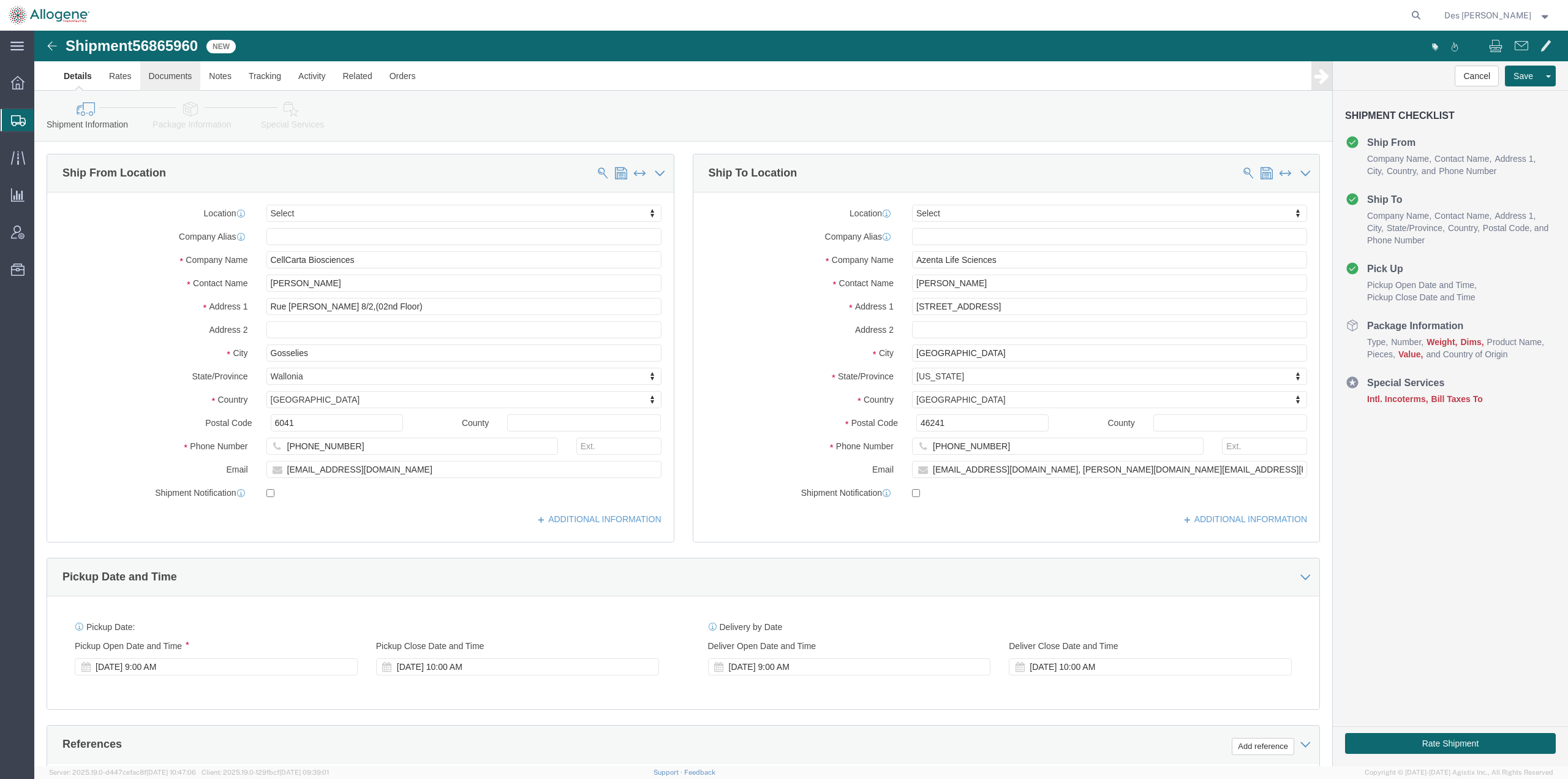
click link "Documents"
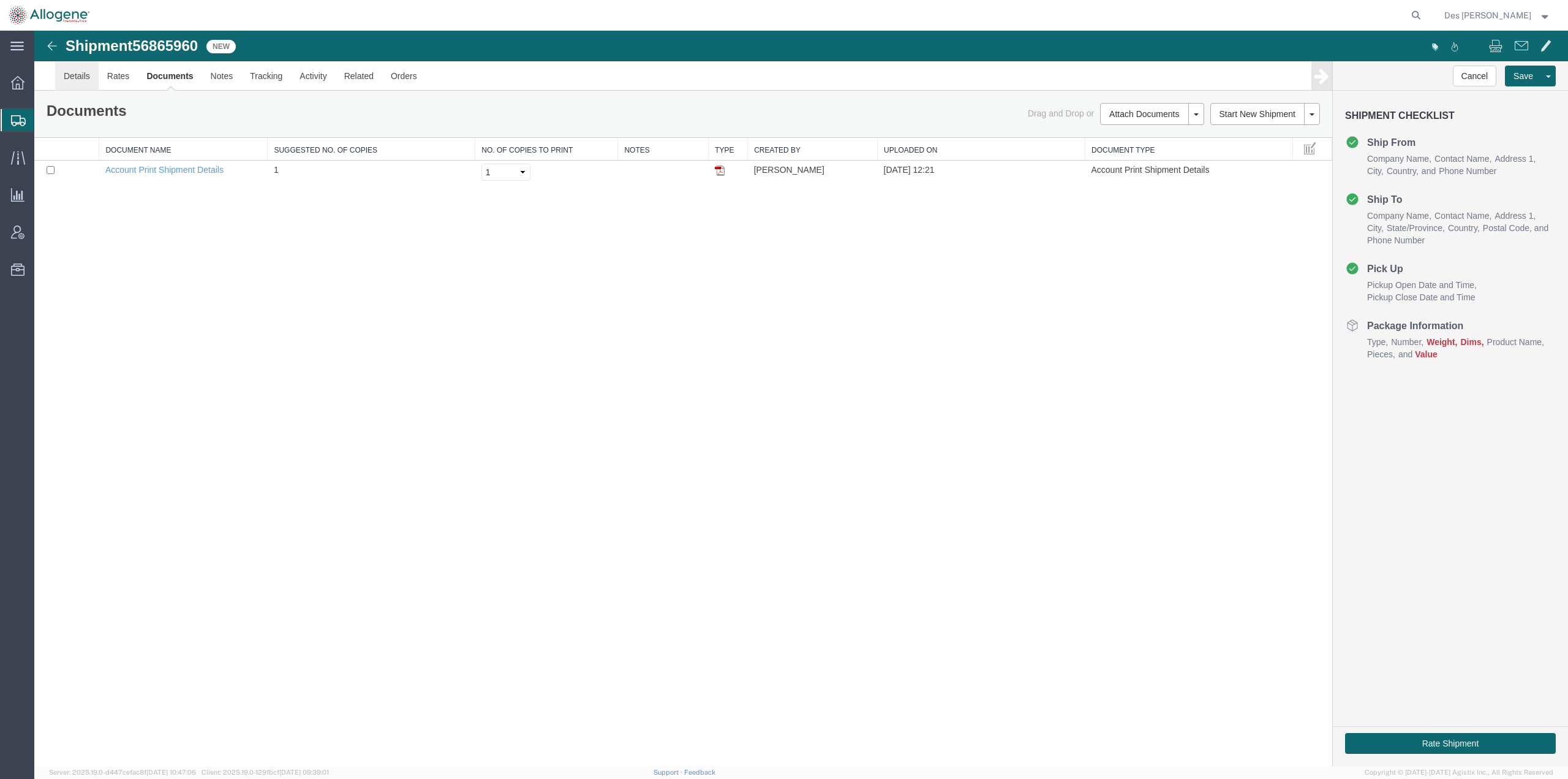
click at [72, 80] on link "Details" at bounding box center [77, 76] width 44 height 29
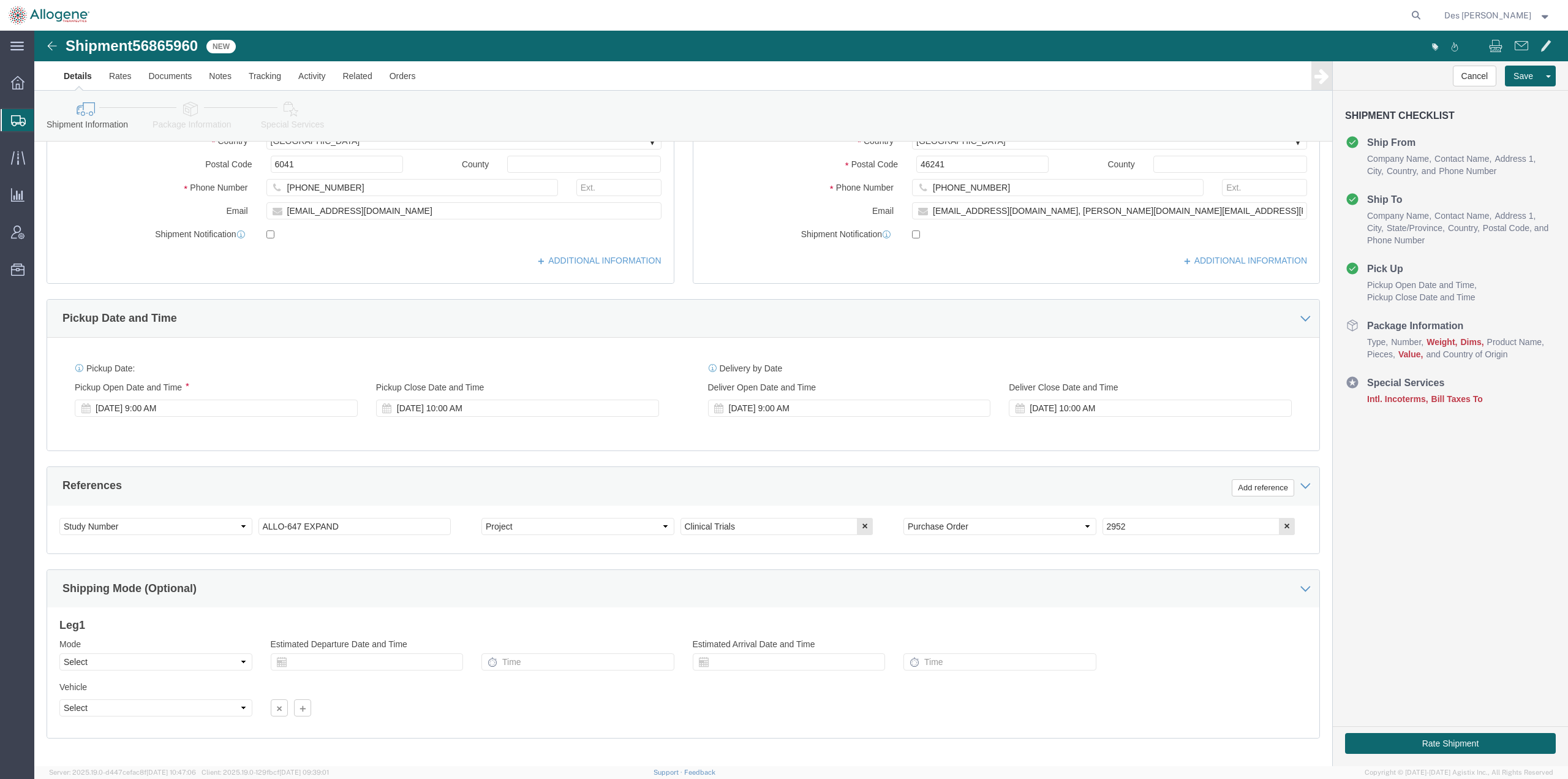
scroll to position [317, 0]
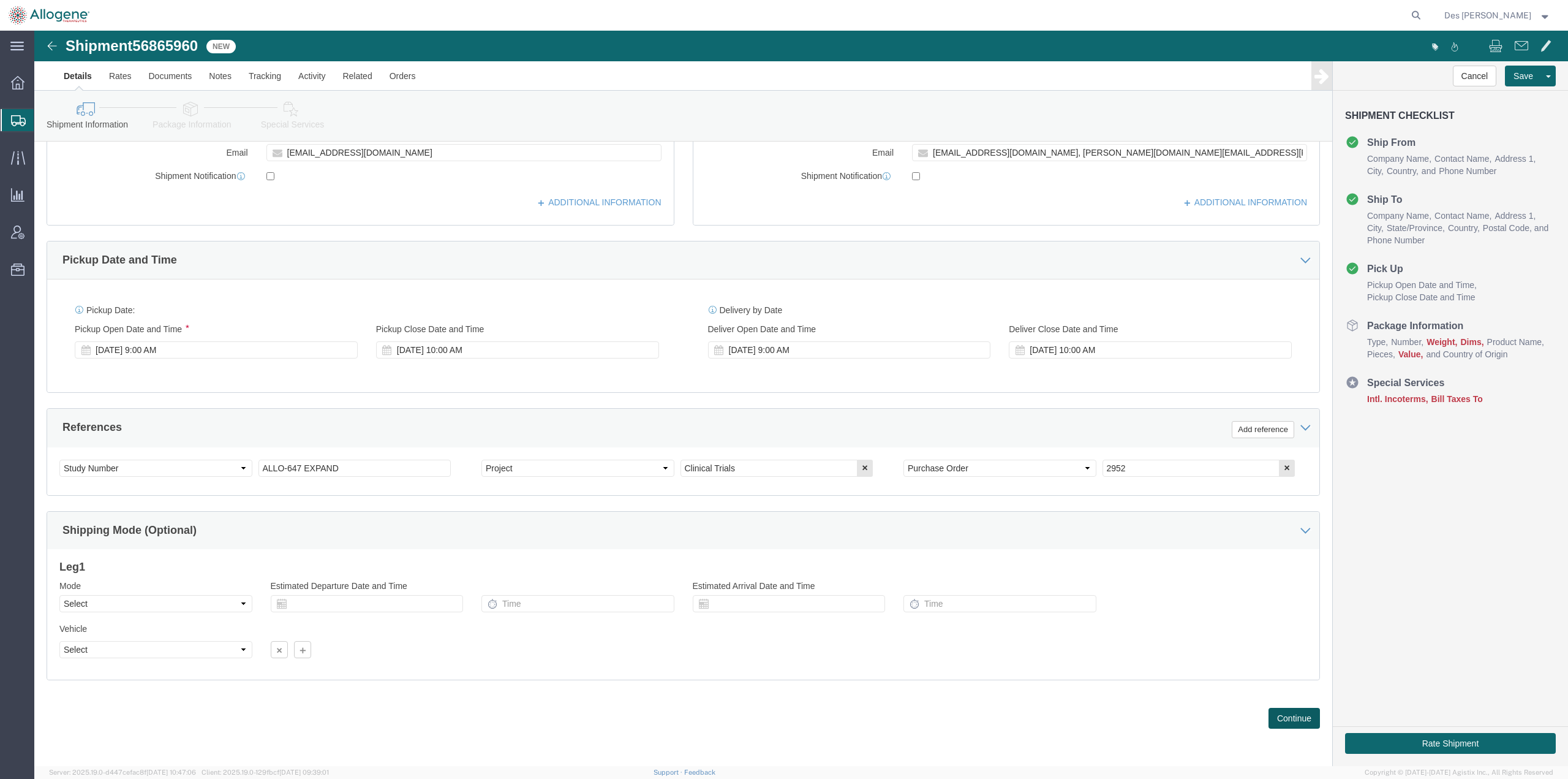
click button "Continue"
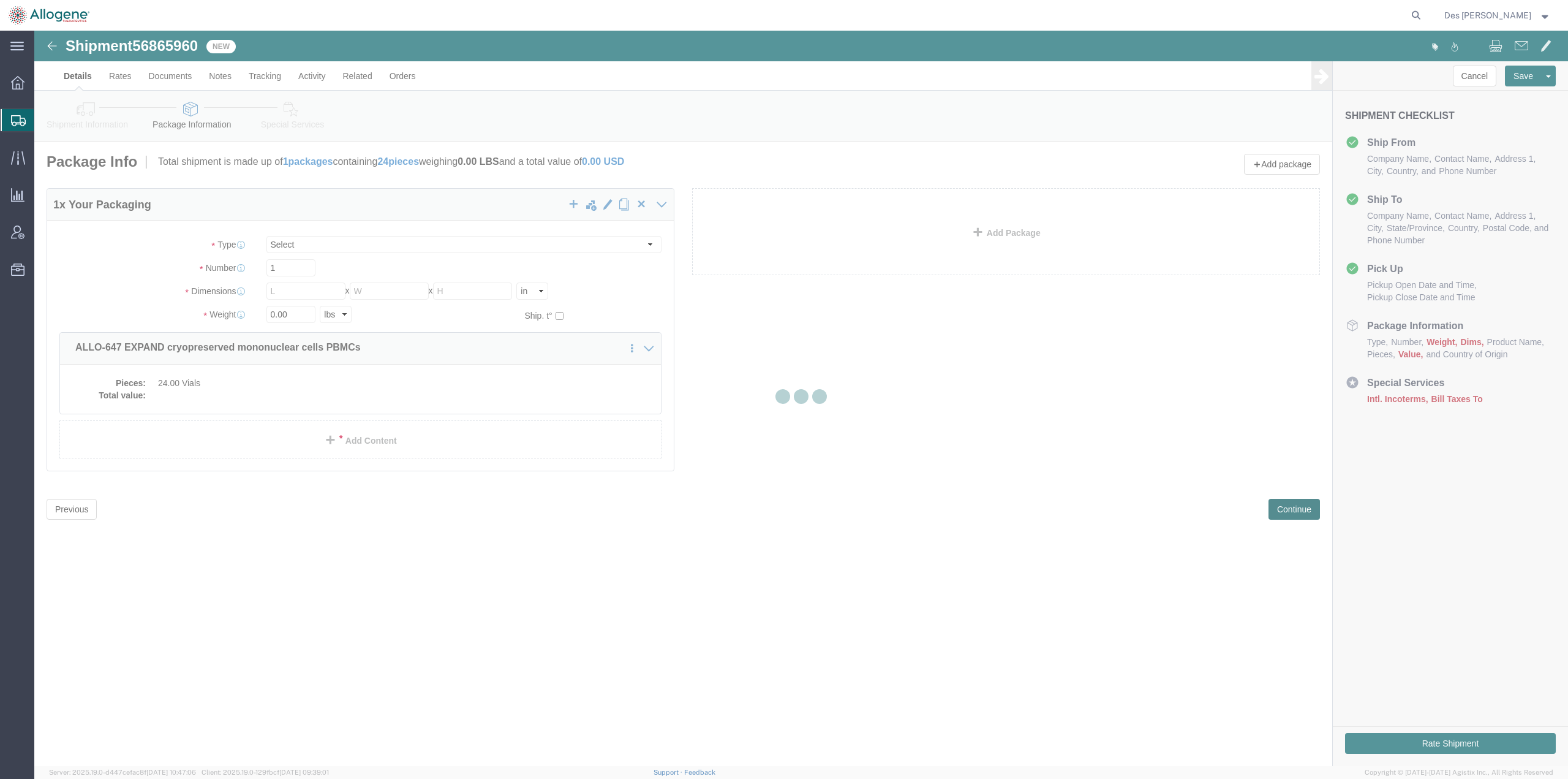
scroll to position [0, 0]
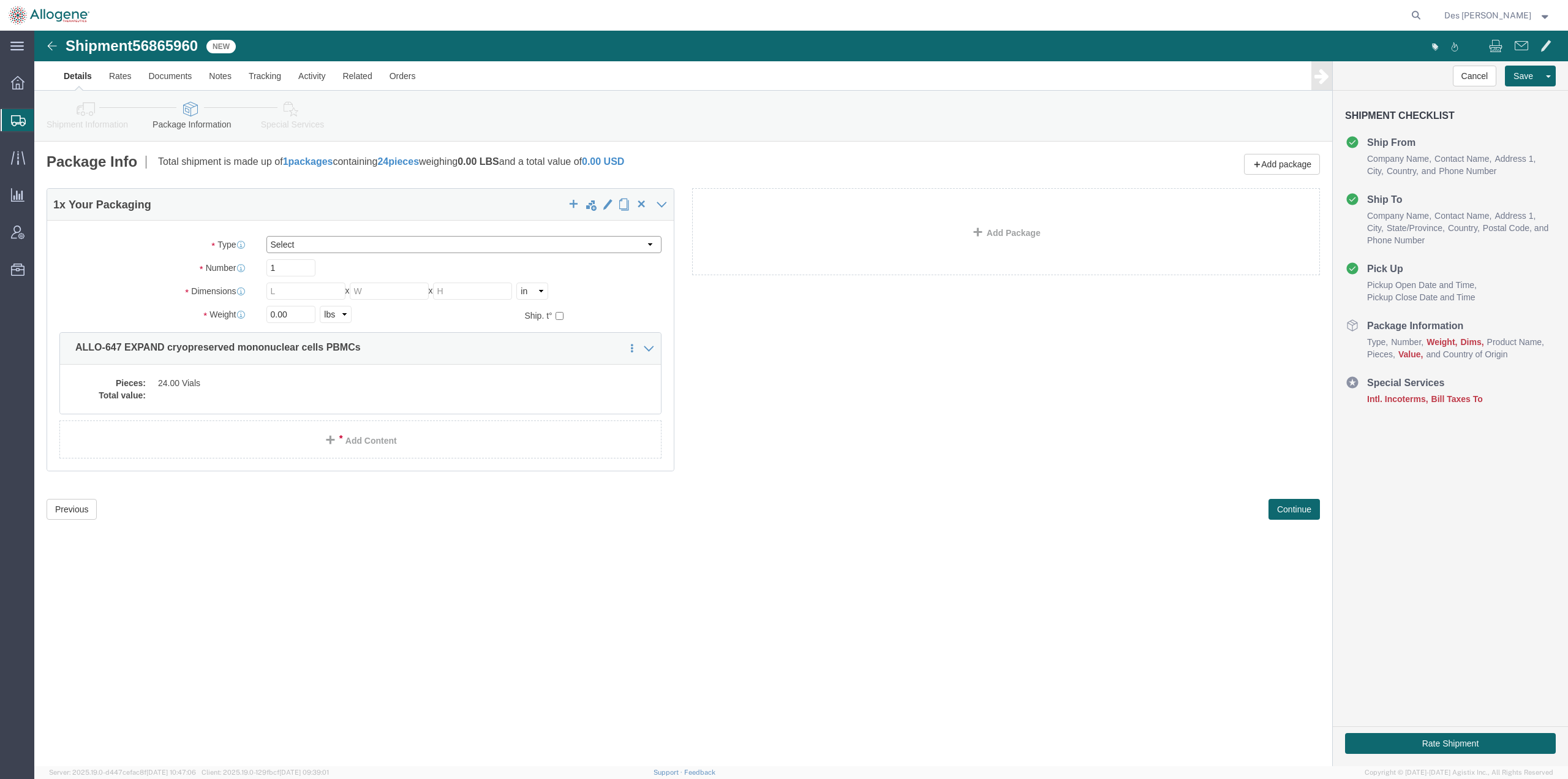
click select "Select [DATE] Ambient [DATE] Dry Ice BC30 BC30 Ambient BC42 BC42 Frozen BC61 (C…"
select select "CP04"
click select "Select [DATE] Ambient [DATE] Dry Ice BC30 BC30 Ambient BC42 BC42 Frozen BC61 (C…"
type input "22.00"
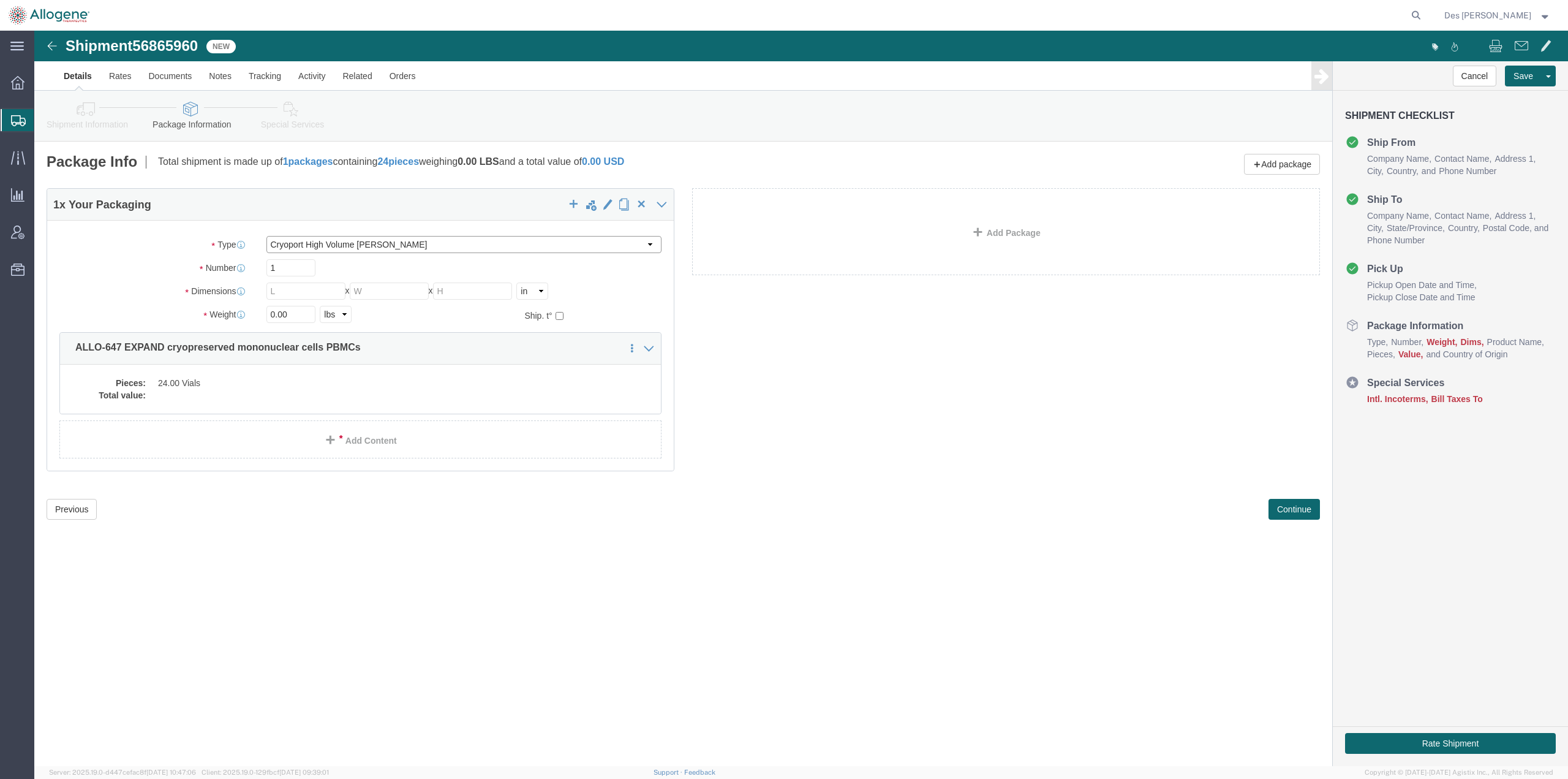
type input "27.20"
type input "70.5"
type input "[MEDICAL_DATA]"
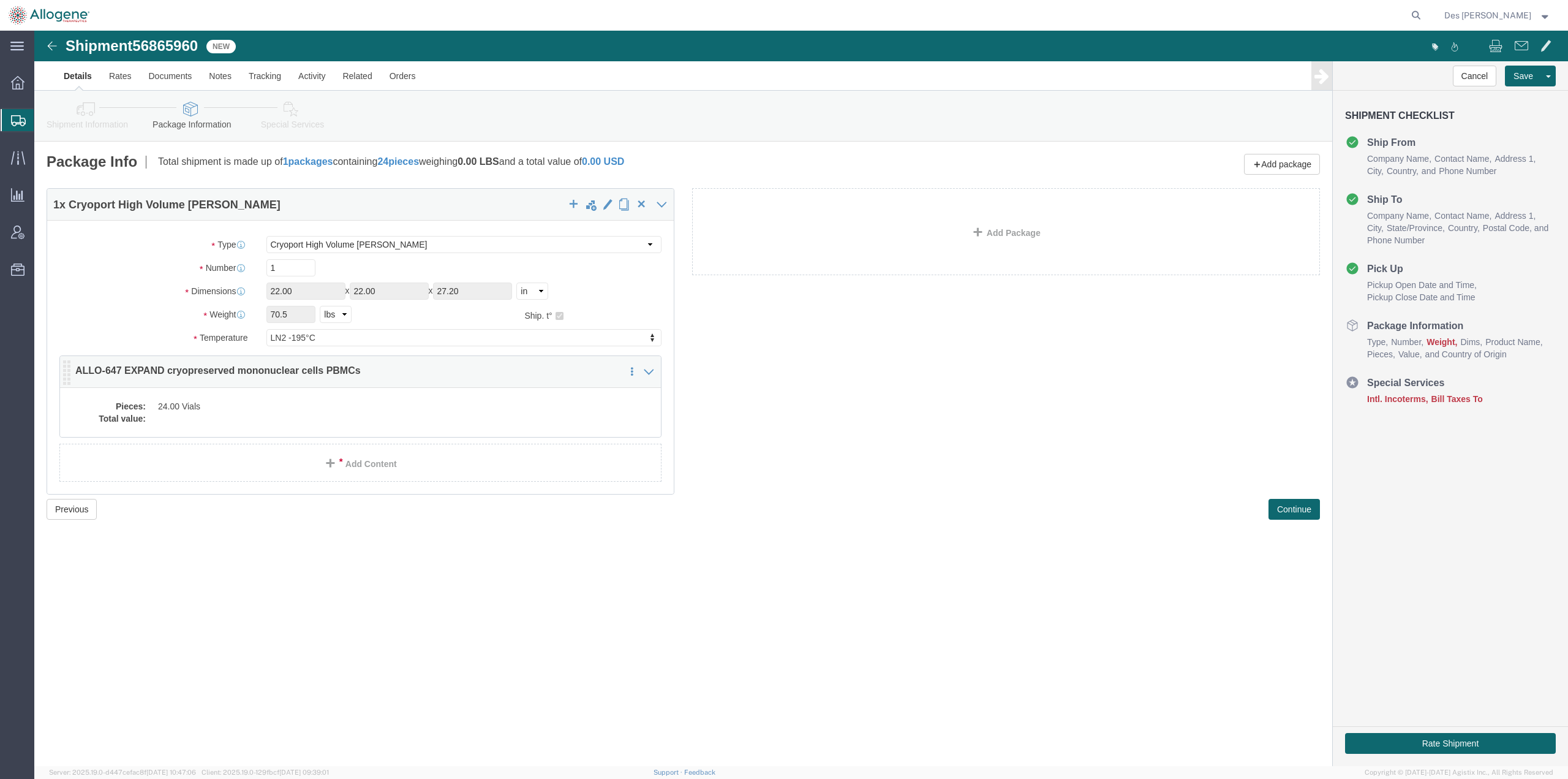
click dd "24.00 Vials"
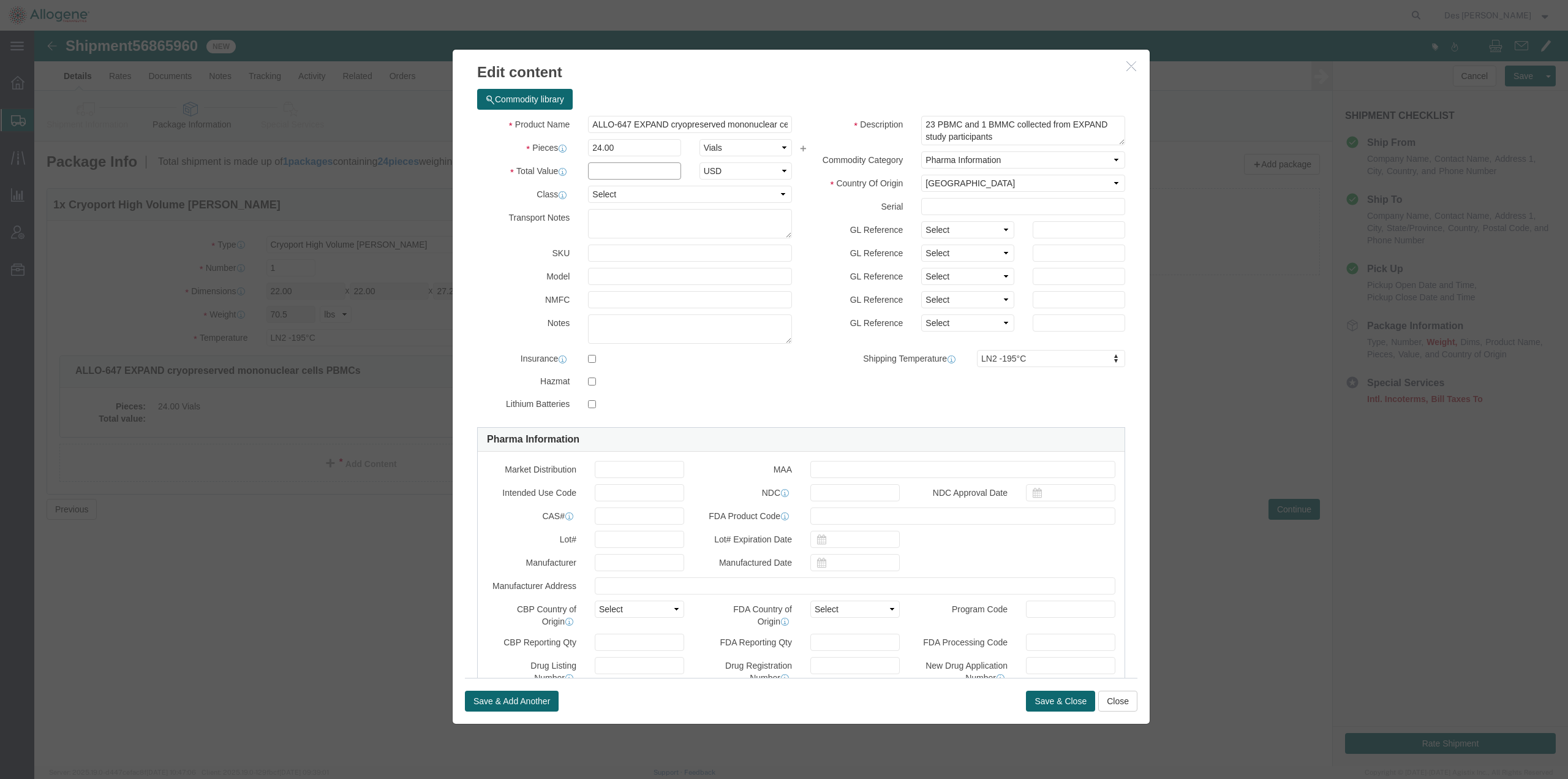
click input "text"
type input "240"
click h3 "Edit content"
click select "Select Pharma Information"
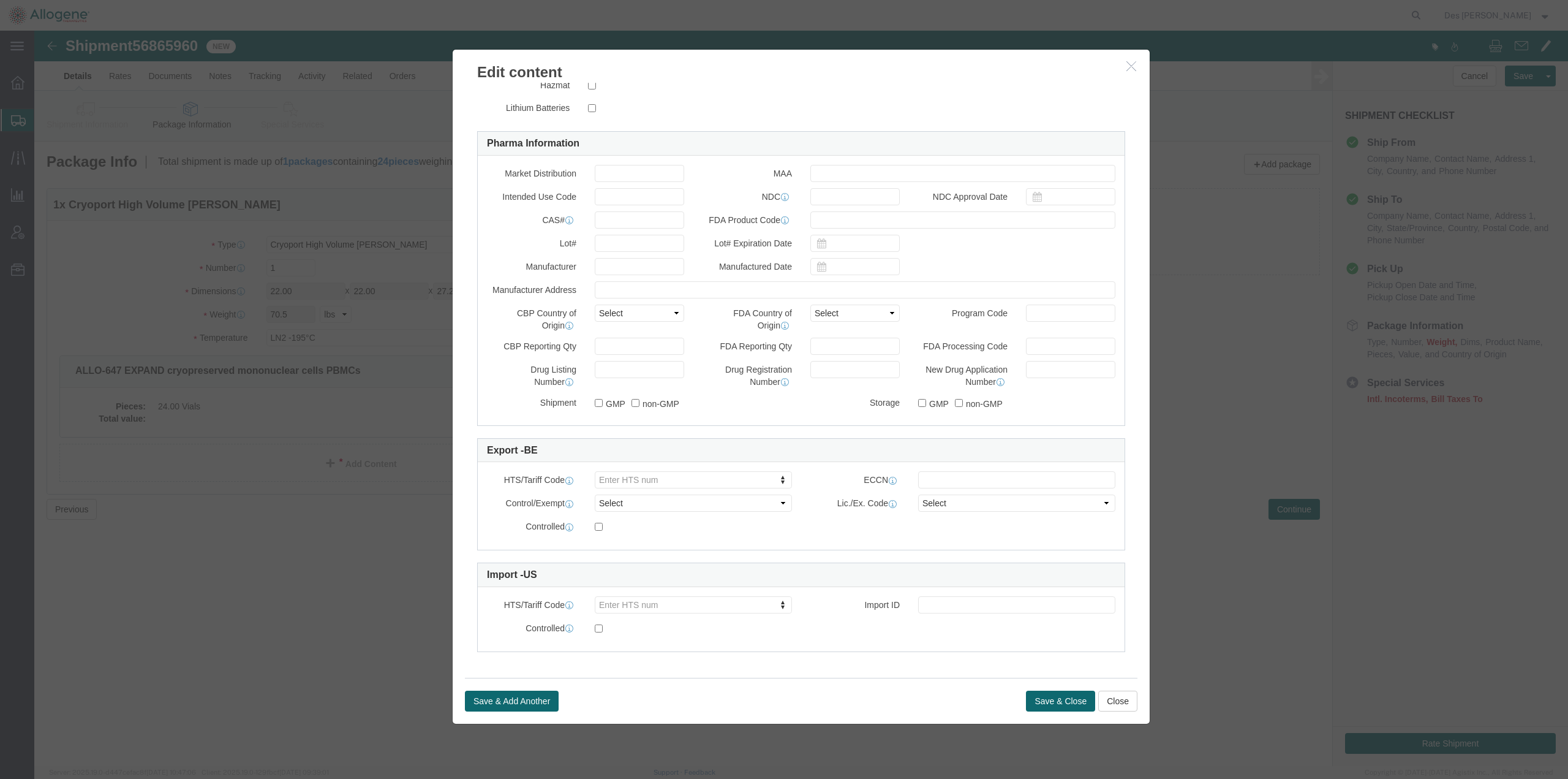
scroll to position [298, 0]
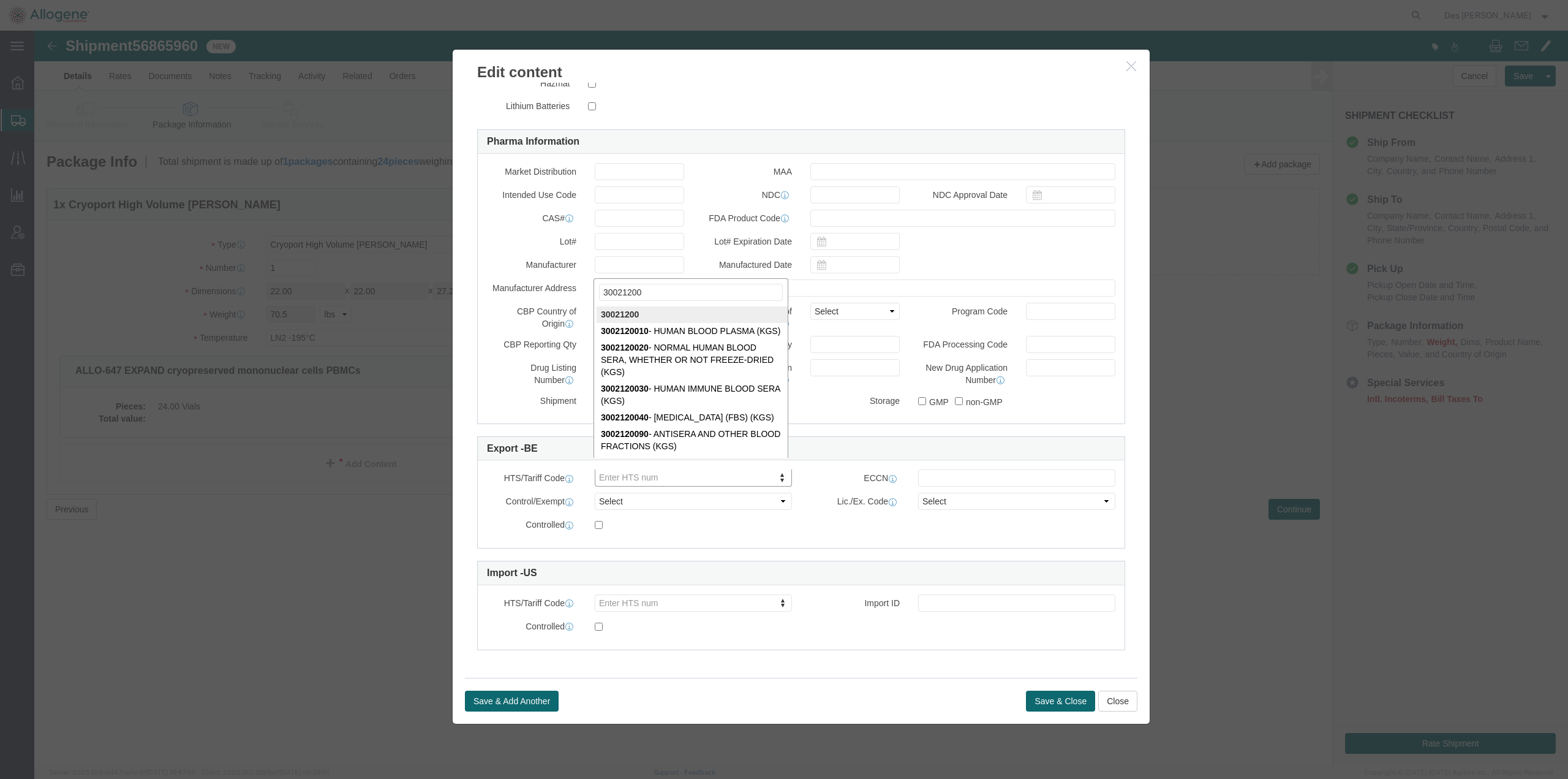
type input "30021200"
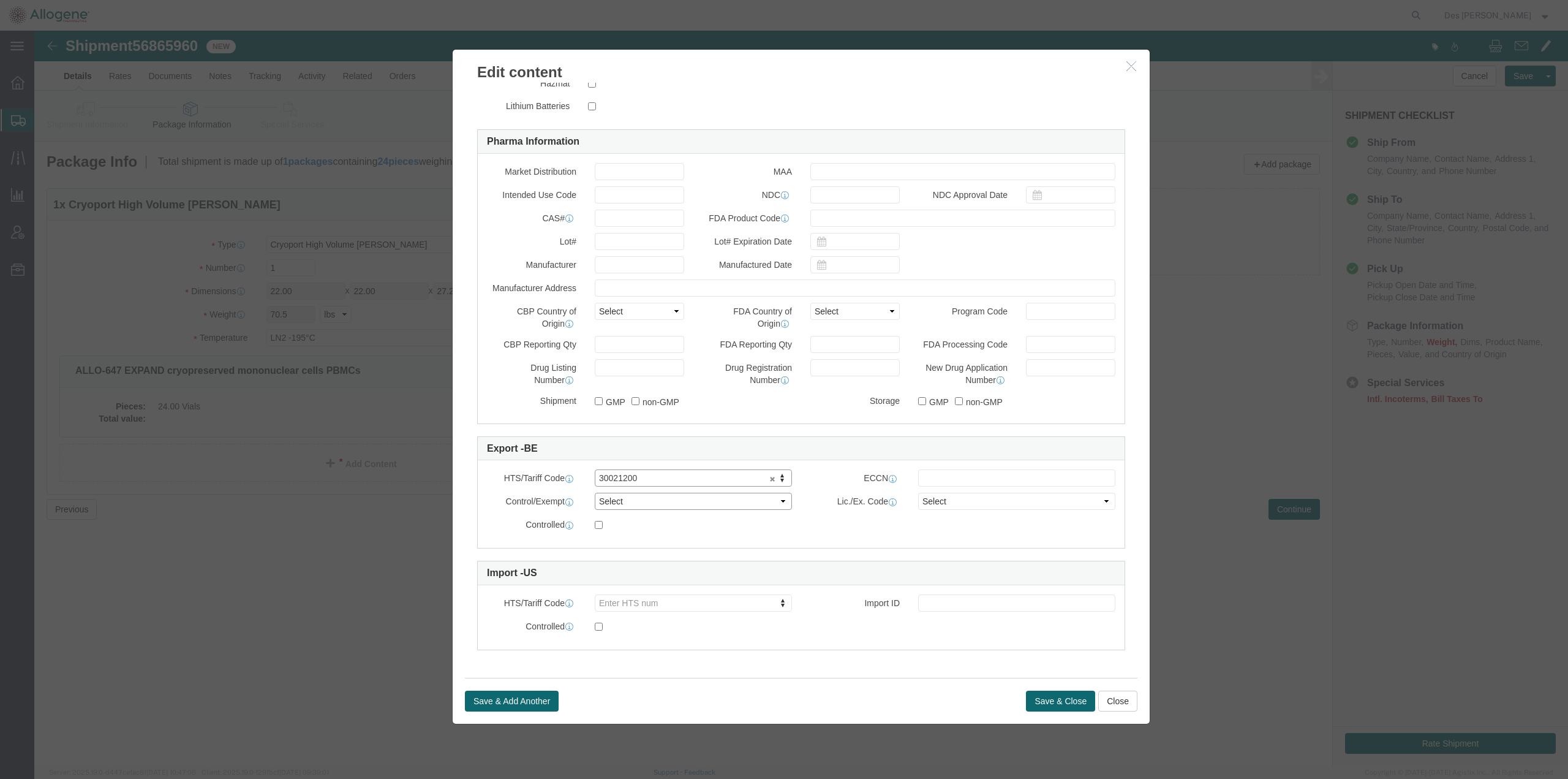
click select "Select ATF BIS DEA EPA FDA FTR ITAR OFAC Other (OPA)"
select select "OPA"
click select "Select ATF BIS DEA EPA FDA FTR ITAR OFAC Other (OPA)"
type input "2002120000"
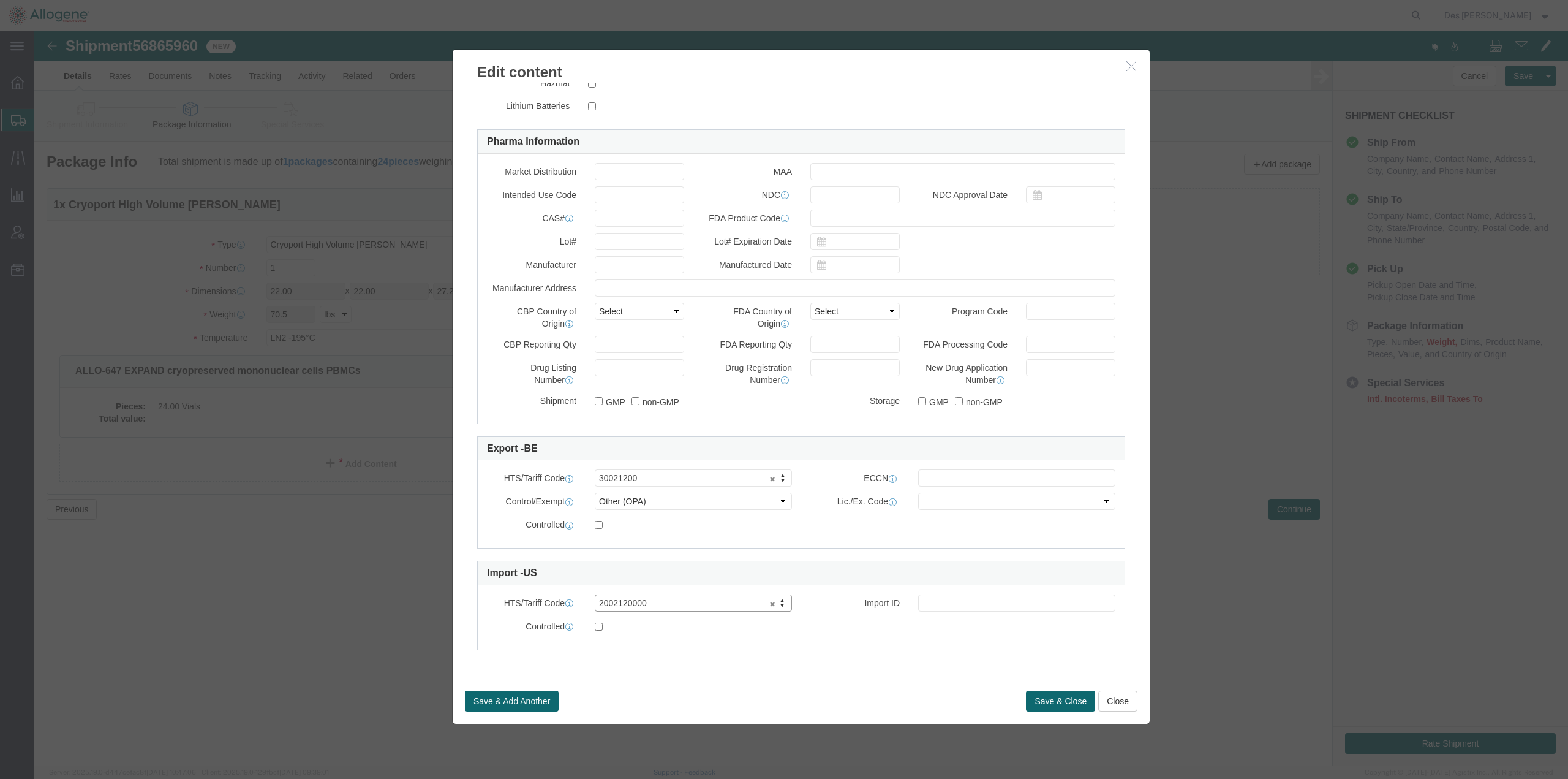
click div "Save & Add Another Save & Close Close"
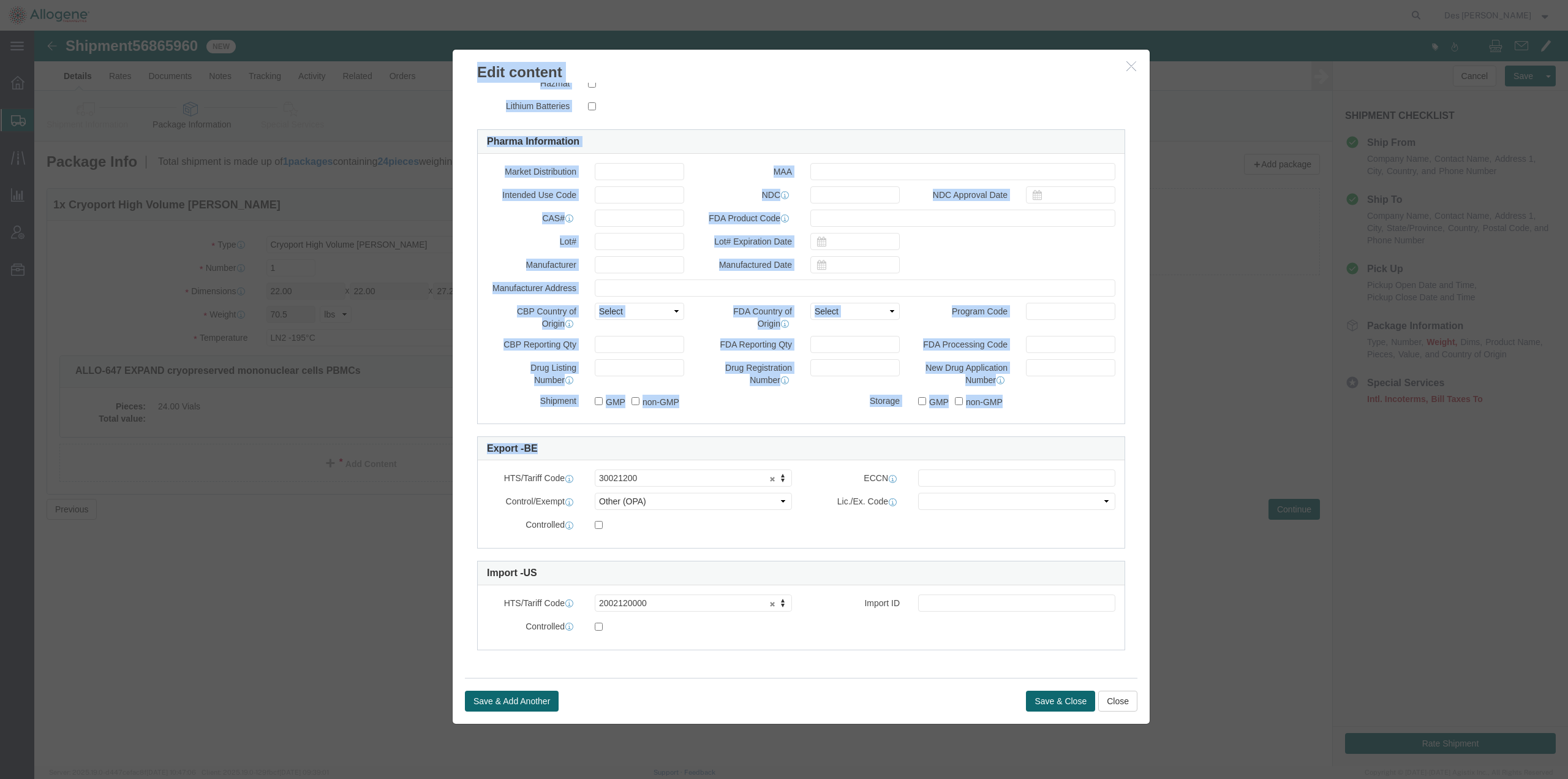
drag, startPoint x: 1106, startPoint y: 425, endPoint x: 1165, endPoint y: 84, distance: 346.1
click div "Edit content Commodity library Product Name ALLO-647 EXPAND cryopreserved monon…"
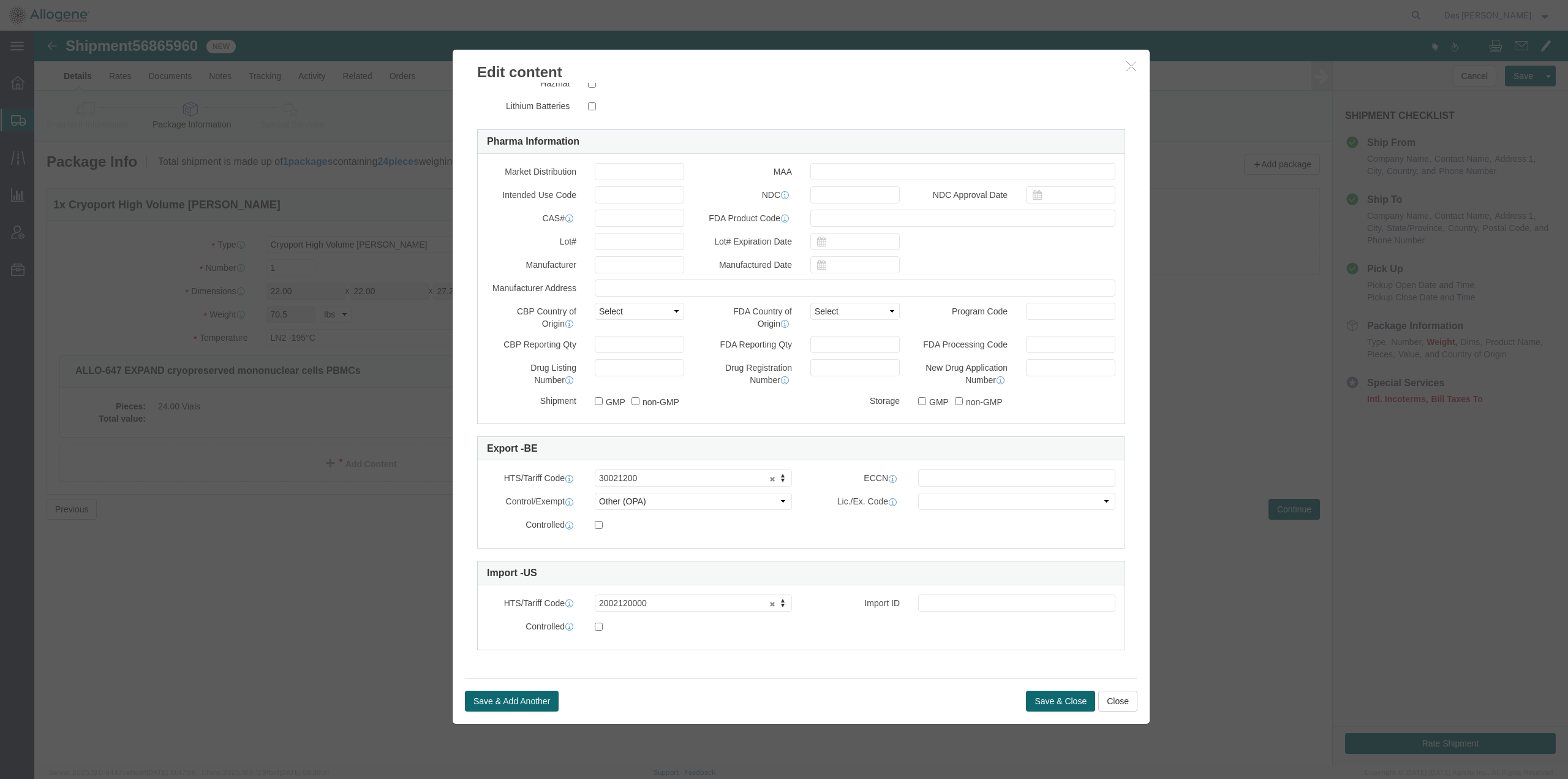
click div "Controlled"
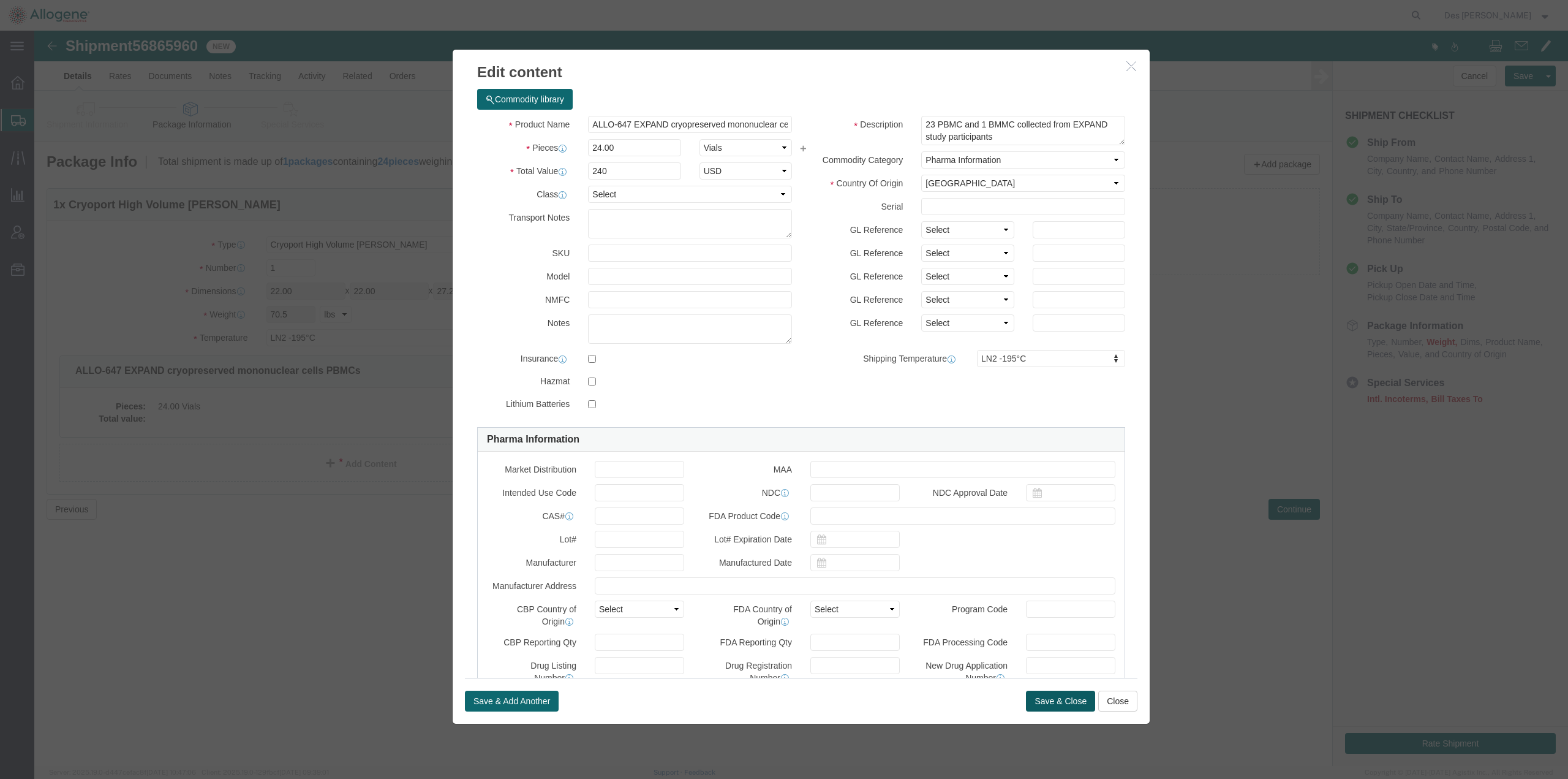
click button "Save & Close"
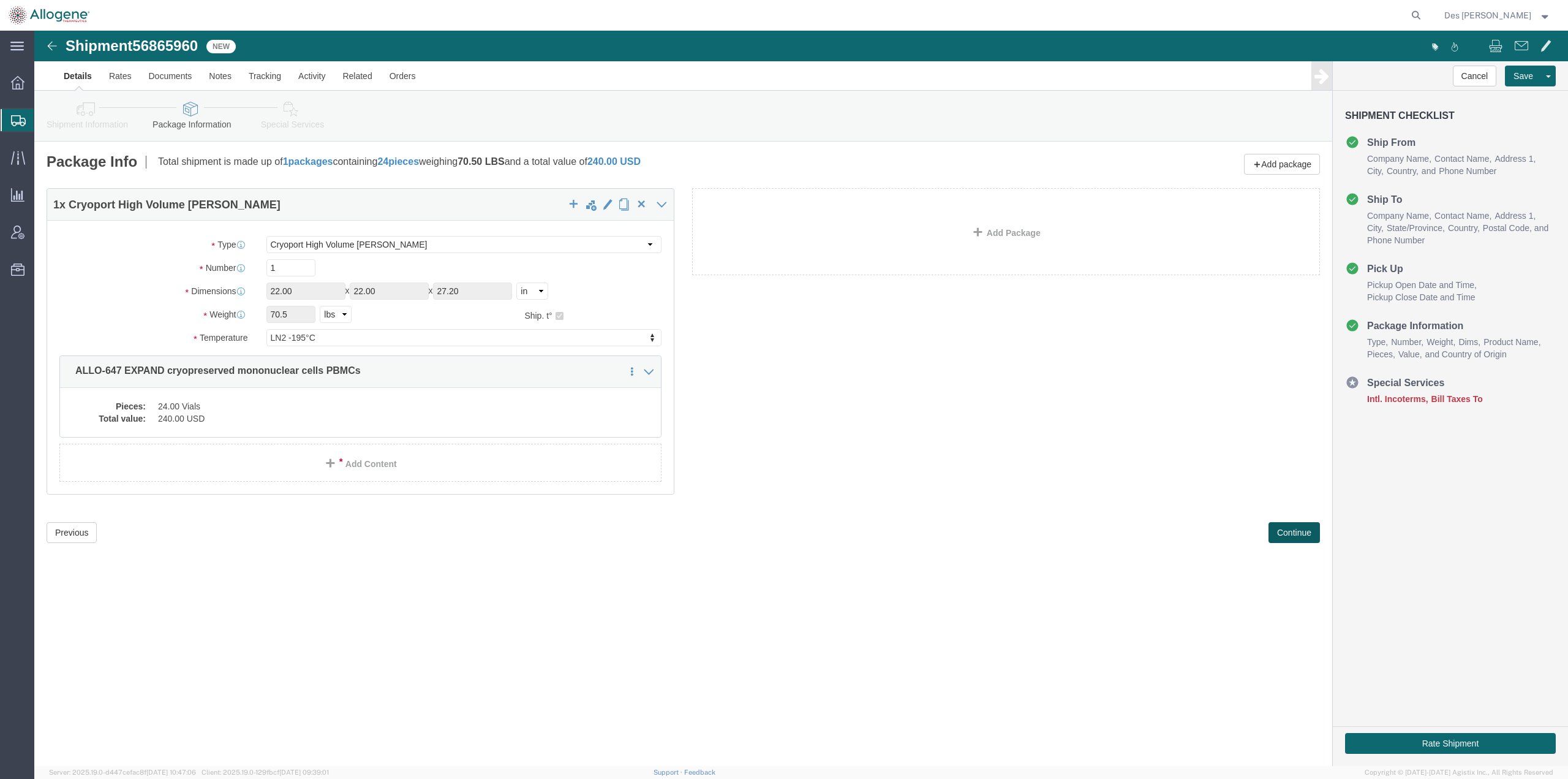
click button "Continue"
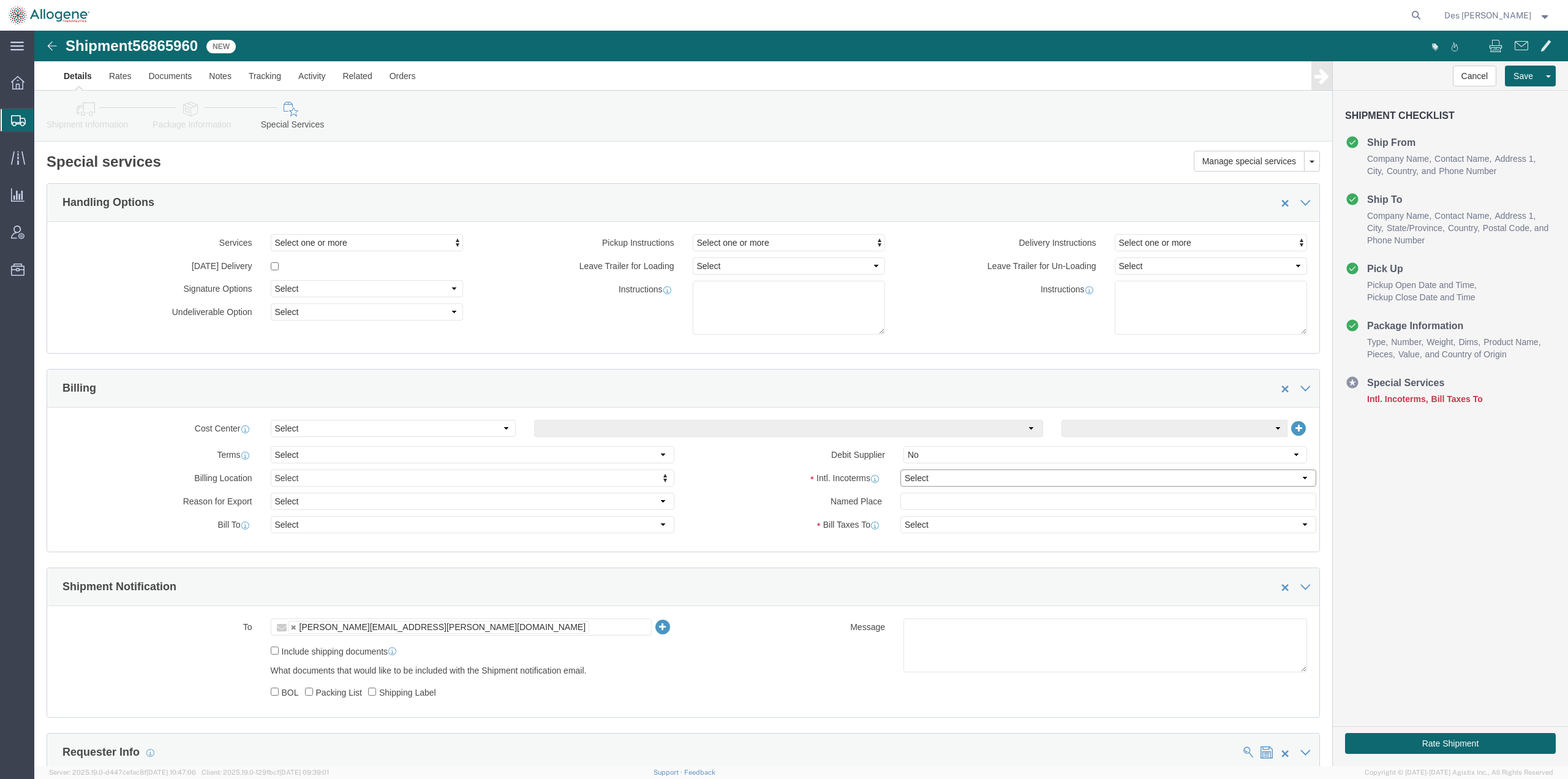
click select "Select Carriage Insurance Paid Carriage Paid To Cost and Freight Cost Insurance…"
select select "EXW"
click select "Select Carriage Insurance Paid Carriage Paid To Cost and Freight Cost Insurance…"
select select "RCPN"
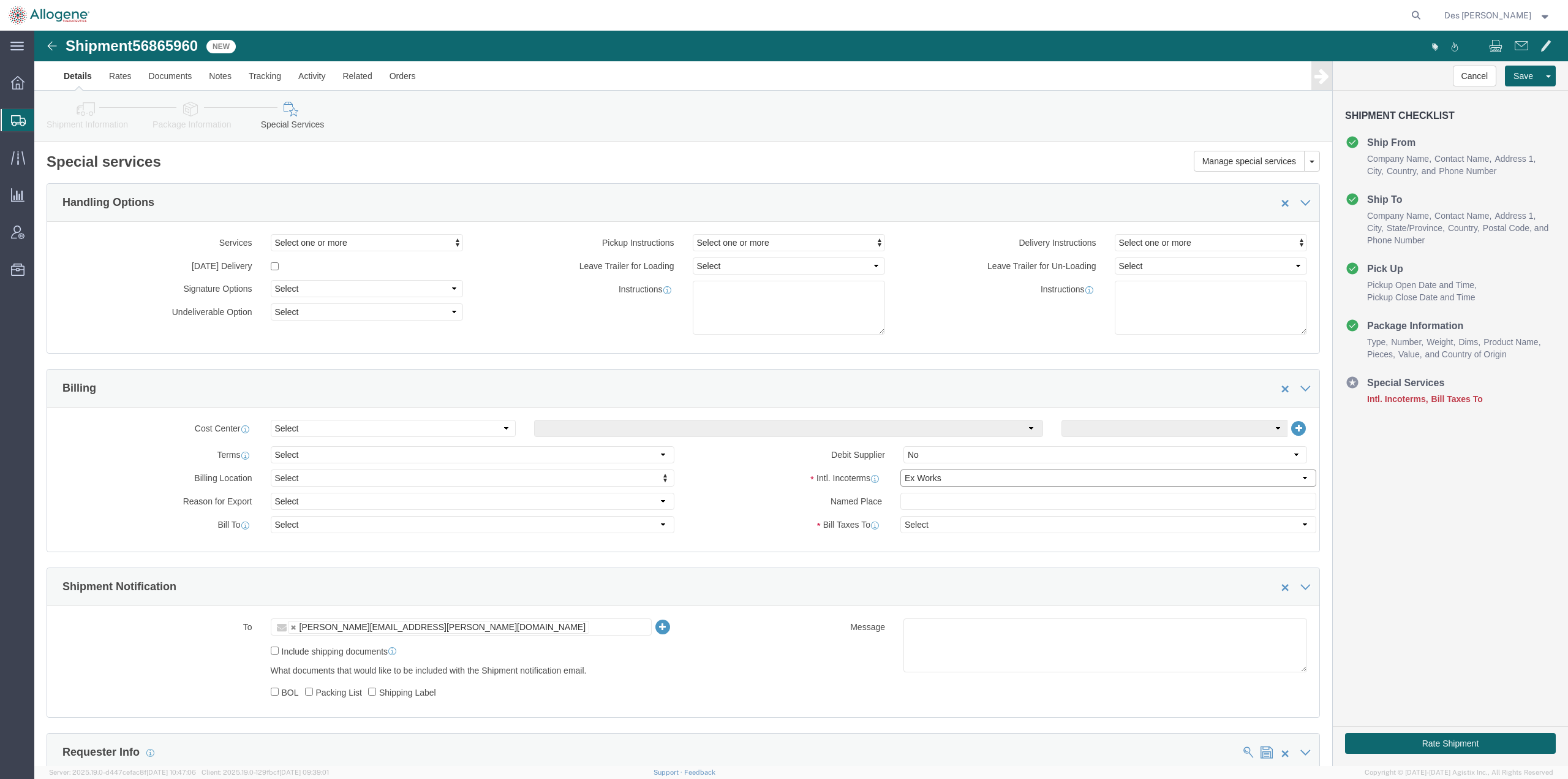
type input "Azenta Life Sciences"
type input "[STREET_ADDRESS]"
select select "US"
select select "IN"
type input "[PHONE_NUMBER]"
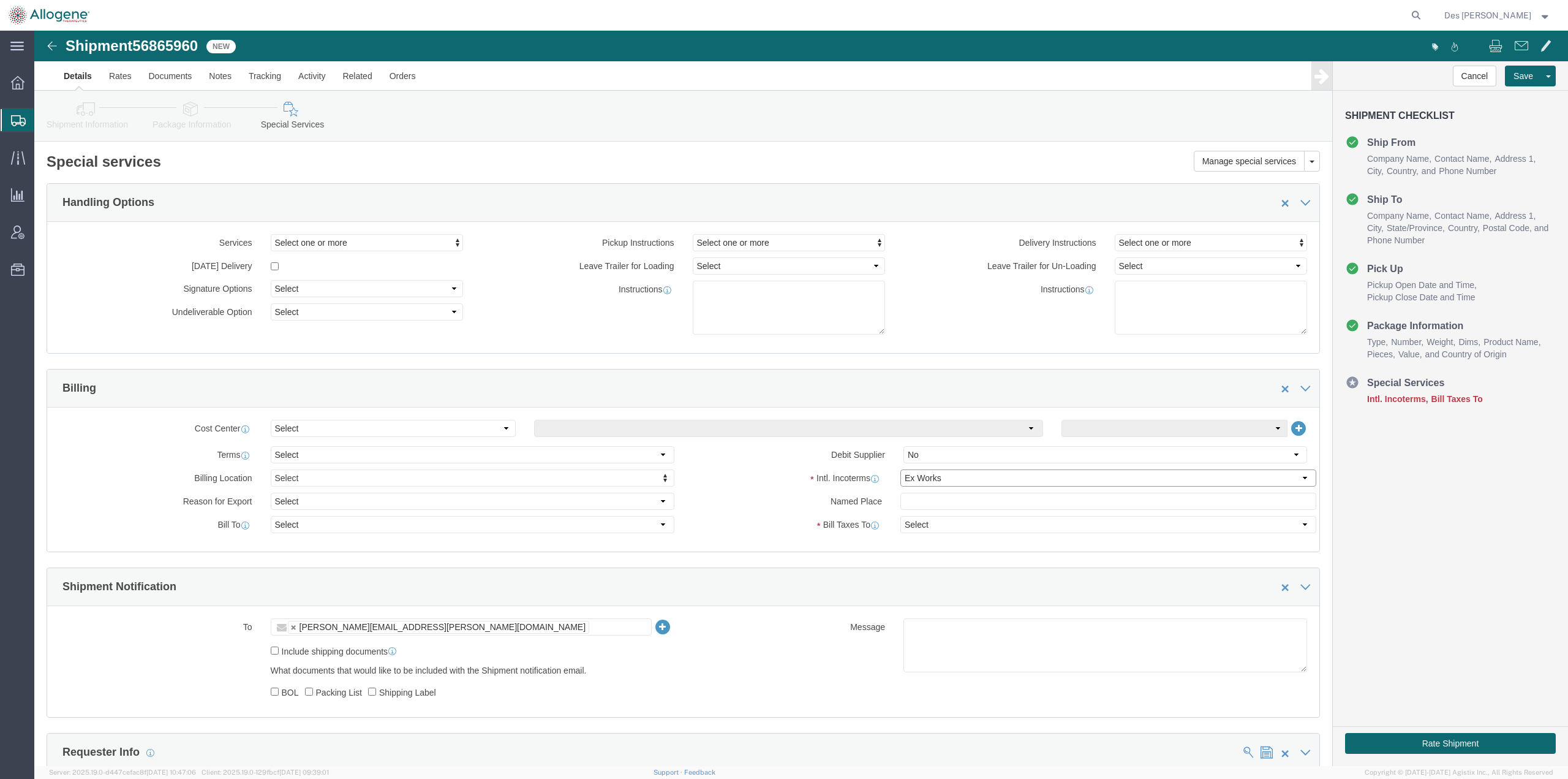
type input "[PERSON_NAME]"
type input "[GEOGRAPHIC_DATA]"
type input "46241"
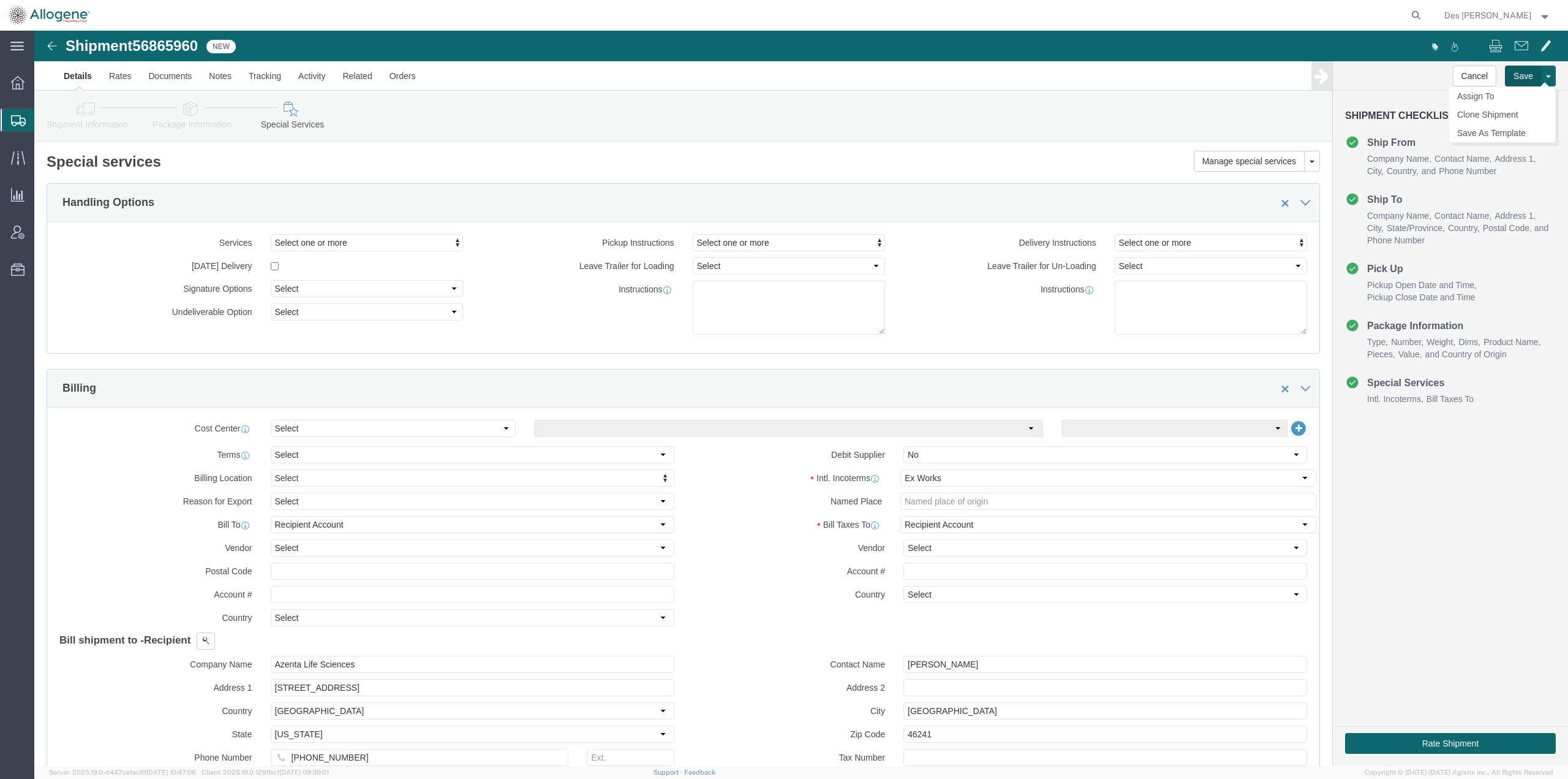
click button "Save"
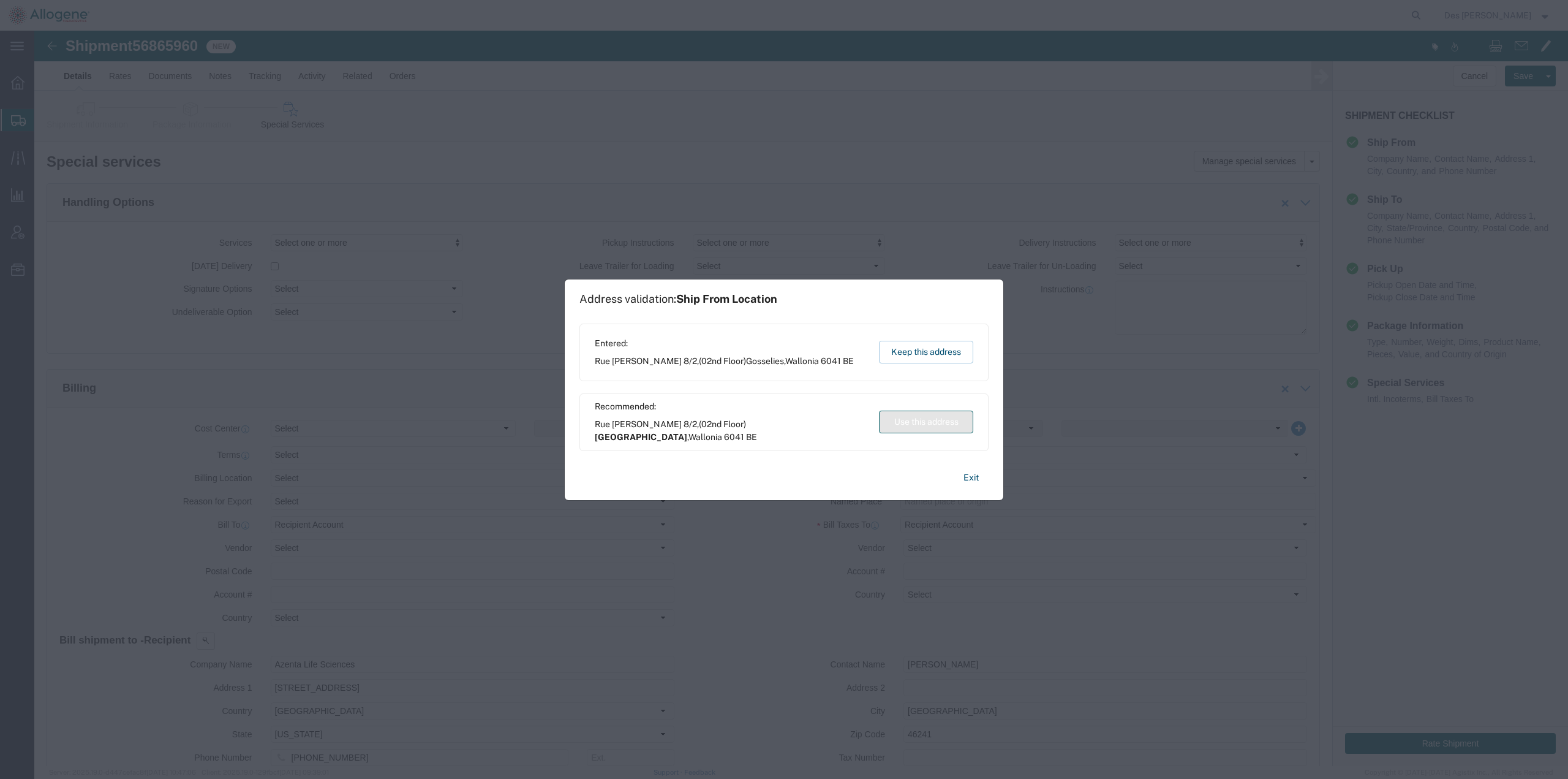
click at [917, 424] on button "Use this address" at bounding box center [926, 421] width 95 height 23
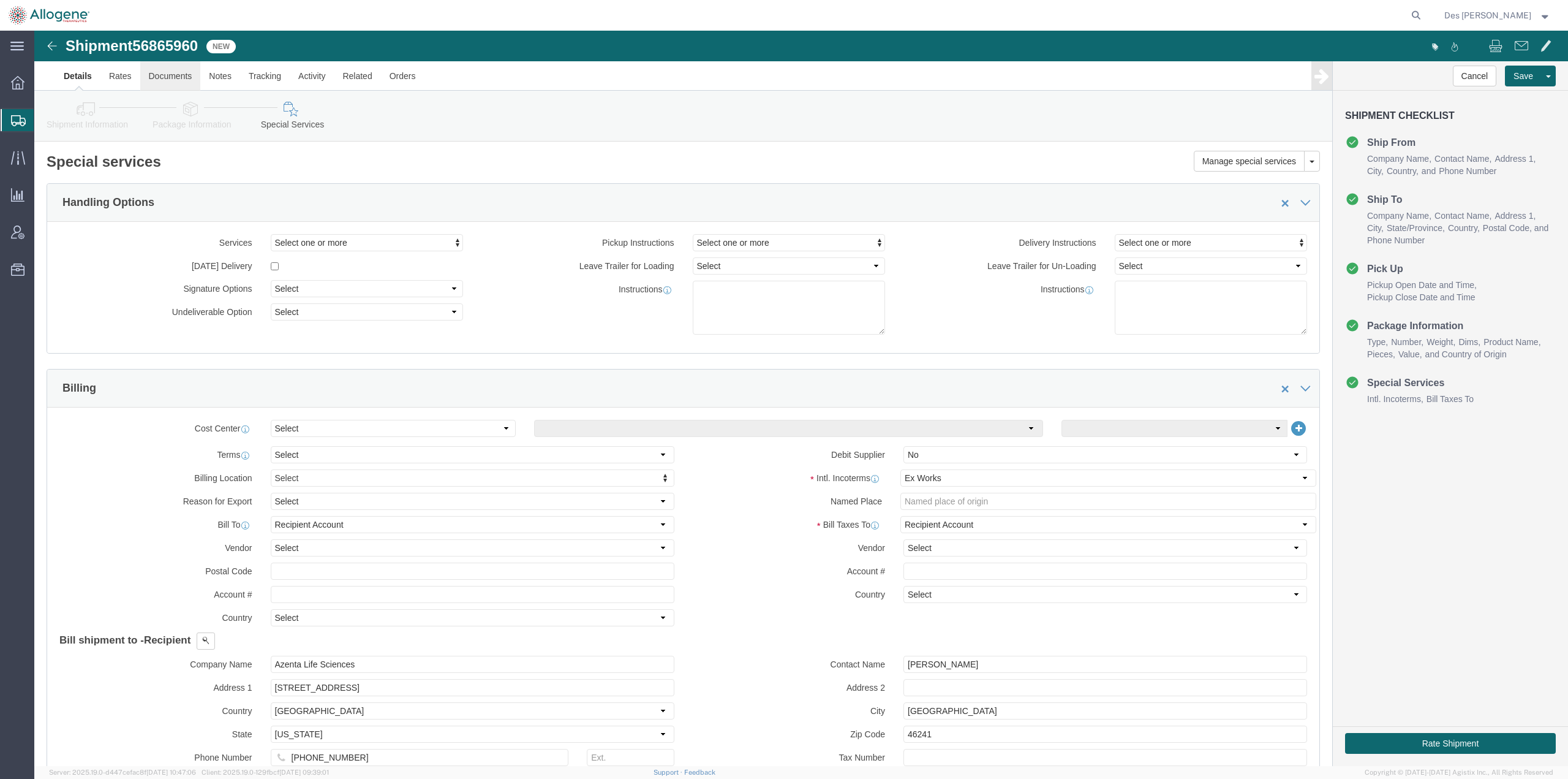
click link "Documents"
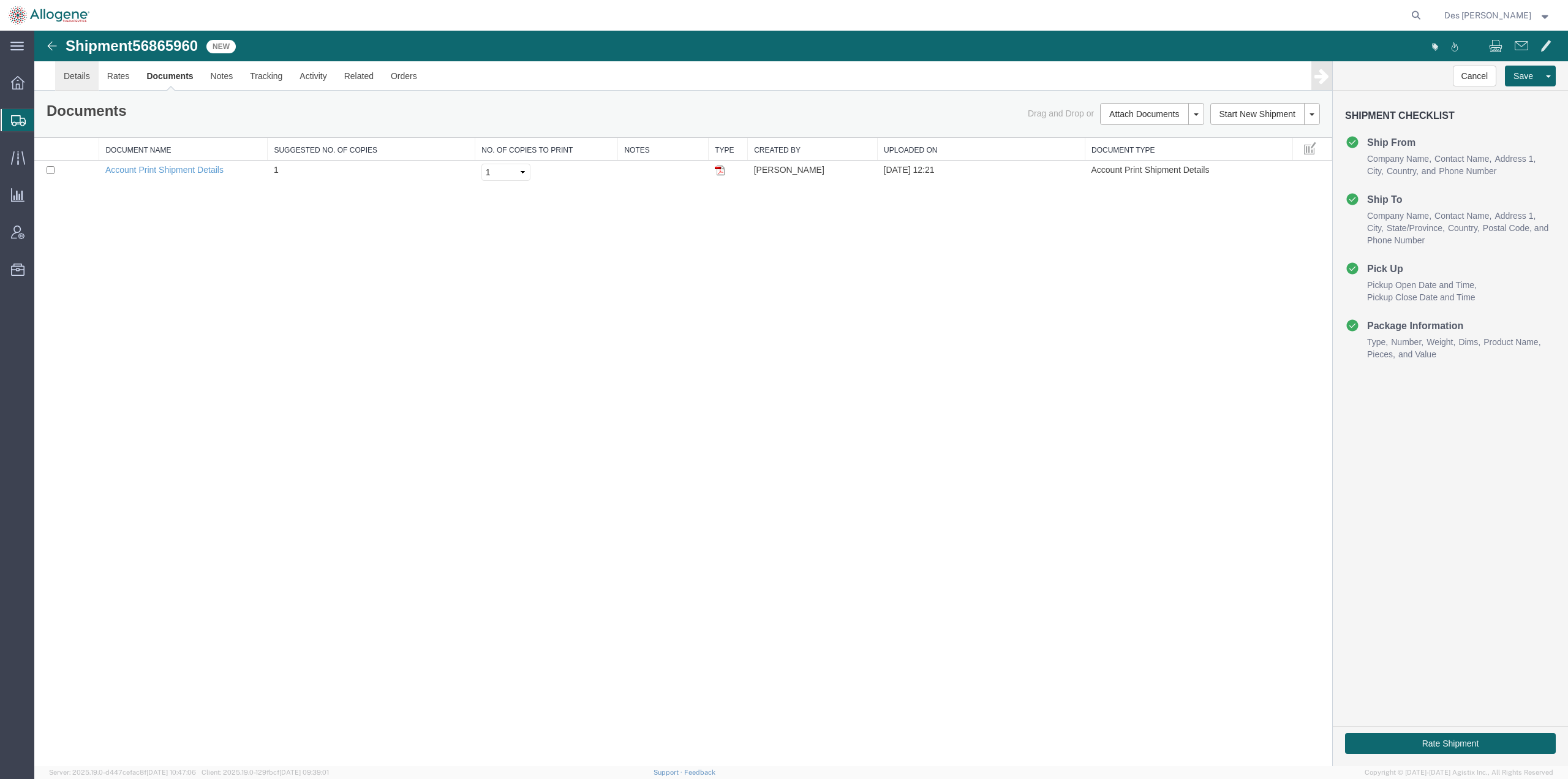
click at [75, 75] on link "Details" at bounding box center [77, 76] width 44 height 29
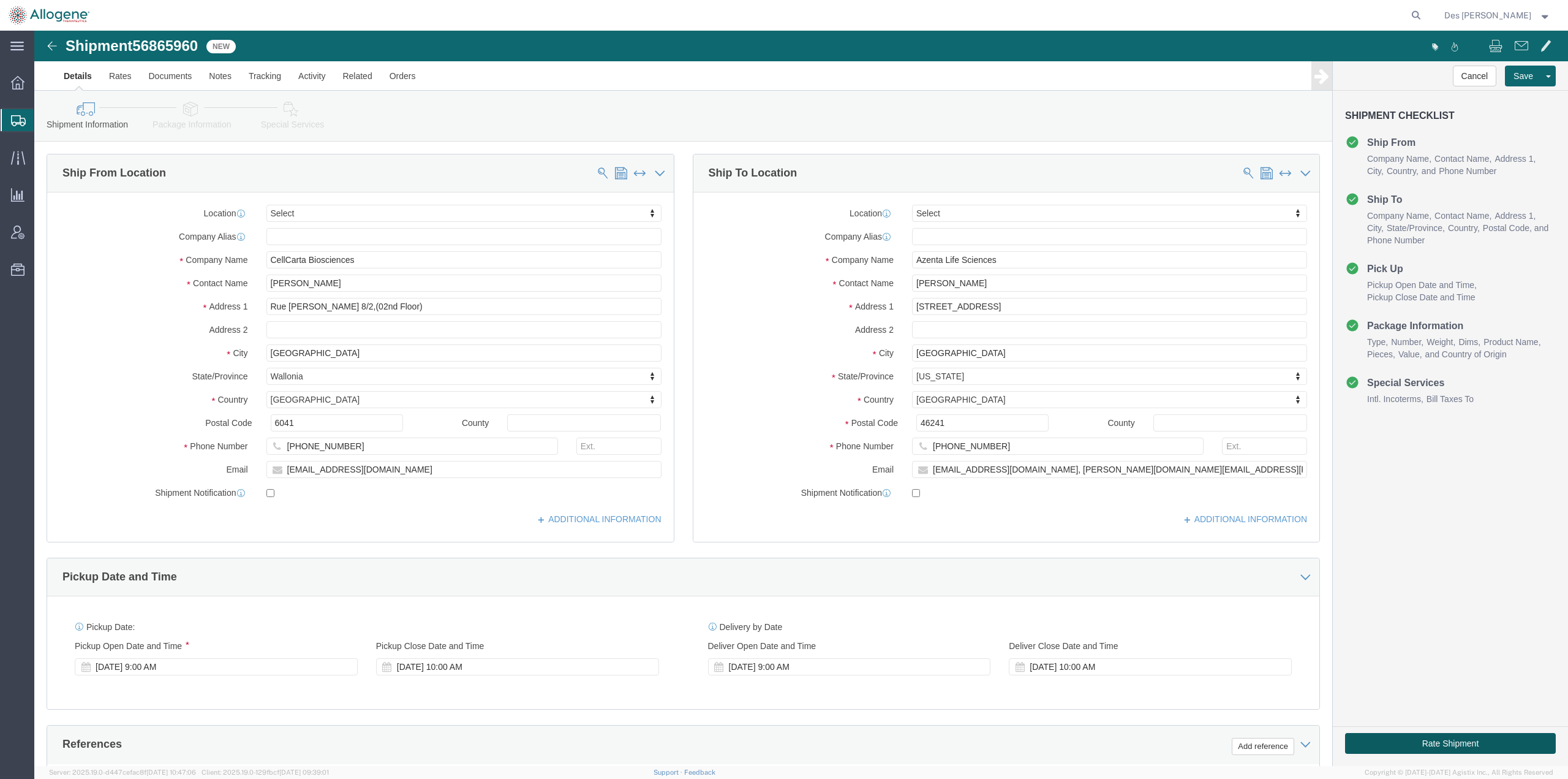
click button "Rate Shipment"
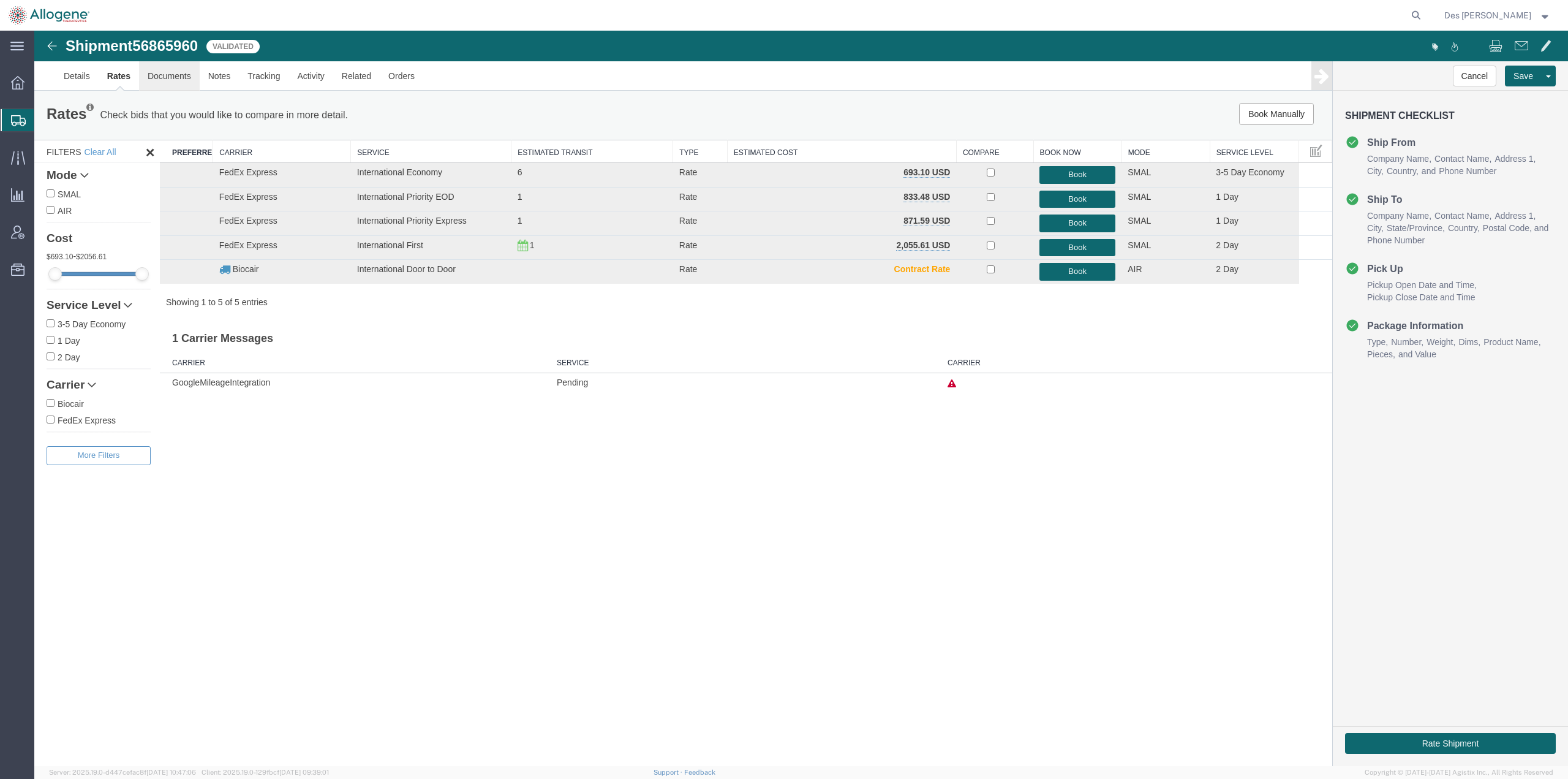
click at [171, 76] on link "Documents" at bounding box center [169, 76] width 61 height 29
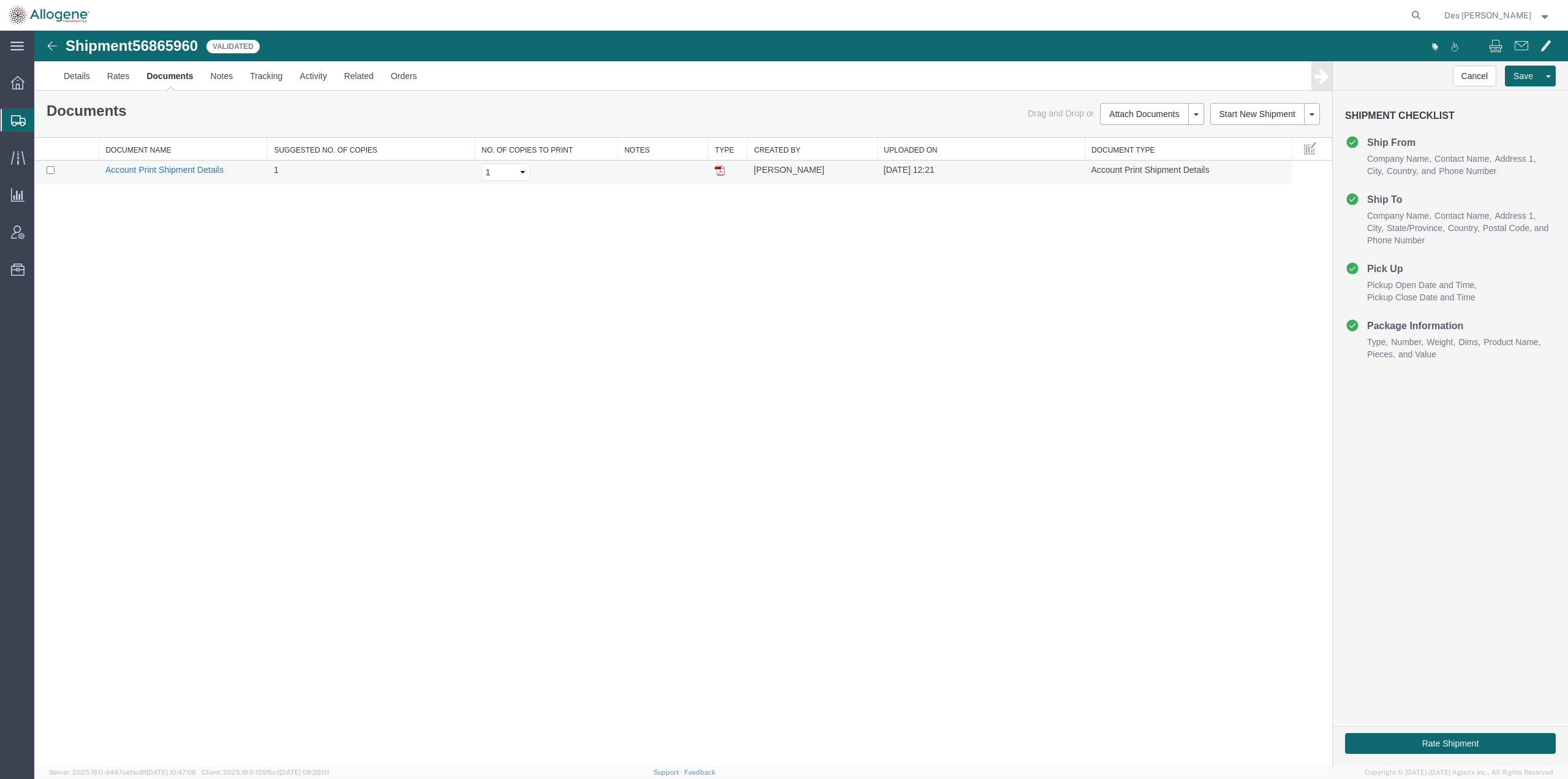
click at [181, 166] on link "Account Print Shipment Details" at bounding box center [164, 169] width 119 height 9
click at [1399, 168] on span "Country" at bounding box center [1402, 171] width 32 height 9
click at [1286, 158] on th "Document Type" at bounding box center [1188, 149] width 207 height 23
click at [1281, 158] on th "Document Type" at bounding box center [1188, 149] width 207 height 23
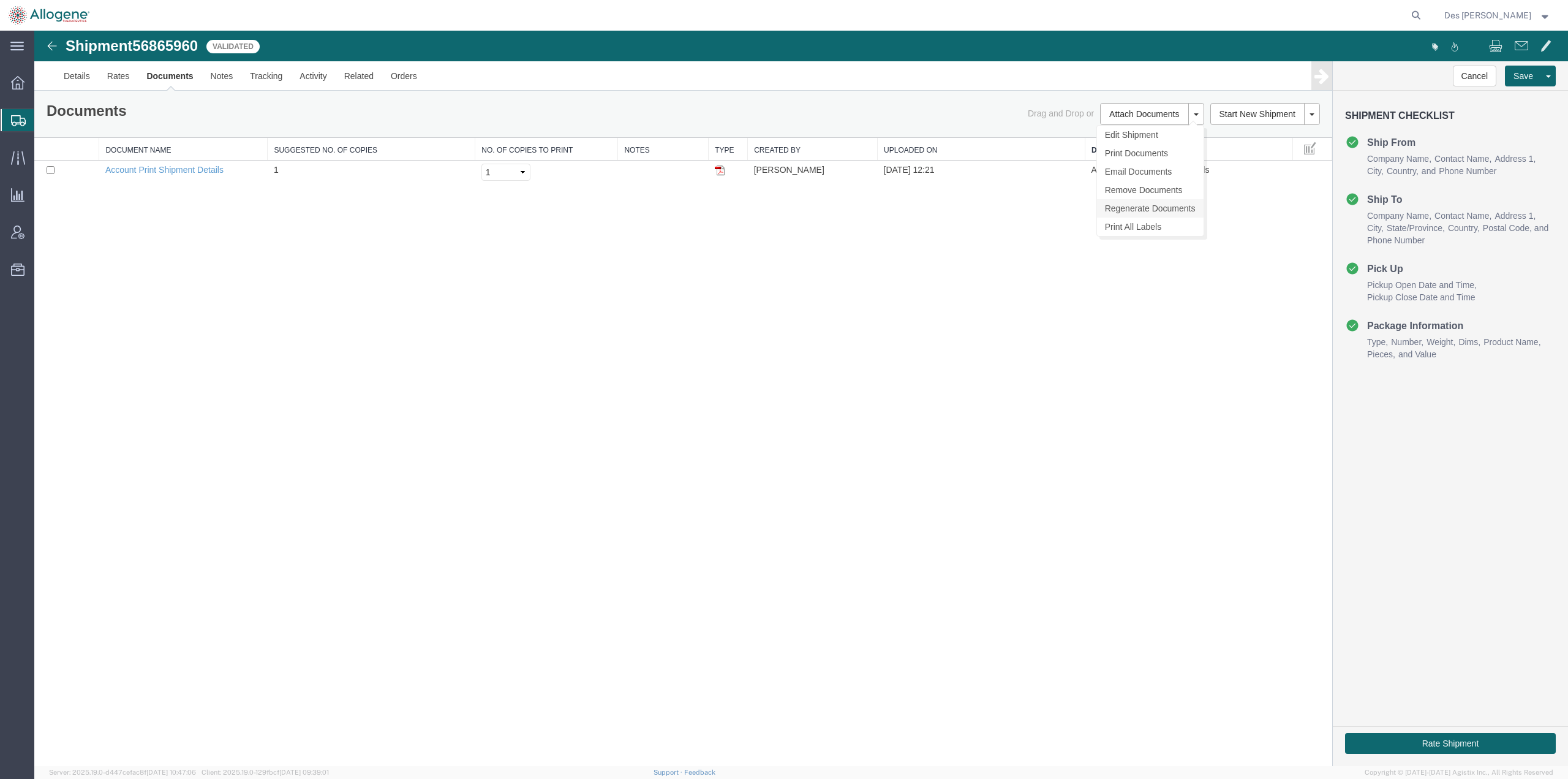
click at [1173, 206] on link "Regenerate Documents" at bounding box center [1150, 208] width 107 height 19
click at [1315, 114] on button at bounding box center [1312, 114] width 16 height 22
click at [1309, 108] on button at bounding box center [1312, 114] width 16 height 22
click at [1196, 111] on button at bounding box center [1196, 114] width 16 height 22
click at [1222, 352] on div "Shipment 56865960 1 of 1 Validated Details Rates Documents Notes Tracking Activ…" at bounding box center [801, 398] width 1534 height 735
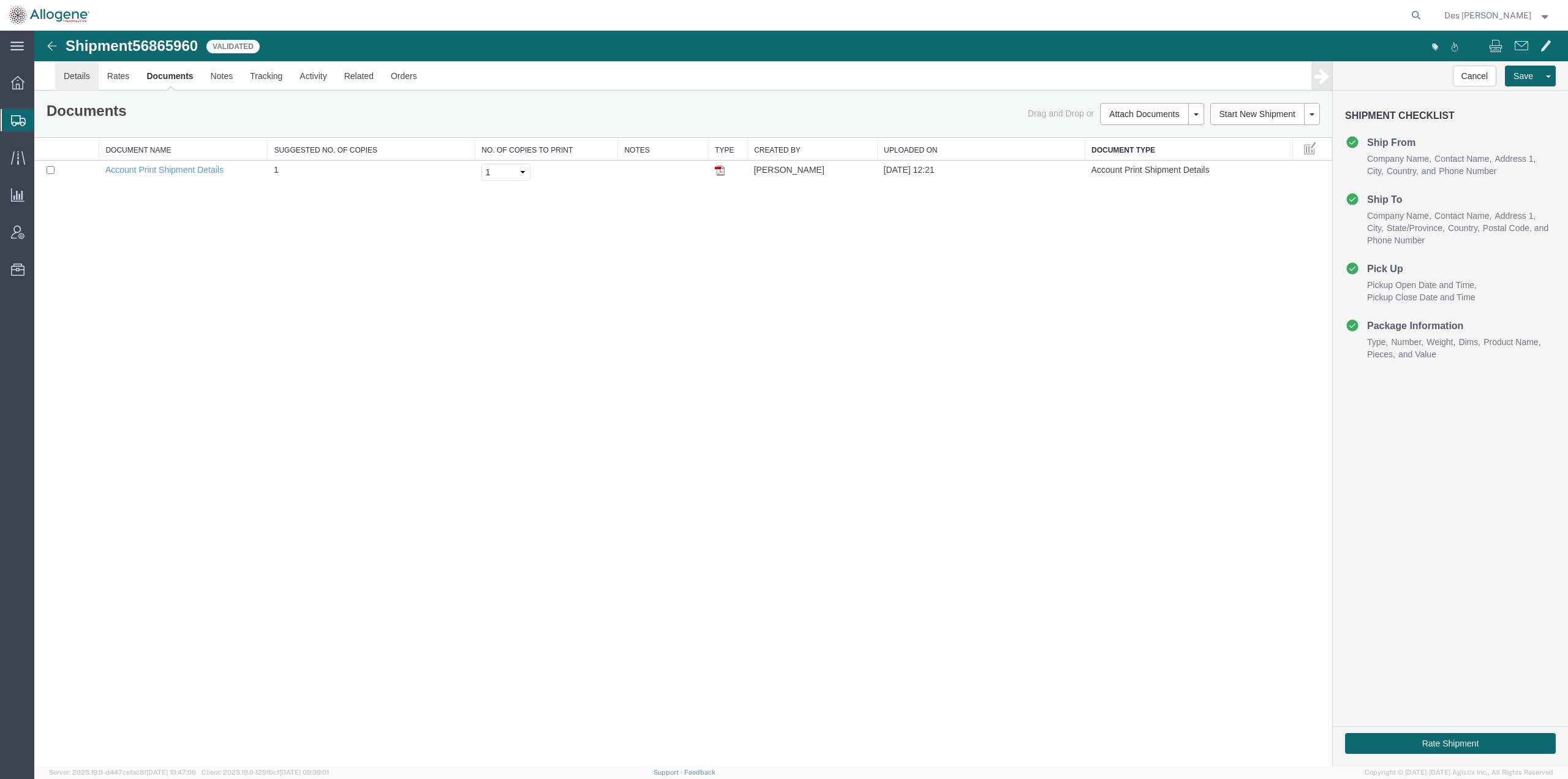
click at [71, 75] on link "Details" at bounding box center [77, 76] width 44 height 29
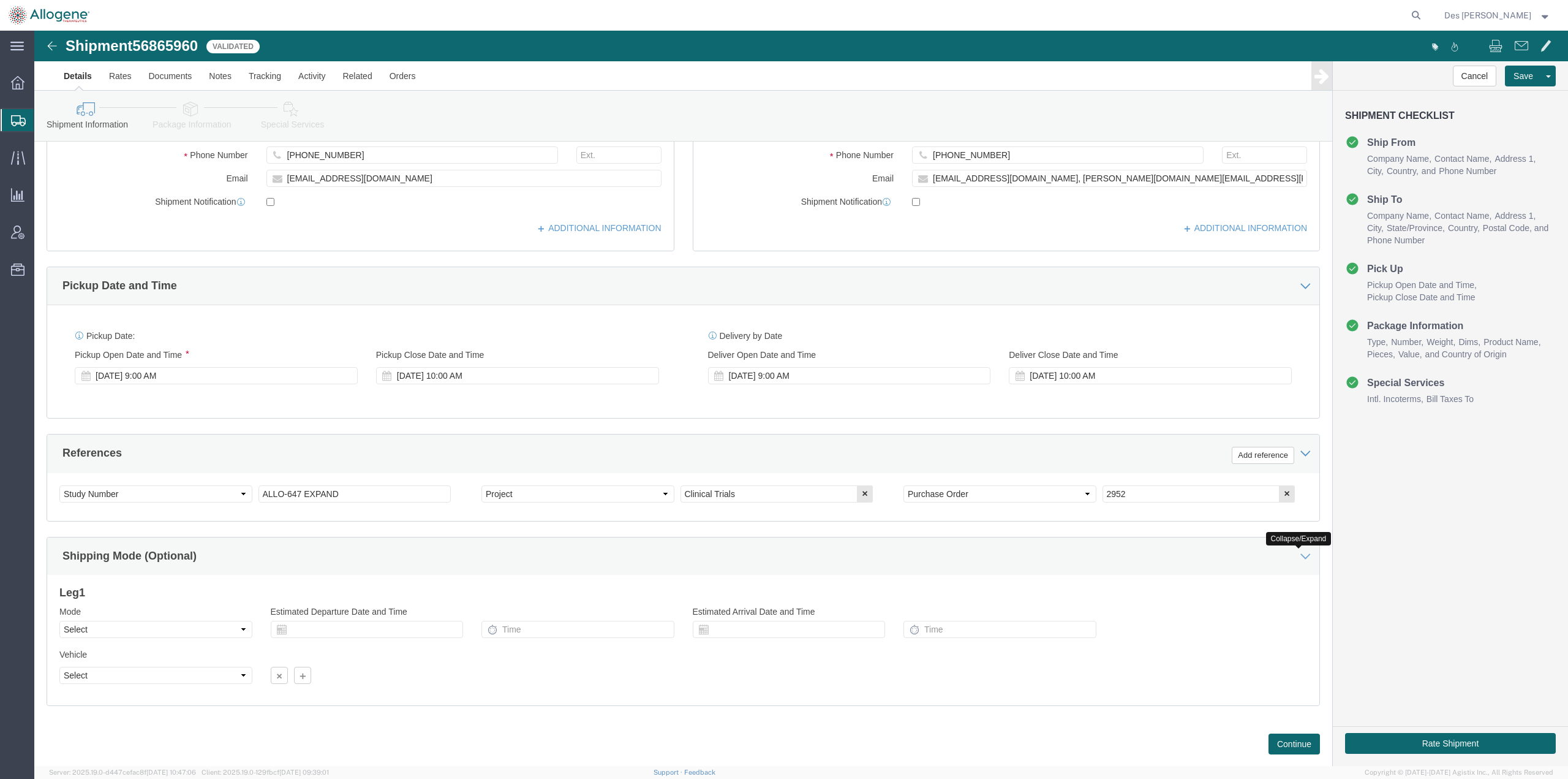
scroll to position [317, 0]
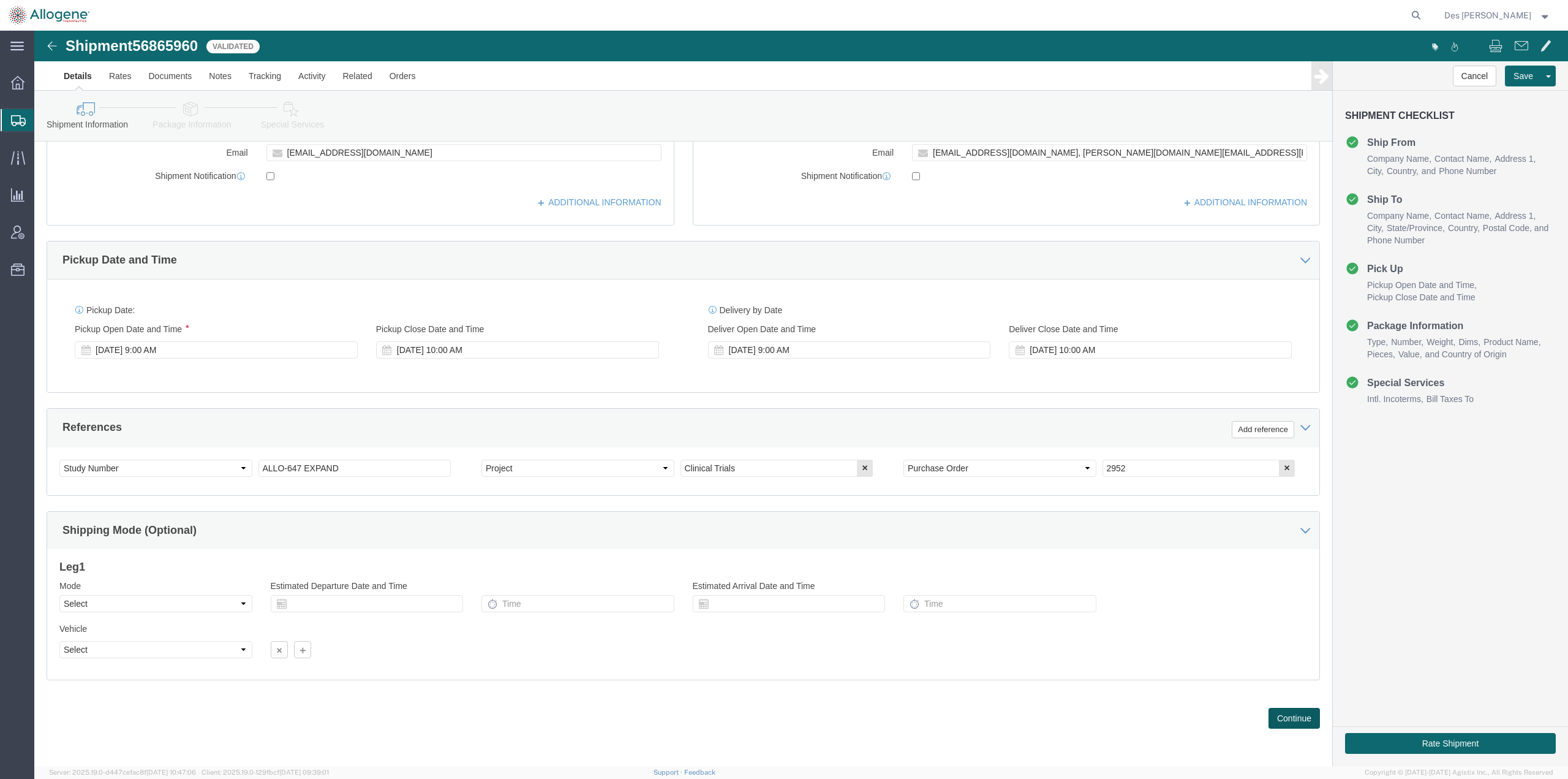
click button "Continue"
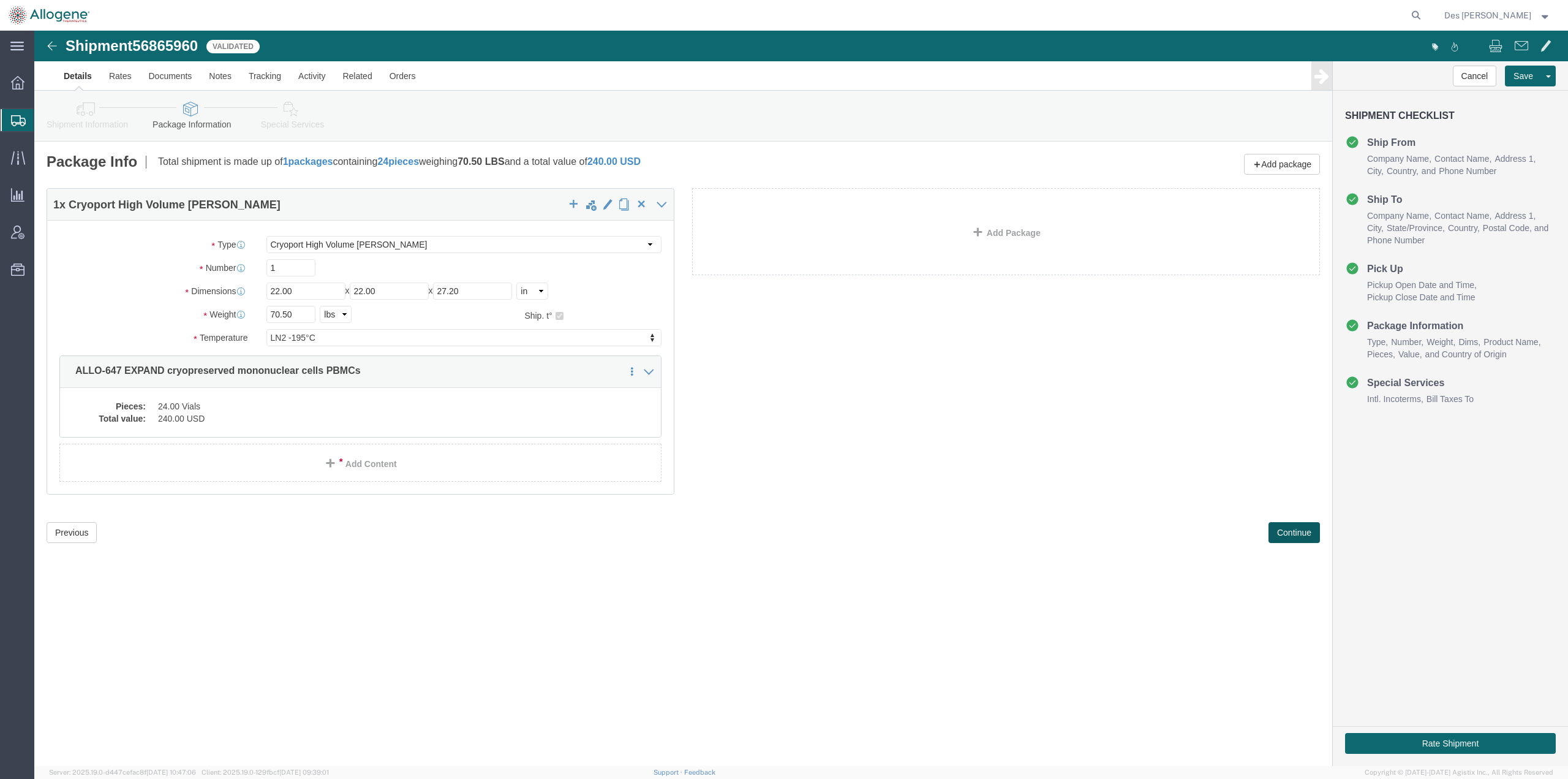
scroll to position [0, 0]
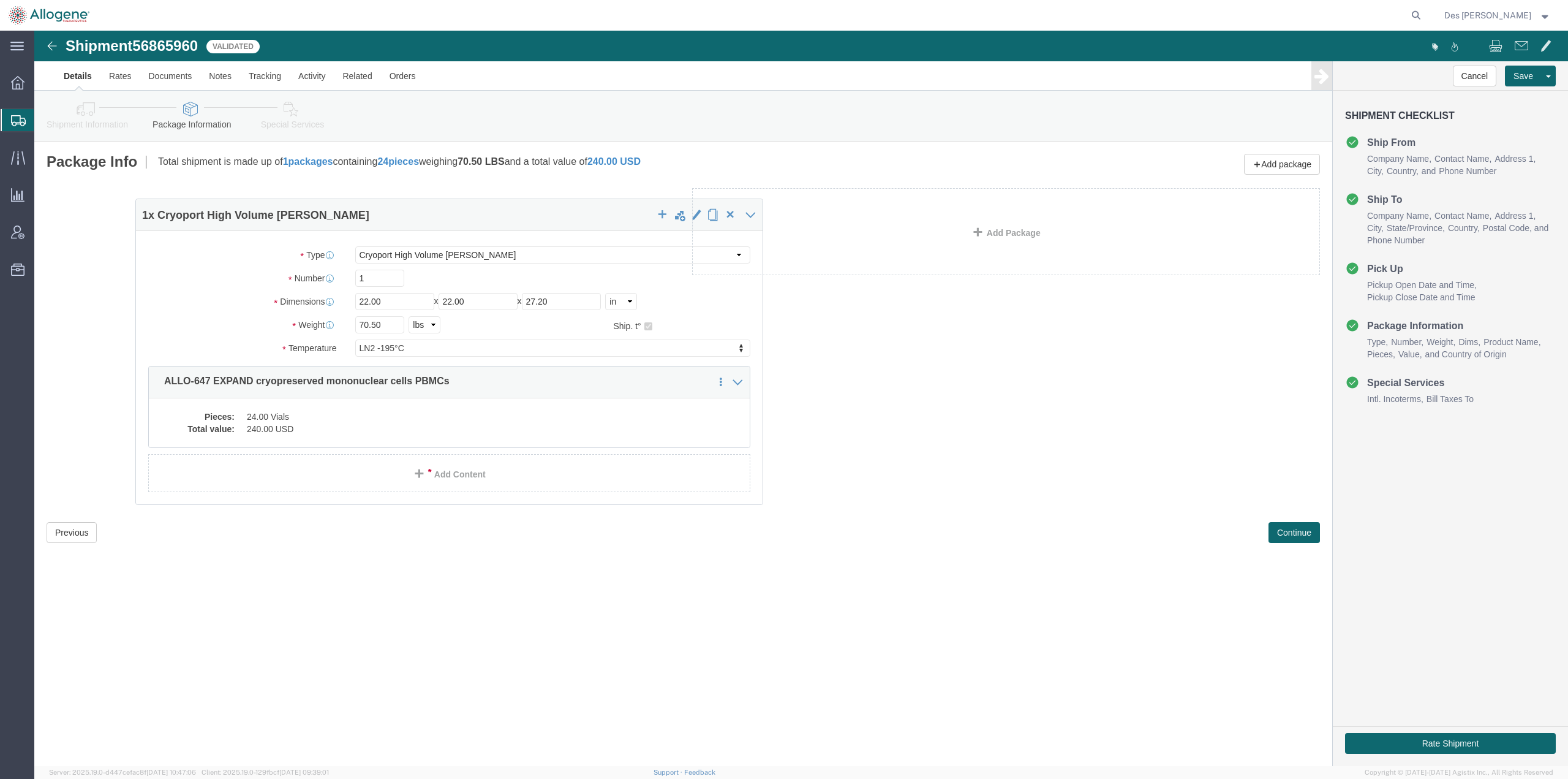
drag, startPoint x: 323, startPoint y: 339, endPoint x: 401, endPoint y: 357, distance: 80.0
click div "1 x Cryoport High Volume [PERSON_NAME] Package Type Select [DATE] Ambient [DATE…"
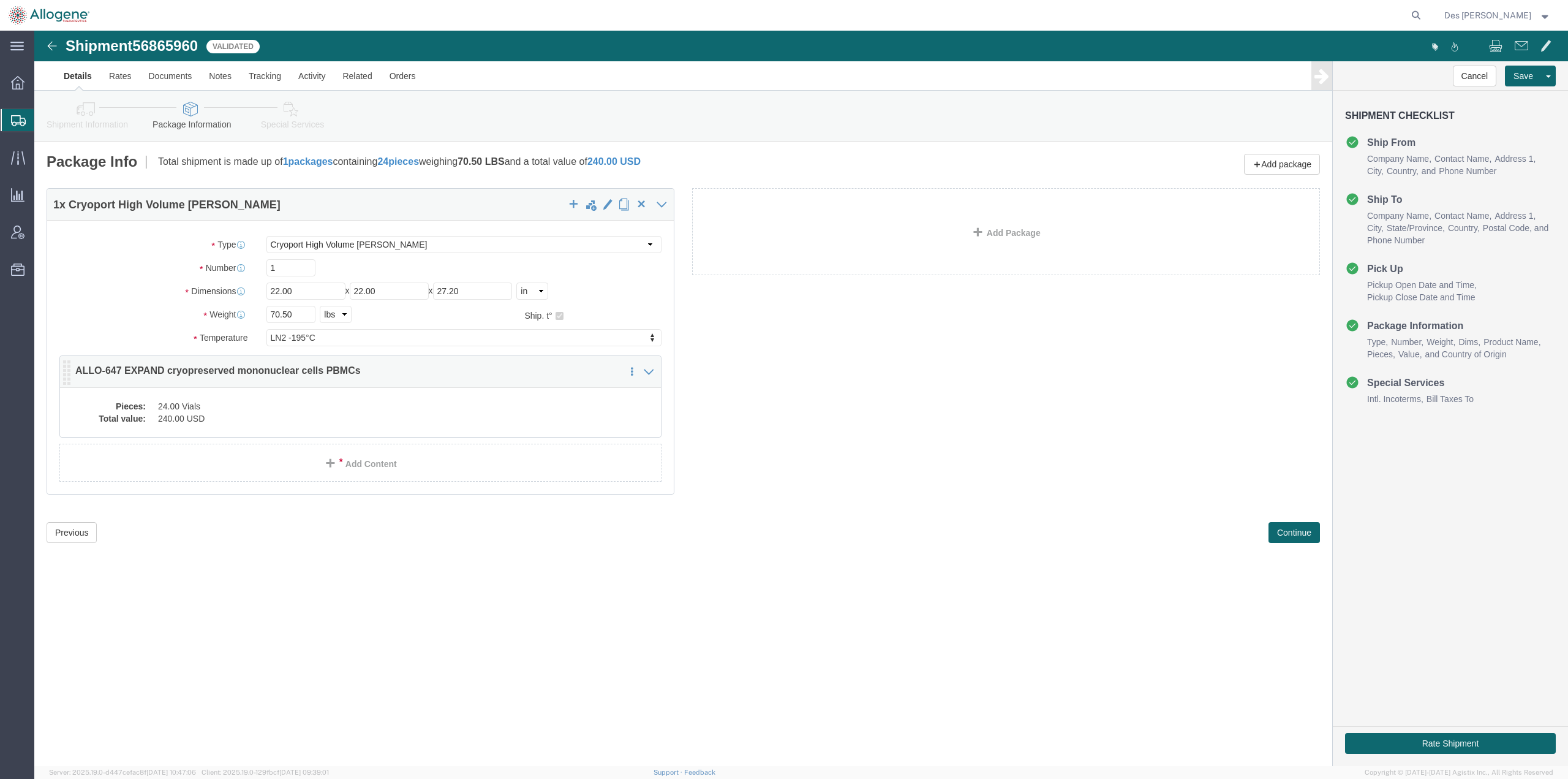
click dd "24.00 Vials"
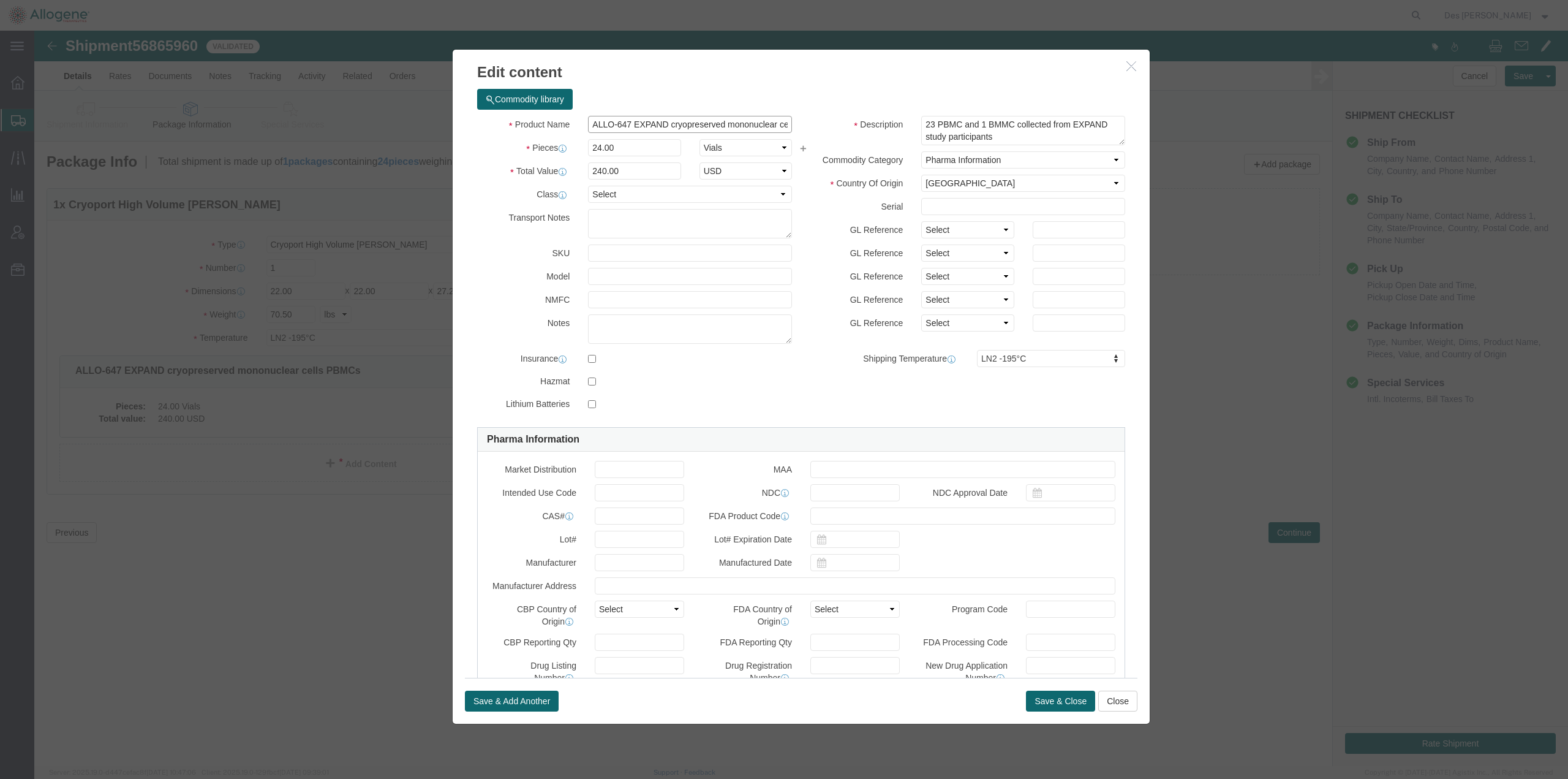
scroll to position [0, 43]
drag, startPoint x: 555, startPoint y: 95, endPoint x: 776, endPoint y: 95, distance: 221.0
click div "Product Name ALLO-647 EXPAND cryopreserved mononuclear cells PBMCs Pieces 24.00…"
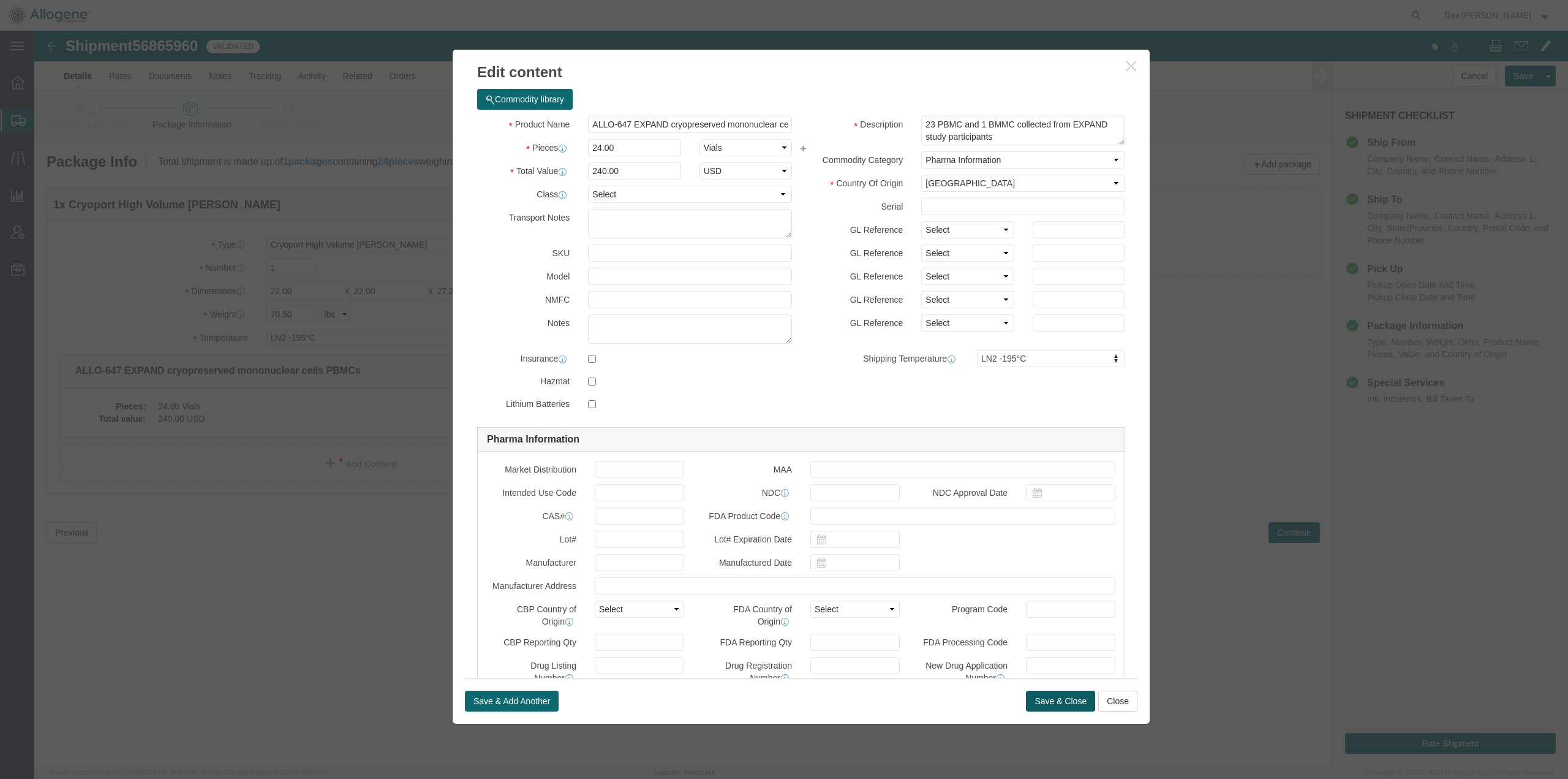
click button "Save & Close"
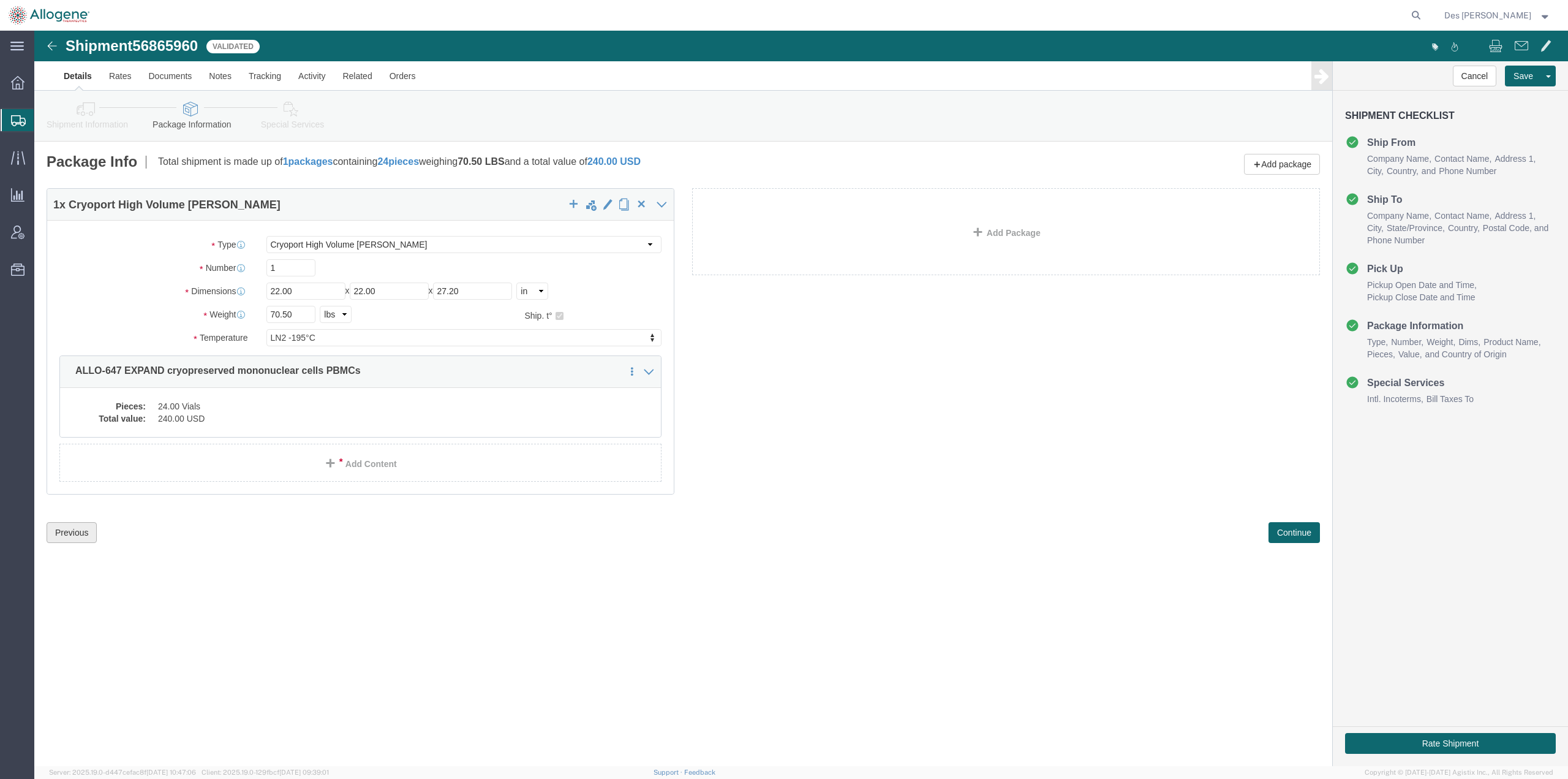
click button "Previous"
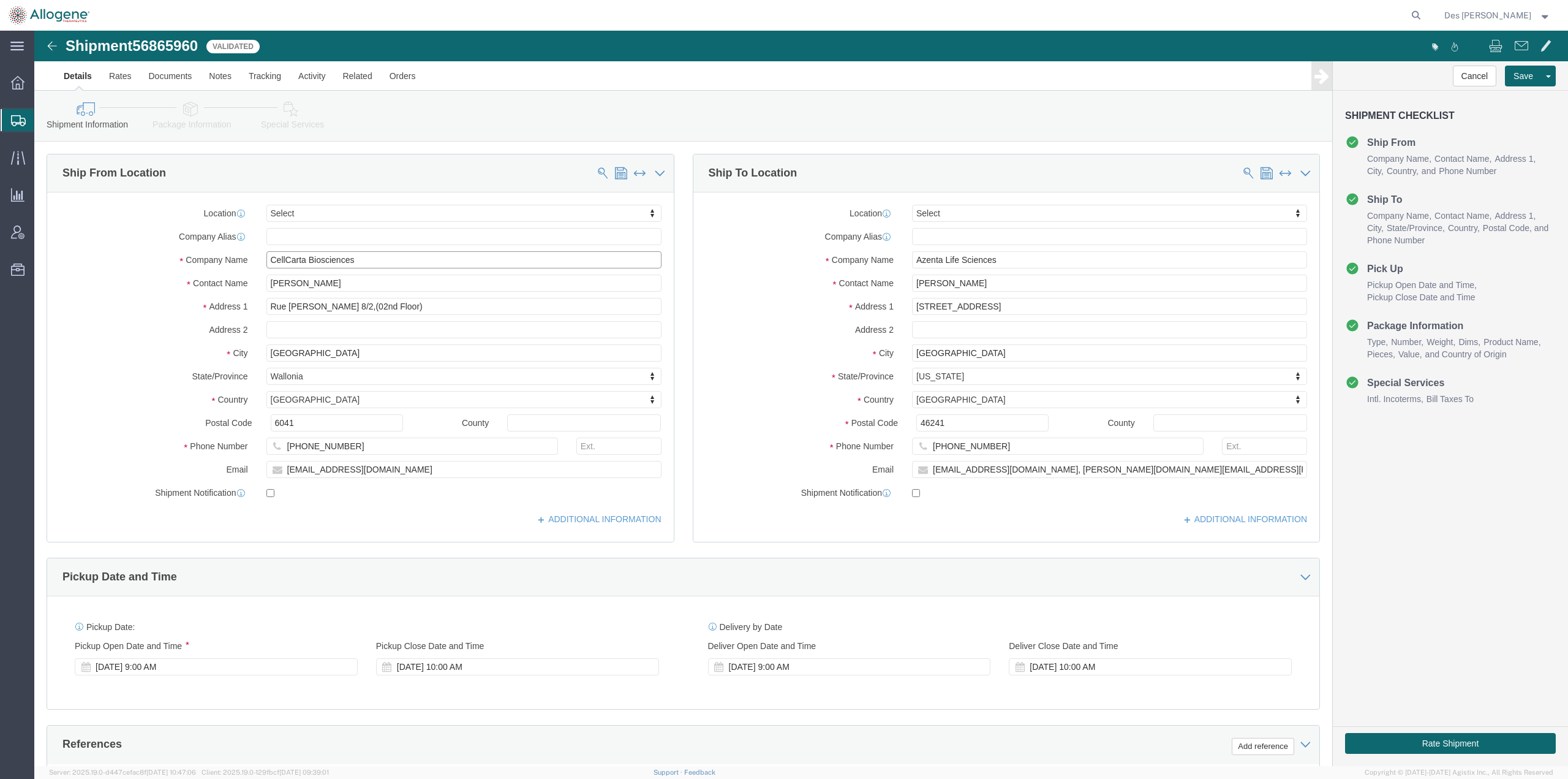
drag, startPoint x: 338, startPoint y: 228, endPoint x: 234, endPoint y: 225, distance: 104.0
click input "CellCarta Biosciences"
drag, startPoint x: 299, startPoint y: 255, endPoint x: 234, endPoint y: 251, distance: 65.1
click input "[PERSON_NAME]"
drag, startPoint x: 392, startPoint y: 277, endPoint x: 224, endPoint y: 279, distance: 168.0
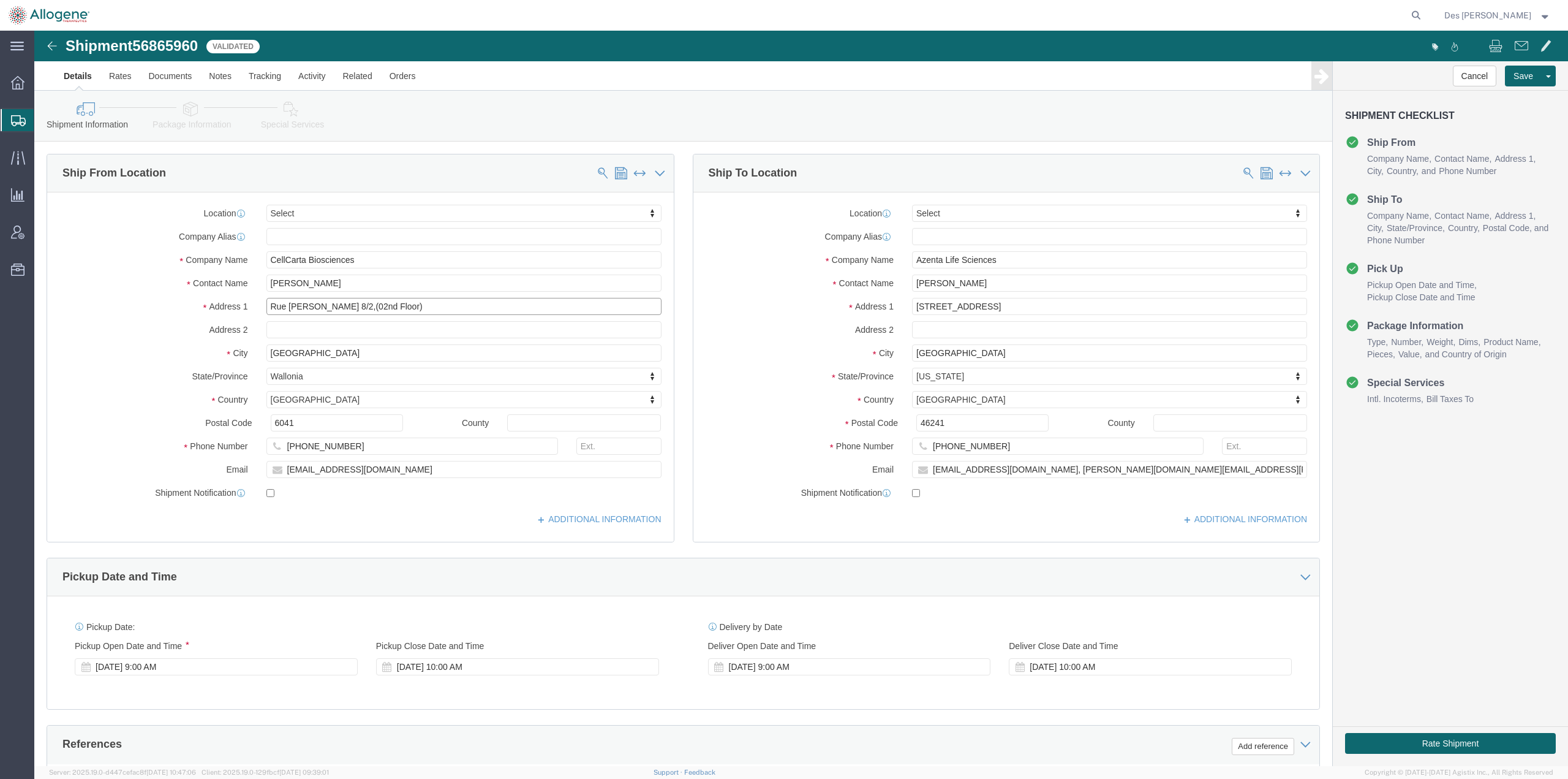
click div "Rue [PERSON_NAME] 8/2,(02nd Floor)"
drag, startPoint x: 286, startPoint y: 317, endPoint x: 220, endPoint y: 320, distance: 66.1
click div "City [GEOGRAPHIC_DATA]"
drag, startPoint x: 339, startPoint y: 417, endPoint x: 249, endPoint y: 411, distance: 90.2
click input "[PHONE_NUMBER]"
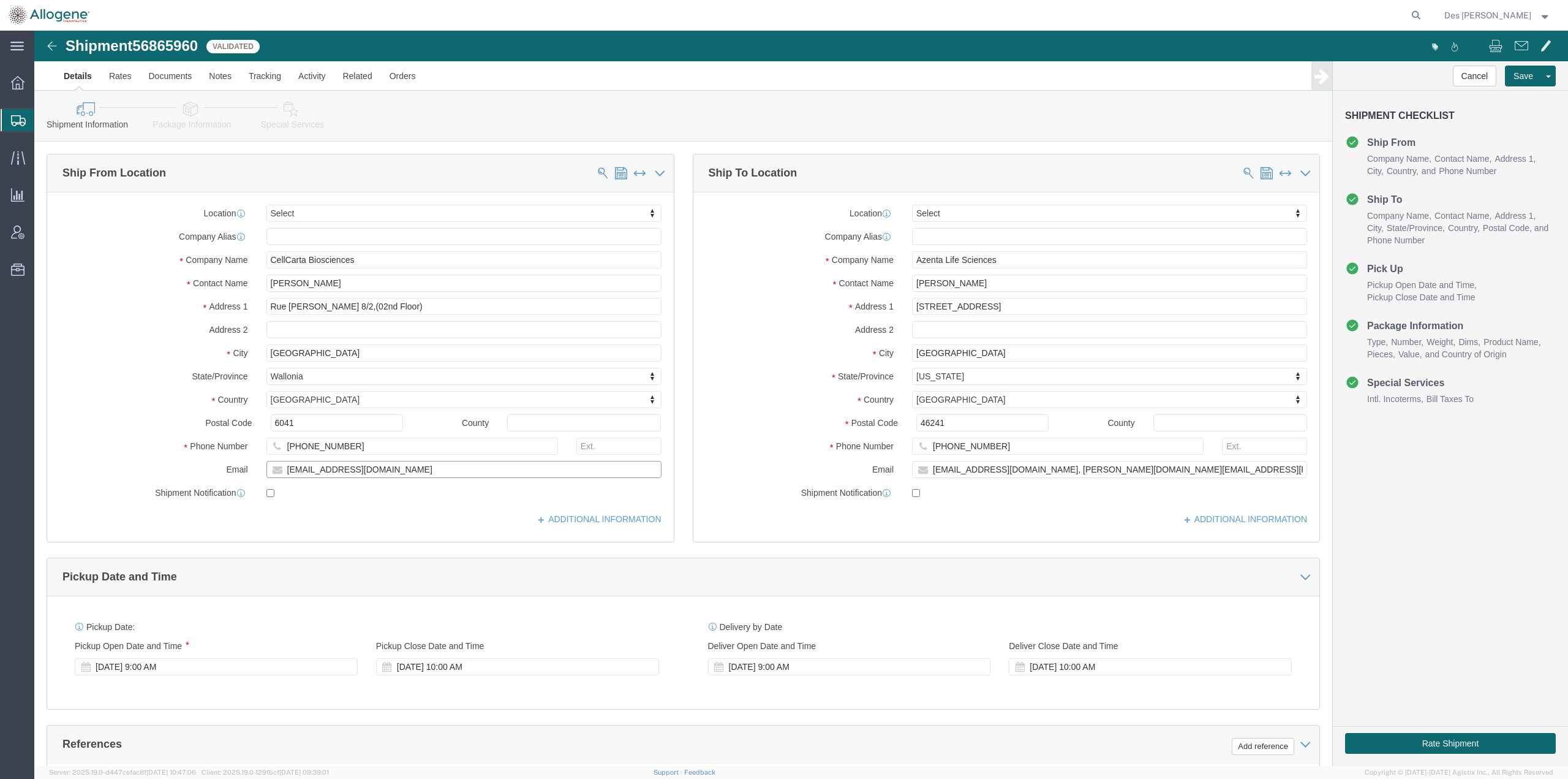
drag, startPoint x: 369, startPoint y: 440, endPoint x: 250, endPoint y: 443, distance: 119.0
click input "[EMAIL_ADDRESS][DOMAIN_NAME]"
drag, startPoint x: 972, startPoint y: 227, endPoint x: 869, endPoint y: 225, distance: 103.0
click div "Azenta Life Sciences"
drag, startPoint x: 922, startPoint y: 253, endPoint x: 857, endPoint y: 253, distance: 65.0
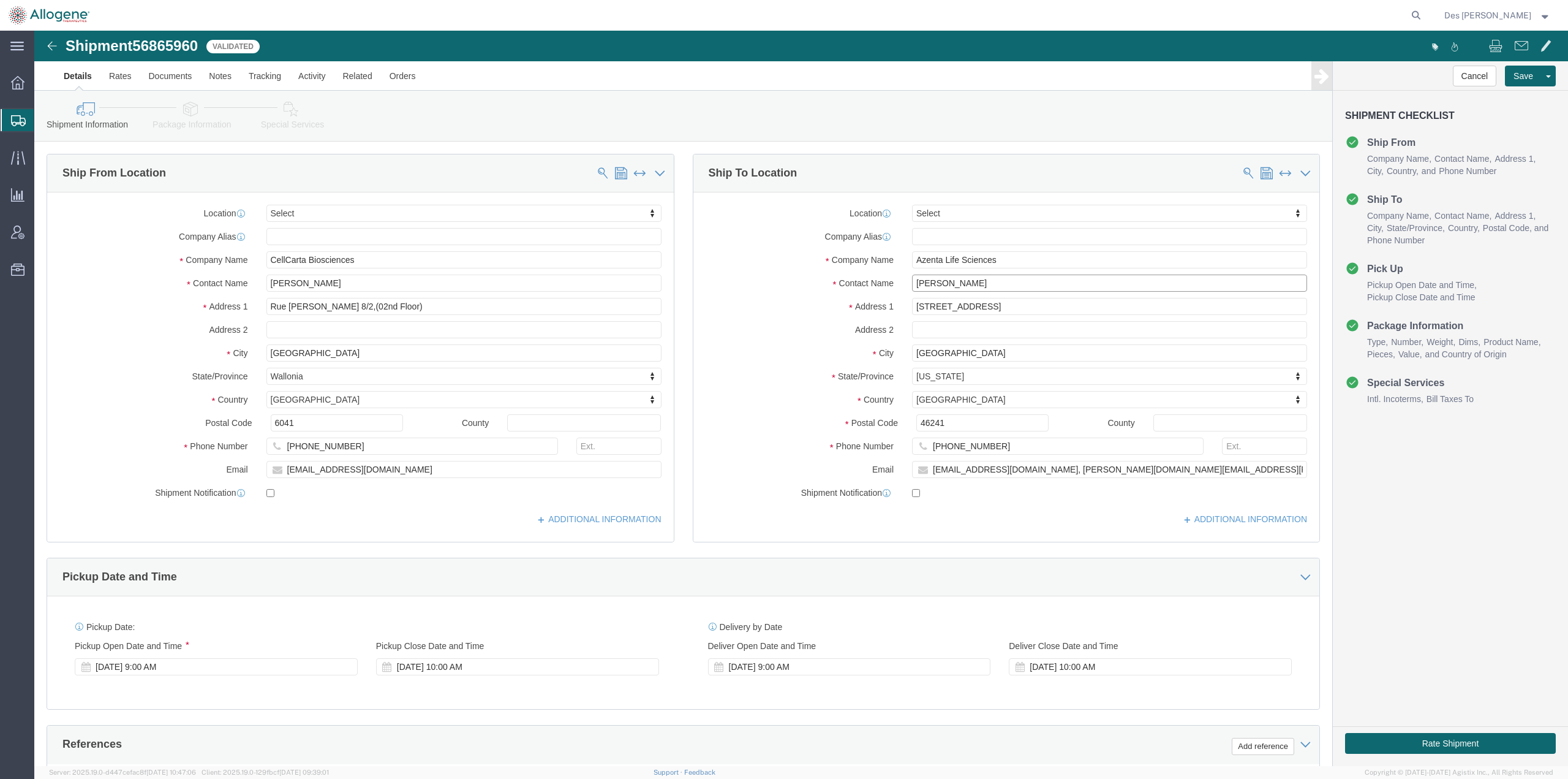
click div "Contact Name [PERSON_NAME]"
drag, startPoint x: 1028, startPoint y: 275, endPoint x: 868, endPoint y: 280, distance: 160.1
click div "[STREET_ADDRESS]"
drag, startPoint x: 940, startPoint y: 323, endPoint x: 856, endPoint y: 321, distance: 84.0
click div "City [GEOGRAPHIC_DATA]"
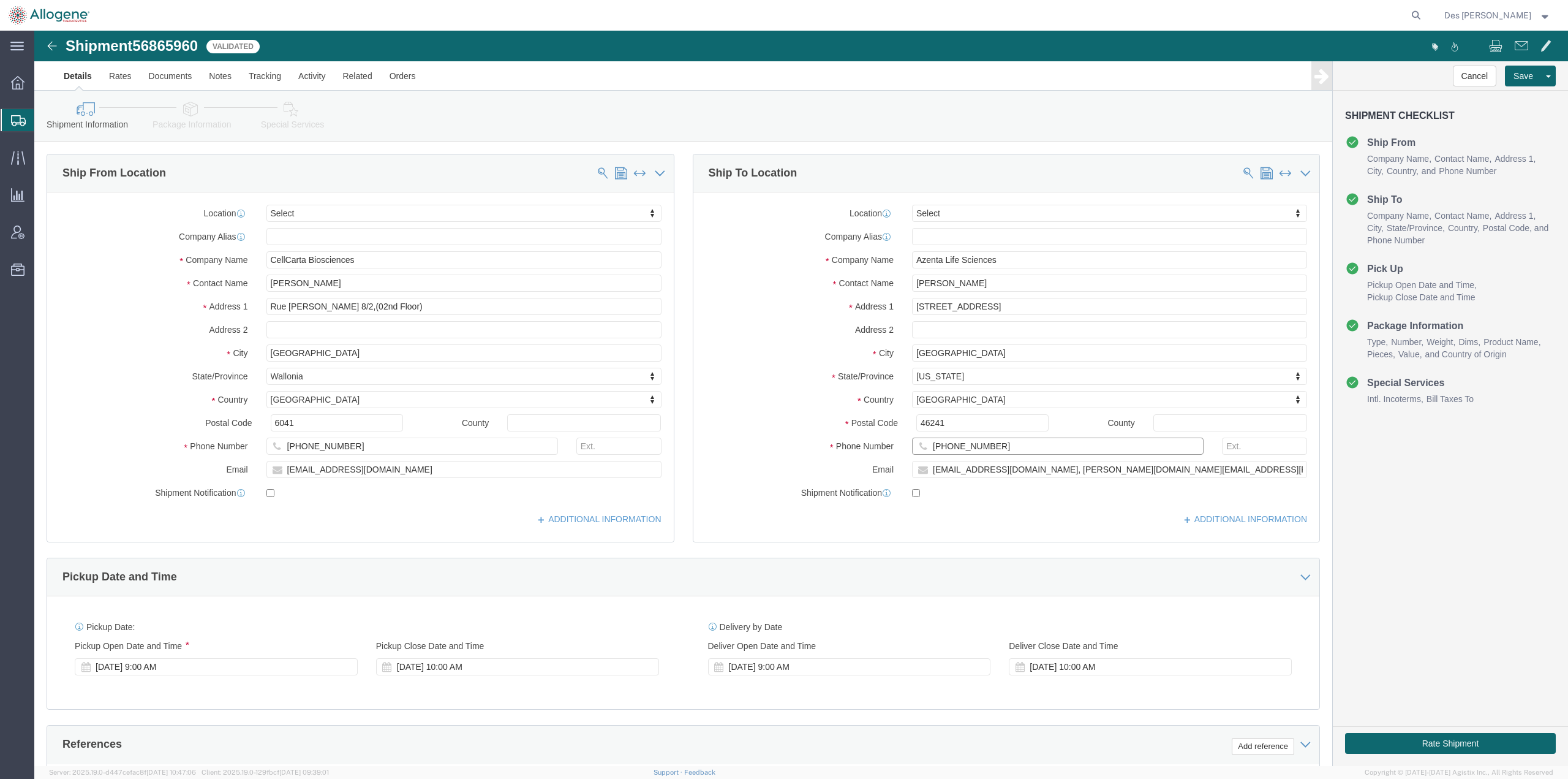
drag, startPoint x: 973, startPoint y: 413, endPoint x: 885, endPoint y: 414, distance: 88.0
click div "[PHONE_NUMBER]"
drag, startPoint x: 1004, startPoint y: 435, endPoint x: 1108, endPoint y: 435, distance: 104.0
click input "[EMAIL_ADDRESS][DOMAIN_NAME], [PERSON_NAME][DOMAIN_NAME][EMAIL_ADDRESS][PERSON_…"
drag, startPoint x: 999, startPoint y: 438, endPoint x: 887, endPoint y: 441, distance: 112.0
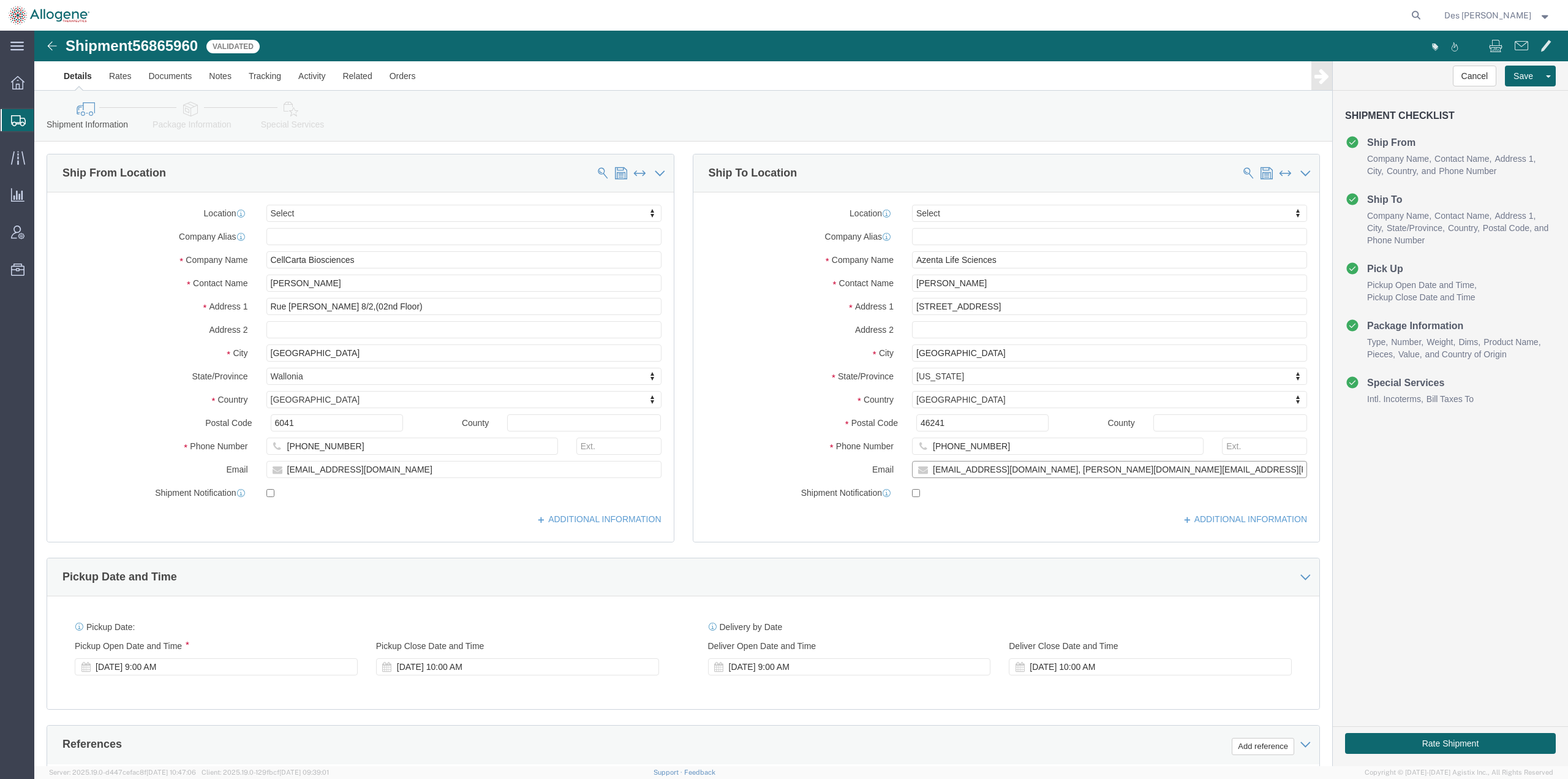
click div "[EMAIL_ADDRESS][DOMAIN_NAME], [PERSON_NAME][DOMAIN_NAME][EMAIL_ADDRESS][PERSON_…"
